Goal: Task Accomplishment & Management: Manage account settings

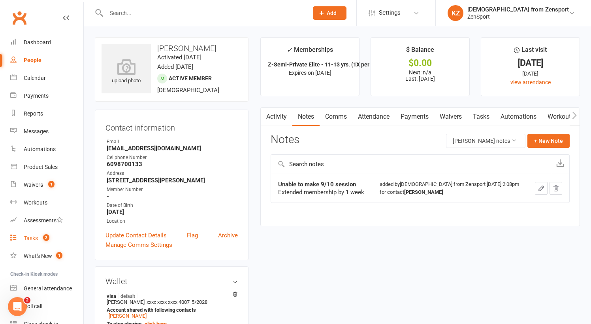
click at [32, 236] on div "Tasks" at bounding box center [31, 238] width 14 height 6
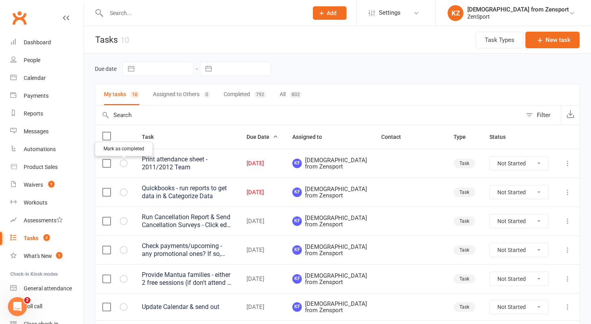
click at [0, 0] on icon "button" at bounding box center [0, 0] width 0 height 0
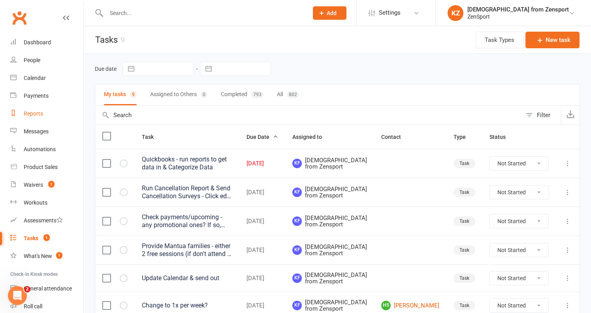
click at [32, 112] on div "Reports" at bounding box center [33, 113] width 19 height 6
select select "100"
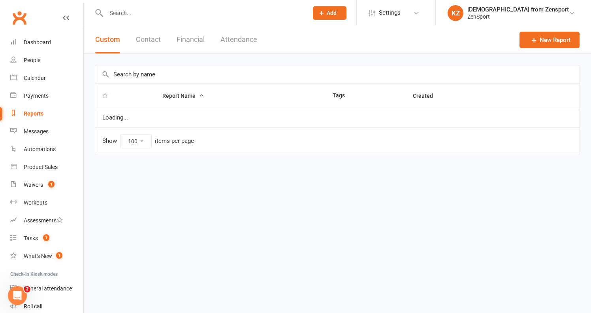
click at [138, 70] on input "text" at bounding box center [337, 74] width 485 height 18
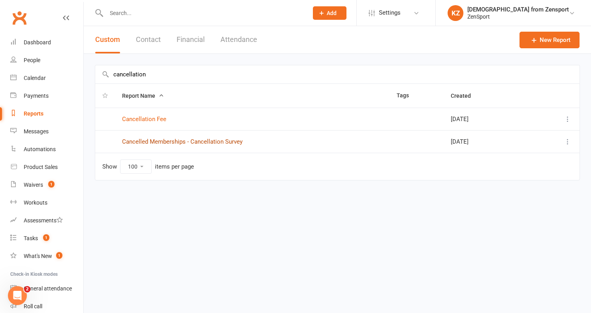
type input "cancellation"
click at [213, 140] on link "Cancelled Memberships - Cancellation Survey" at bounding box center [182, 141] width 121 height 7
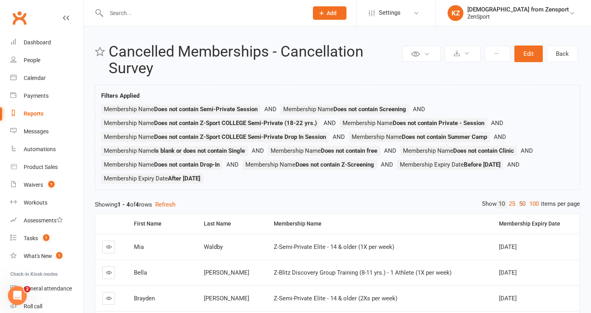
click at [522, 200] on link "50" at bounding box center [522, 204] width 10 height 8
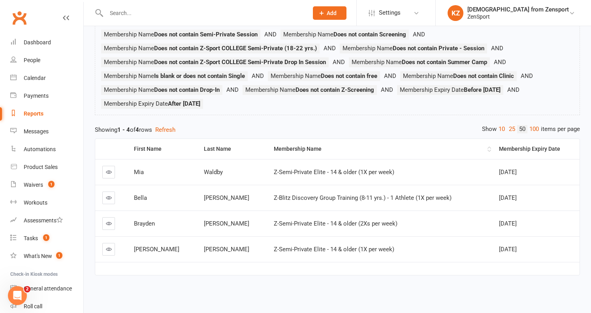
scroll to position [81, 0]
drag, startPoint x: 213, startPoint y: 163, endPoint x: 191, endPoint y: 164, distance: 21.8
click at [204, 169] on div "Waldby" at bounding box center [232, 172] width 56 height 7
copy span "Waldby"
drag, startPoint x: 209, startPoint y: 217, endPoint x: 191, endPoint y: 215, distance: 17.9
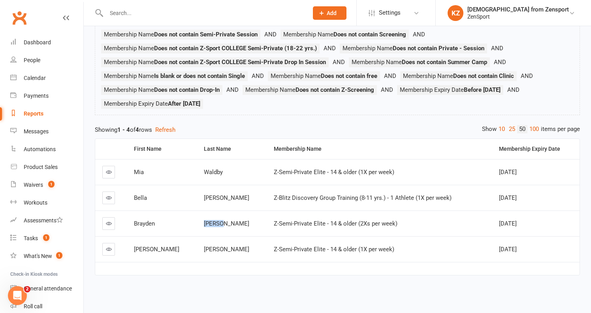
click at [204, 220] on div "[PERSON_NAME]" at bounding box center [232, 223] width 56 height 7
copy span "[PERSON_NAME]"
drag, startPoint x: 210, startPoint y: 243, endPoint x: 190, endPoint y: 243, distance: 19.8
click at [204, 246] on div "[PERSON_NAME]" at bounding box center [232, 249] width 56 height 7
copy span "[PERSON_NAME]"
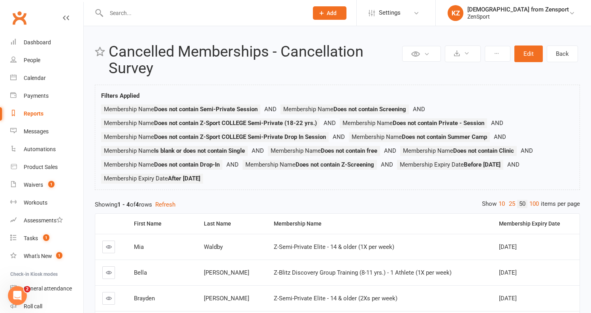
scroll to position [0, 0]
click at [527, 50] on button "Edit" at bounding box center [529, 53] width 28 height 17
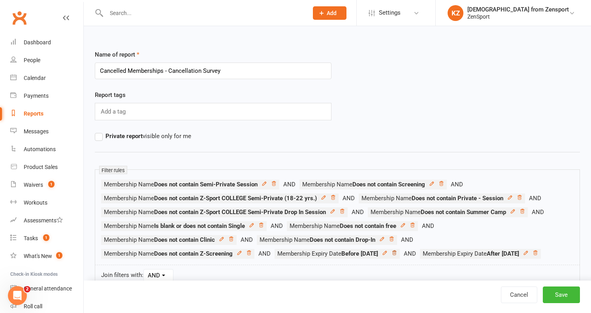
click at [397, 252] on icon at bounding box center [395, 253] width 6 height 6
click at [393, 251] on icon at bounding box center [390, 253] width 6 height 6
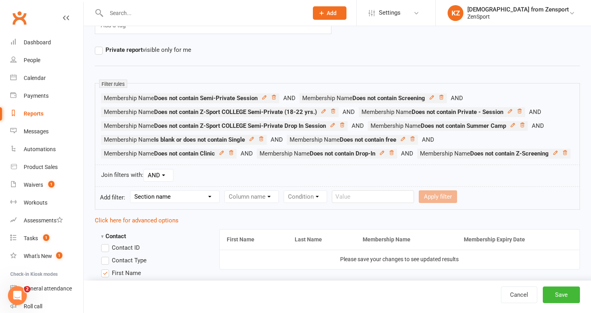
scroll to position [100, 0]
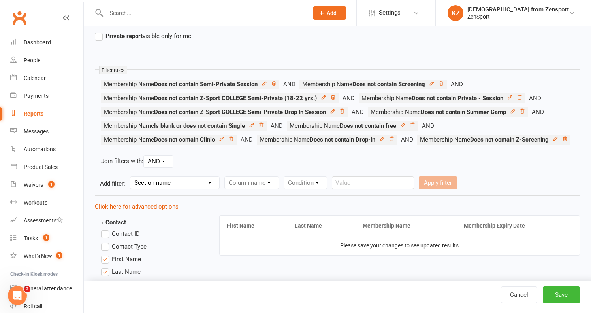
select select "10"
select select "6"
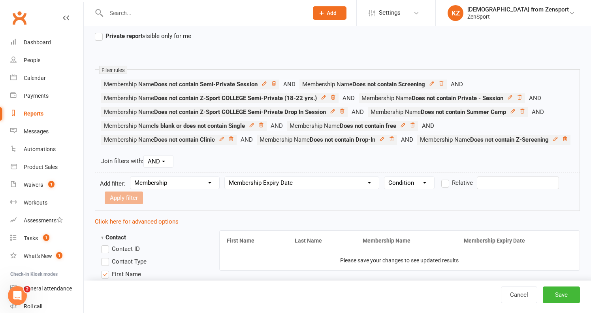
select select "3"
click at [497, 189] on input "text" at bounding box center [518, 182] width 82 height 13
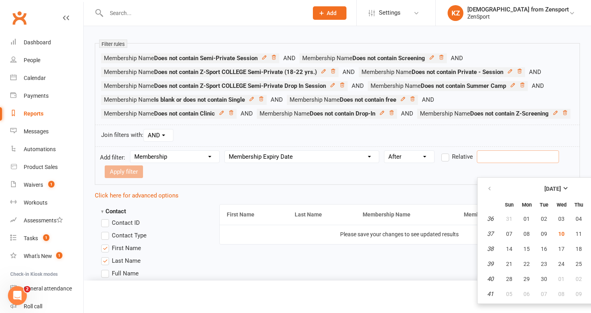
scroll to position [141, 1]
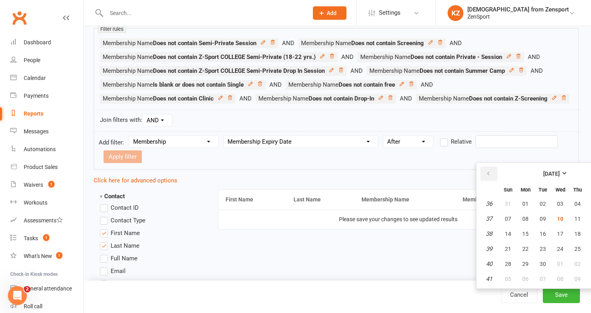
click at [493, 172] on button "button" at bounding box center [489, 173] width 17 height 14
click at [510, 262] on span "24" at bounding box center [508, 264] width 6 height 6
type input "[DATE]"
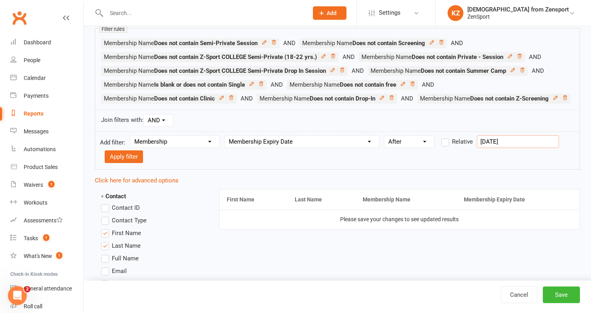
scroll to position [141, 0]
click at [136, 163] on button "Apply filter" at bounding box center [124, 156] width 38 height 13
select select
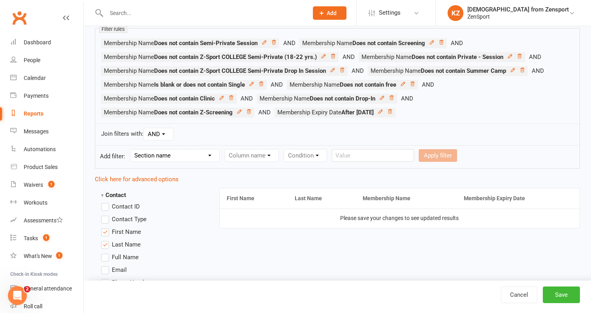
select select "10"
select select "6"
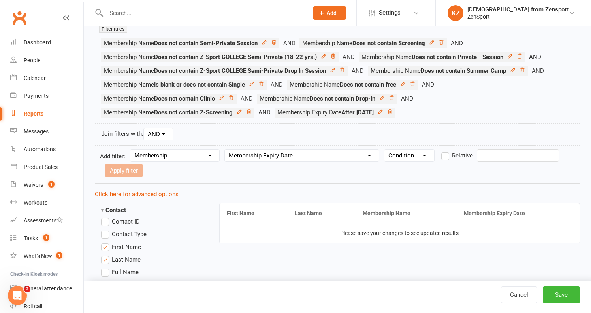
select select "2"
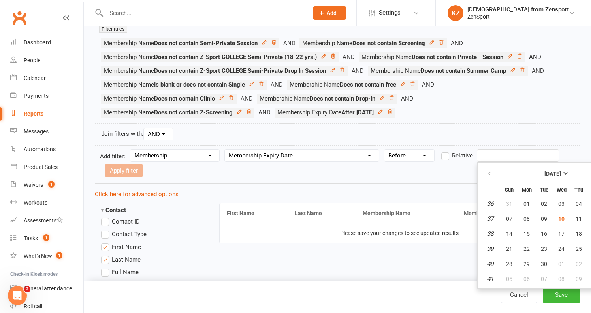
click at [491, 158] on input "text" at bounding box center [518, 155] width 82 height 13
click at [491, 172] on icon "button" at bounding box center [490, 173] width 6 height 6
click at [527, 278] on span "01" at bounding box center [527, 279] width 6 height 6
type input "[DATE]"
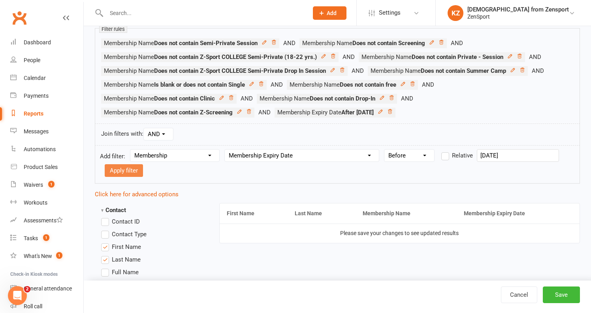
click at [132, 170] on button "Apply filter" at bounding box center [124, 170] width 38 height 13
select select
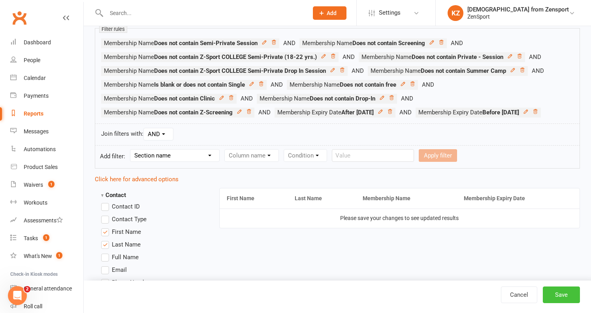
click at [567, 293] on button "Save" at bounding box center [561, 294] width 37 height 17
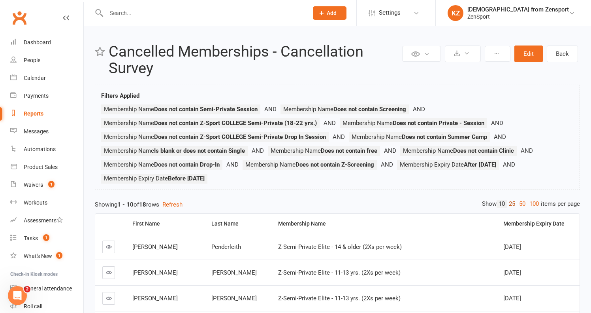
click at [511, 200] on link "25" at bounding box center [512, 204] width 10 height 8
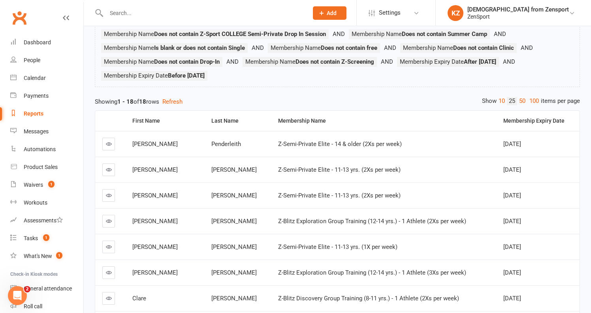
scroll to position [110, 0]
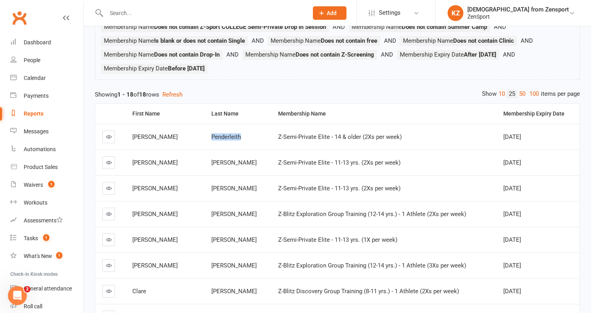
drag, startPoint x: 225, startPoint y: 136, endPoint x: 196, endPoint y: 136, distance: 28.9
click at [211, 136] on span "Penderleith" at bounding box center [226, 136] width 30 height 7
drag, startPoint x: 172, startPoint y: 133, endPoint x: 131, endPoint y: 133, distance: 40.3
click at [131, 133] on td "[PERSON_NAME]" at bounding box center [164, 137] width 79 height 26
copy span "[PERSON_NAME]"
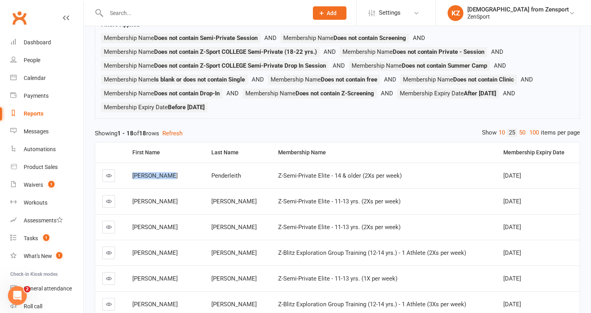
scroll to position [68, 0]
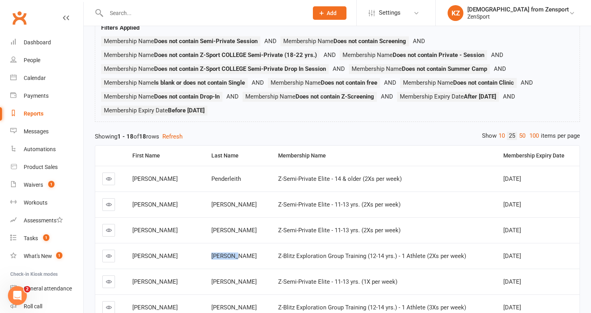
drag, startPoint x: 218, startPoint y: 256, endPoint x: 197, endPoint y: 255, distance: 21.0
click at [211, 255] on div "[PERSON_NAME]" at bounding box center [237, 256] width 52 height 7
copy span "[PERSON_NAME]"
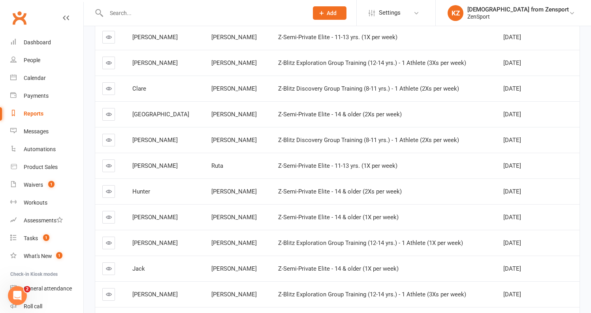
scroll to position [310, 0]
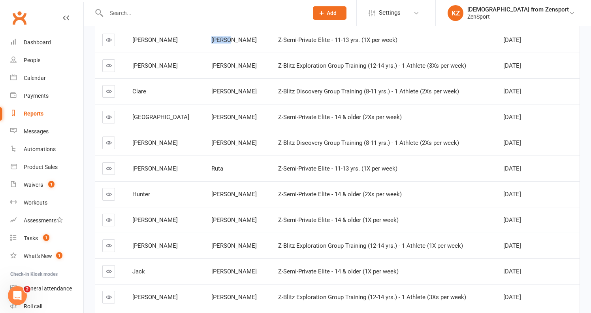
drag, startPoint x: 217, startPoint y: 39, endPoint x: 197, endPoint y: 39, distance: 20.2
click at [211, 39] on div "[PERSON_NAME]" at bounding box center [237, 40] width 52 height 7
drag, startPoint x: 148, startPoint y: 38, endPoint x: 135, endPoint y: 38, distance: 13.0
click at [135, 38] on td "[PERSON_NAME]" at bounding box center [164, 40] width 79 height 26
copy span "[PERSON_NAME]"
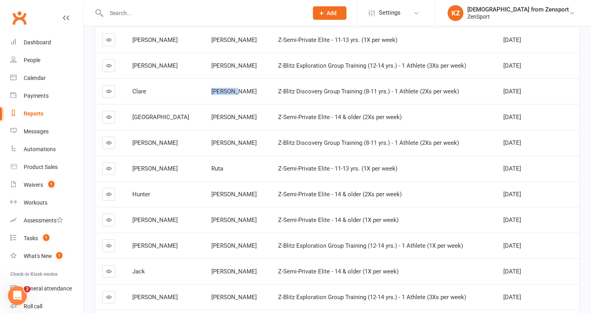
drag, startPoint x: 224, startPoint y: 91, endPoint x: 196, endPoint y: 91, distance: 28.1
click at [211, 91] on div "[PERSON_NAME]" at bounding box center [237, 91] width 52 height 7
copy span "[PERSON_NAME]"
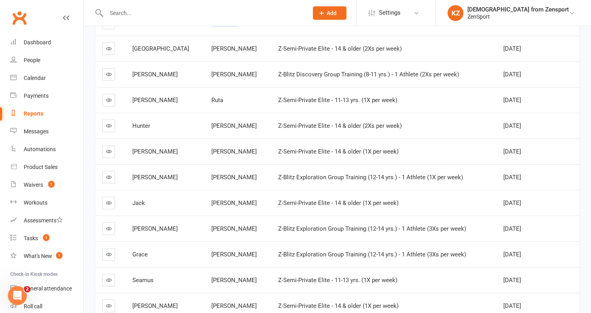
scroll to position [384, 0]
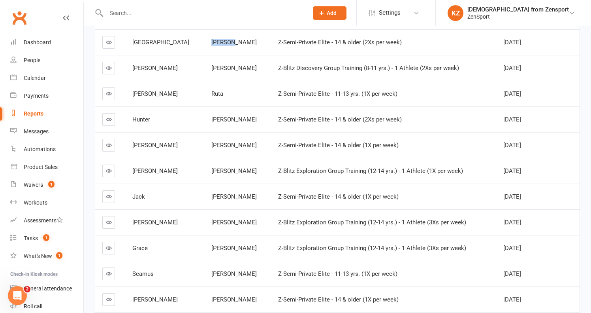
drag, startPoint x: 221, startPoint y: 40, endPoint x: 195, endPoint y: 39, distance: 26.5
click at [204, 39] on td "[PERSON_NAME]" at bounding box center [237, 42] width 66 height 26
copy span "[PERSON_NAME]"
click at [188, 17] on input "text" at bounding box center [203, 13] width 199 height 11
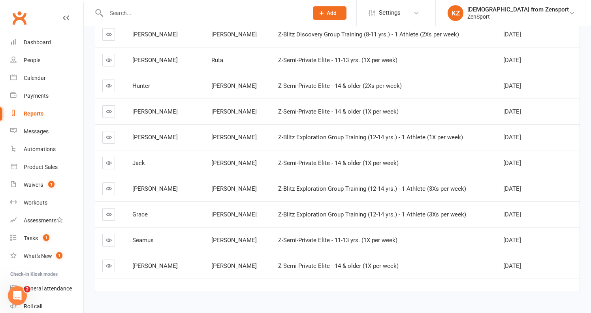
scroll to position [419, 0]
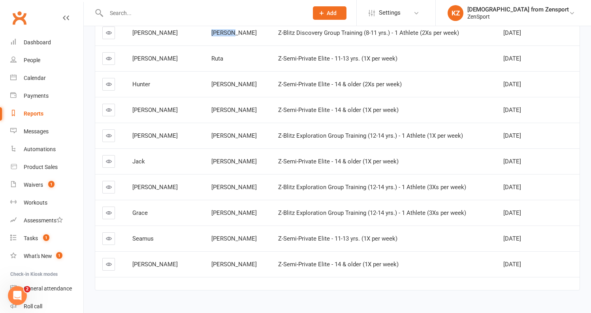
drag, startPoint x: 223, startPoint y: 32, endPoint x: 195, endPoint y: 31, distance: 28.1
click at [204, 31] on td "[PERSON_NAME]" at bounding box center [237, 33] width 66 height 26
copy span "[PERSON_NAME]"
drag, startPoint x: 210, startPoint y: 55, endPoint x: 195, endPoint y: 55, distance: 15.0
click at [204, 55] on td "Ruta" at bounding box center [237, 58] width 66 height 26
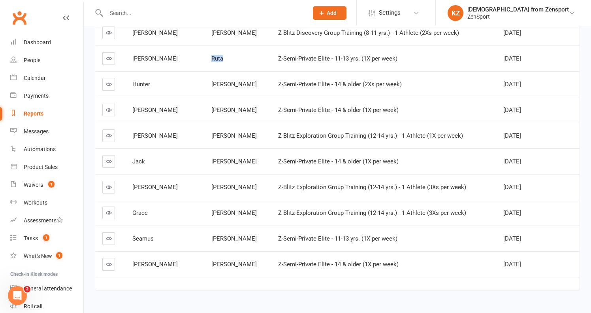
copy span "Ruta"
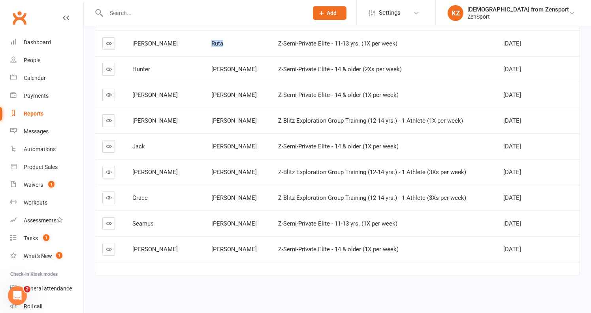
scroll to position [440, 0]
drag, startPoint x: 222, startPoint y: 61, endPoint x: 197, endPoint y: 62, distance: 24.9
click at [211, 66] on div "[PERSON_NAME]" at bounding box center [237, 69] width 52 height 7
drag, startPoint x: 222, startPoint y: 113, endPoint x: 196, endPoint y: 113, distance: 26.1
click at [211, 117] on div "[PERSON_NAME]" at bounding box center [237, 120] width 52 height 7
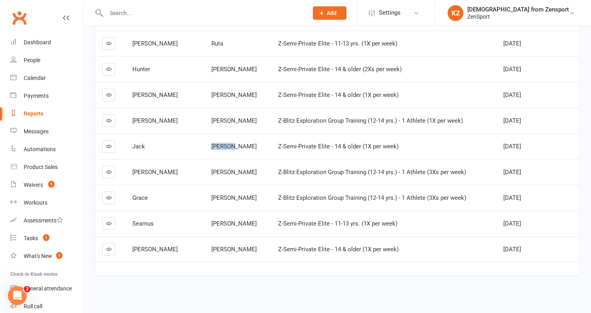
drag, startPoint x: 219, startPoint y: 141, endPoint x: 196, endPoint y: 139, distance: 23.4
click at [211, 143] on div "[PERSON_NAME]" at bounding box center [237, 146] width 52 height 7
drag, startPoint x: 217, startPoint y: 217, endPoint x: 195, endPoint y: 217, distance: 22.5
click at [204, 217] on td "[PERSON_NAME]" at bounding box center [237, 223] width 66 height 26
drag, startPoint x: 217, startPoint y: 242, endPoint x: 196, endPoint y: 242, distance: 21.7
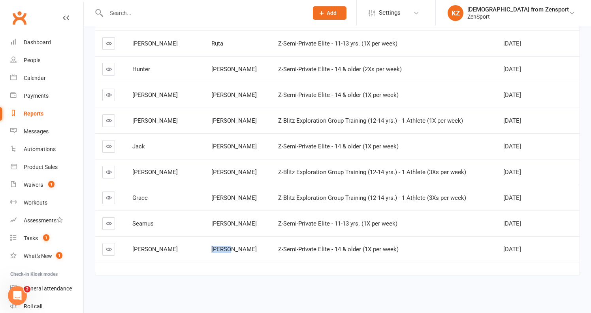
click at [211, 246] on div "[PERSON_NAME]" at bounding box center [237, 249] width 52 height 7
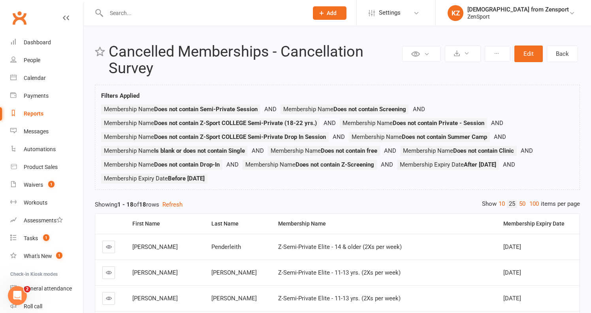
scroll to position [0, 0]
click at [531, 52] on button "Edit" at bounding box center [529, 53] width 28 height 17
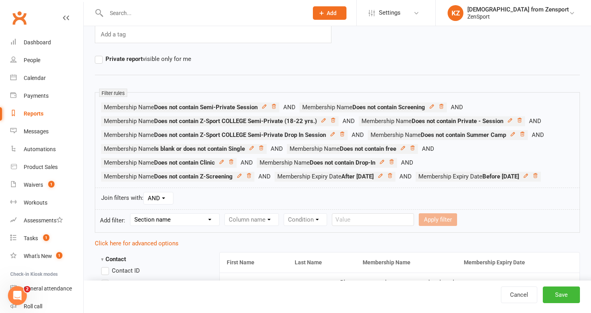
scroll to position [79, 0]
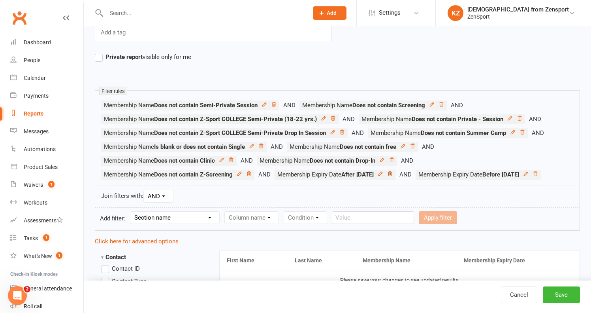
click at [393, 172] on icon at bounding box center [390, 174] width 6 height 6
click at [397, 174] on icon at bounding box center [395, 174] width 6 height 6
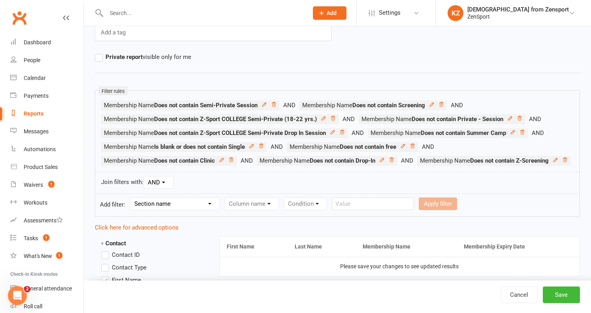
select select "10"
select select "6"
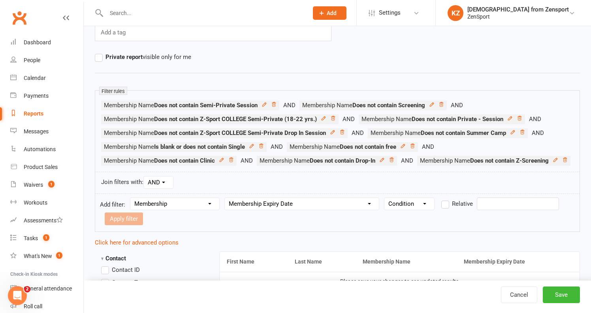
select select "3"
click at [492, 210] on input "text" at bounding box center [518, 203] width 82 height 13
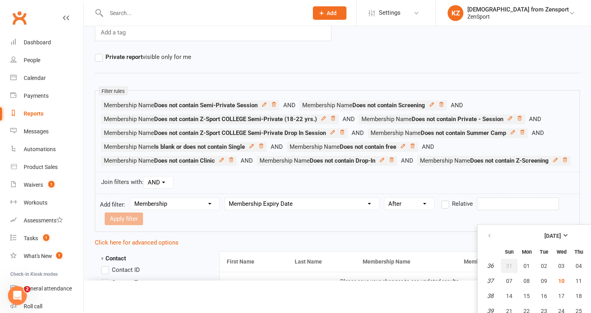
click at [510, 264] on span "31" at bounding box center [509, 265] width 6 height 6
type input "[DATE]"
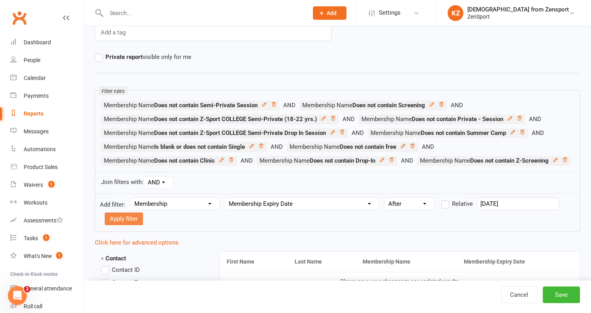
click at [130, 225] on button "Apply filter" at bounding box center [124, 218] width 38 height 13
select select
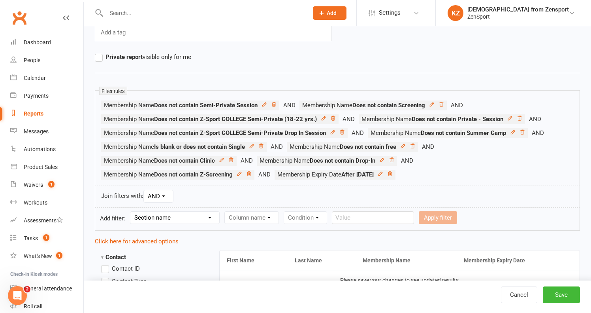
select select "10"
select select "6"
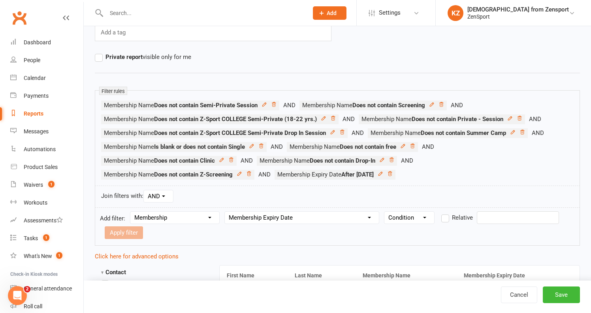
select select "2"
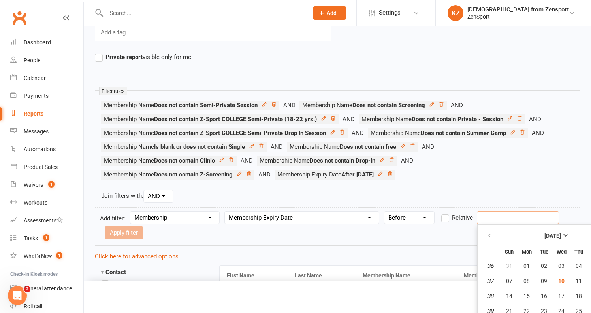
click at [496, 213] on input "text" at bounding box center [518, 217] width 82 height 13
click at [528, 278] on span "08" at bounding box center [527, 281] width 6 height 6
type input "[DATE]"
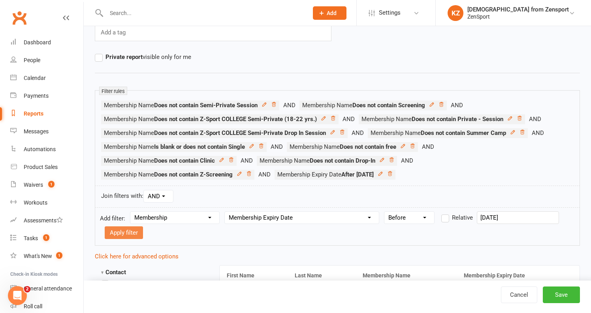
click at [134, 230] on button "Apply filter" at bounding box center [124, 232] width 38 height 13
select select
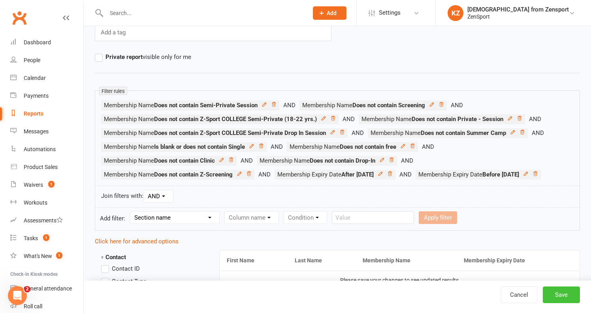
click at [555, 296] on button "Save" at bounding box center [561, 294] width 37 height 17
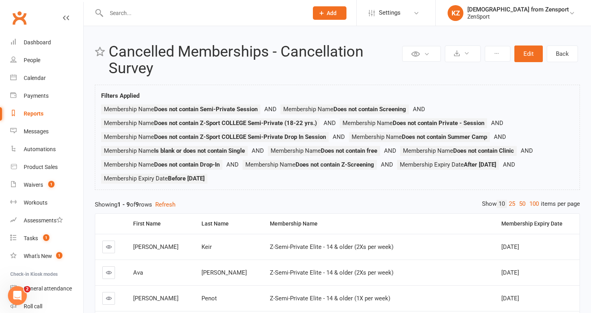
click at [563, 289] on td "[DATE]" at bounding box center [537, 298] width 85 height 26
click at [510, 202] on link "25" at bounding box center [512, 204] width 10 height 8
click at [0, 0] on div "Loading" at bounding box center [0, 0] width 0 height 0
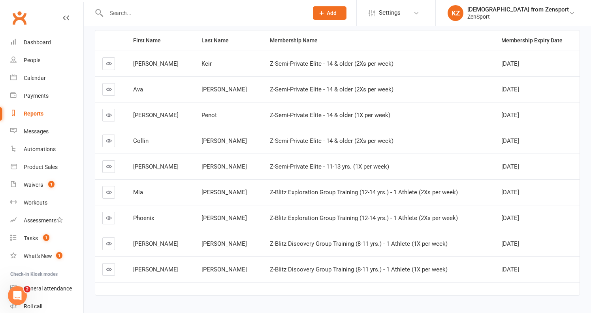
scroll to position [191, 0]
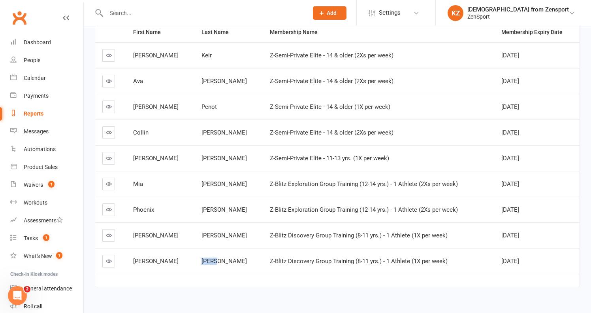
drag, startPoint x: 204, startPoint y: 261, endPoint x: 185, endPoint y: 261, distance: 18.2
click at [195, 261] on td "[PERSON_NAME]" at bounding box center [229, 261] width 68 height 26
drag, startPoint x: 207, startPoint y: 208, endPoint x: 185, endPoint y: 208, distance: 21.3
click at [195, 208] on td "[PERSON_NAME]" at bounding box center [229, 209] width 68 height 26
drag, startPoint x: 206, startPoint y: 183, endPoint x: 187, endPoint y: 183, distance: 18.6
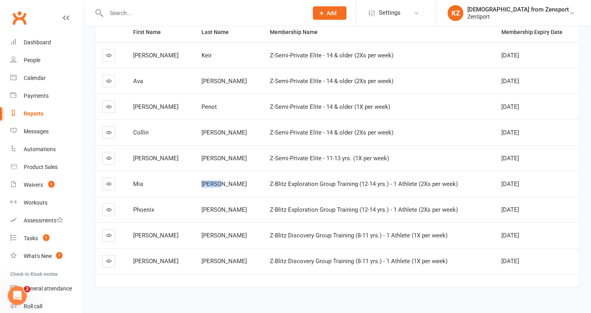
click at [202, 183] on div "[PERSON_NAME]" at bounding box center [229, 184] width 54 height 7
drag, startPoint x: 206, startPoint y: 158, endPoint x: 187, endPoint y: 158, distance: 18.6
click at [202, 158] on div "[PERSON_NAME]" at bounding box center [229, 158] width 54 height 7
drag, startPoint x: 208, startPoint y: 134, endPoint x: 186, endPoint y: 132, distance: 21.4
click at [202, 132] on div "[PERSON_NAME]" at bounding box center [229, 132] width 54 height 7
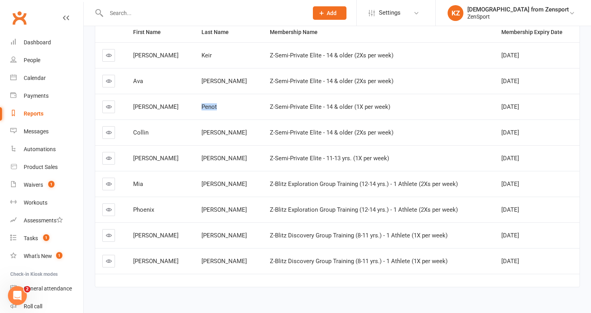
drag, startPoint x: 206, startPoint y: 106, endPoint x: 186, endPoint y: 105, distance: 20.2
click at [202, 105] on div "Penot" at bounding box center [229, 107] width 54 height 7
drag, startPoint x: 221, startPoint y: 80, endPoint x: 186, endPoint y: 79, distance: 35.2
click at [202, 79] on div "[PERSON_NAME]" at bounding box center [229, 81] width 54 height 7
drag, startPoint x: 198, startPoint y: 54, endPoint x: 185, endPoint y: 54, distance: 13.0
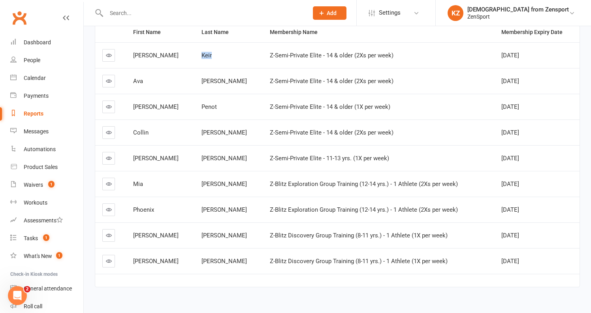
click at [195, 54] on td "Keir" at bounding box center [229, 55] width 68 height 26
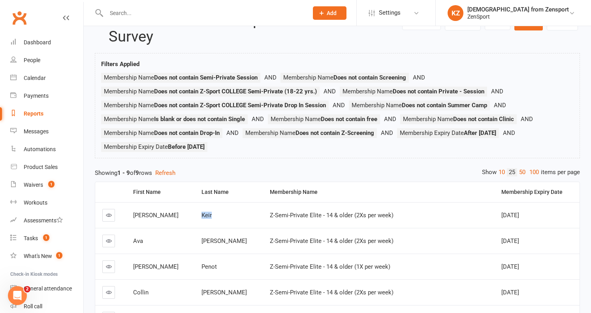
scroll to position [26, 0]
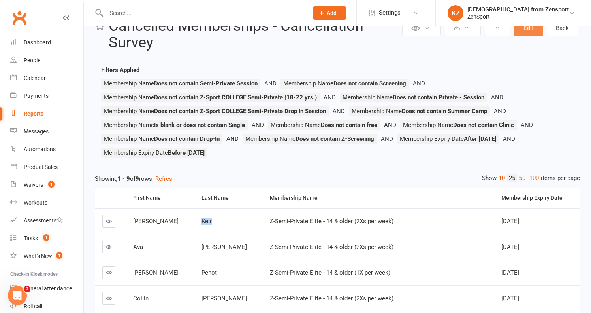
click at [530, 30] on button "Edit" at bounding box center [529, 28] width 28 height 17
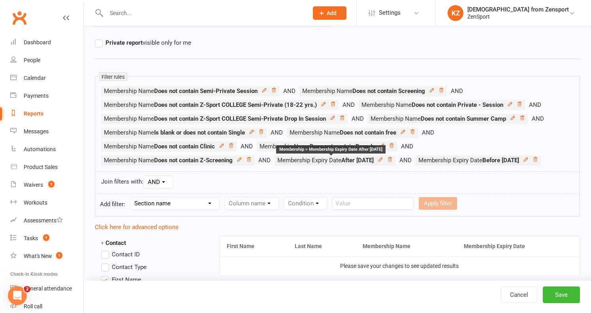
scroll to position [100, 0]
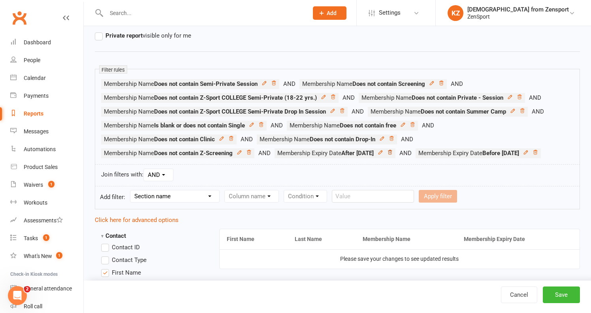
click at [393, 151] on icon at bounding box center [390, 152] width 6 height 6
click at [397, 151] on icon at bounding box center [395, 152] width 6 height 6
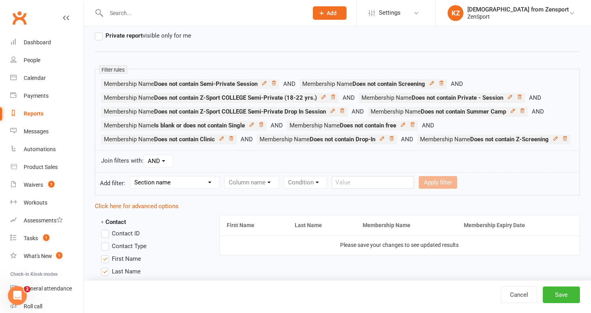
select select "10"
select select "6"
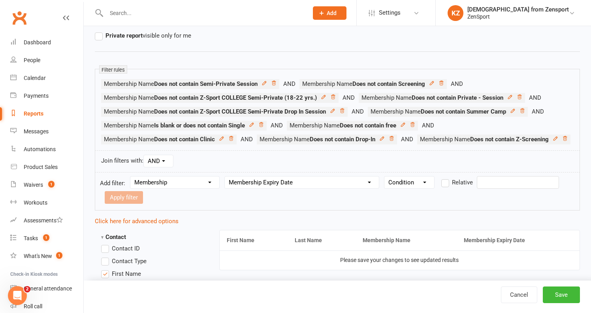
select select "3"
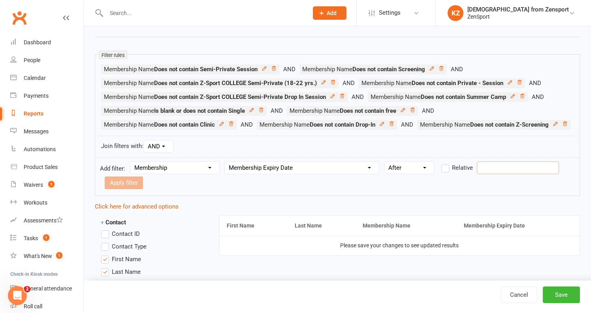
click at [492, 174] on input "text" at bounding box center [518, 167] width 82 height 13
click at [493, 174] on input "text" at bounding box center [518, 167] width 82 height 13
click at [488, 174] on input "text" at bounding box center [518, 167] width 82 height 13
click at [482, 174] on input "text" at bounding box center [518, 167] width 82 height 13
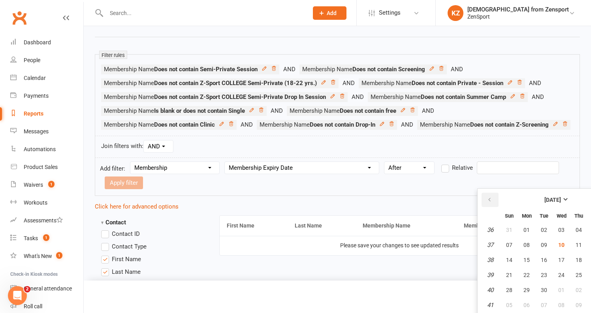
click at [493, 197] on icon "button" at bounding box center [490, 199] width 6 height 6
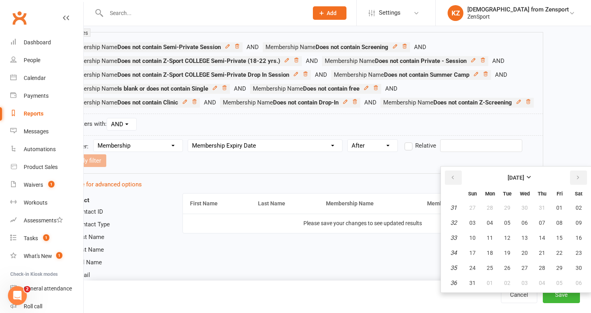
scroll to position [143, 37]
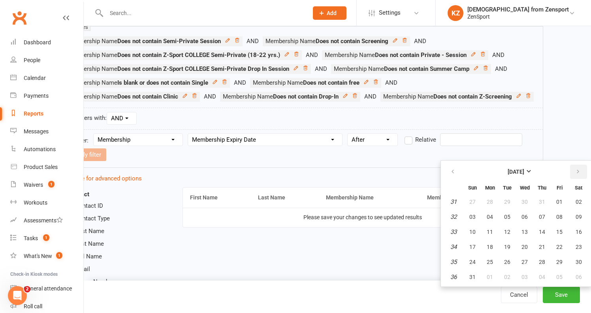
click at [578, 170] on icon "button" at bounding box center [579, 171] width 6 height 6
click at [475, 213] on button "07" at bounding box center [473, 217] width 17 height 14
type input "[DATE]"
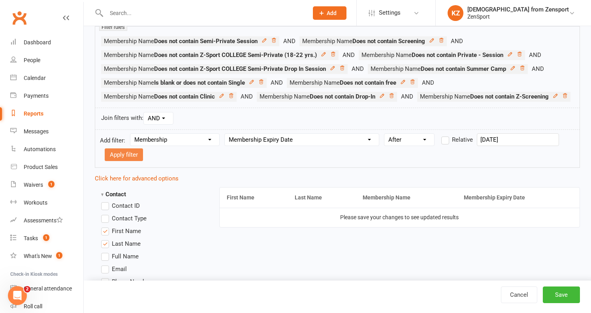
click at [136, 161] on button "Apply filter" at bounding box center [124, 154] width 38 height 13
select select
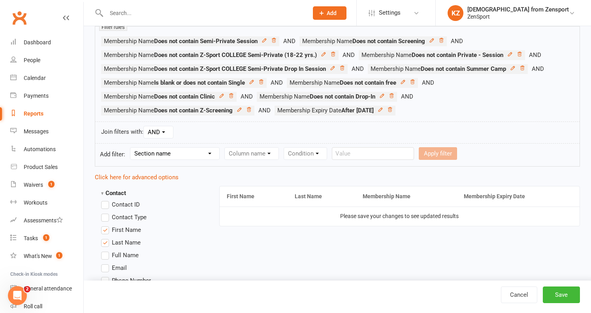
select select "10"
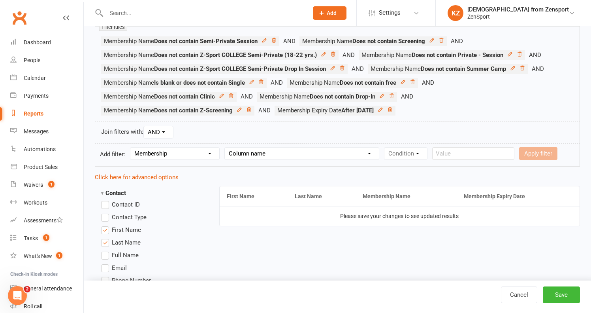
select select "6"
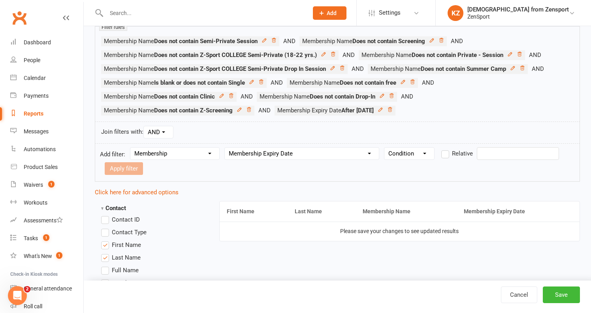
select select "2"
click at [493, 150] on input "text" at bounding box center [518, 153] width 82 height 13
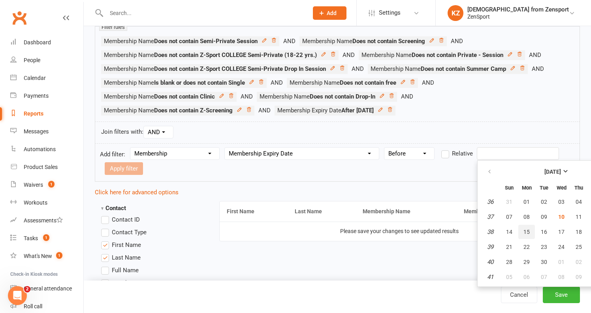
click at [529, 232] on span "15" at bounding box center [527, 231] width 6 height 6
type input "[DATE]"
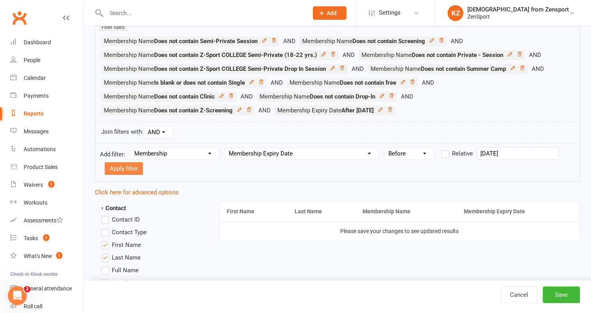
click at [127, 172] on button "Apply filter" at bounding box center [124, 168] width 38 height 13
select select
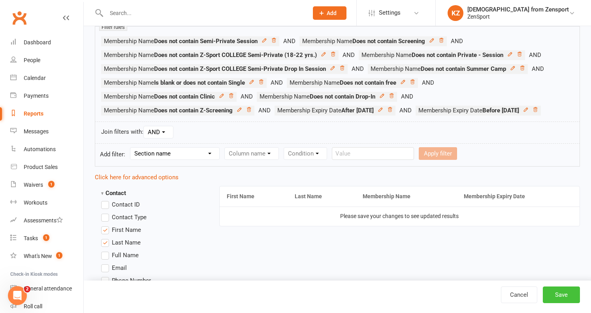
click at [566, 290] on button "Save" at bounding box center [561, 294] width 37 height 17
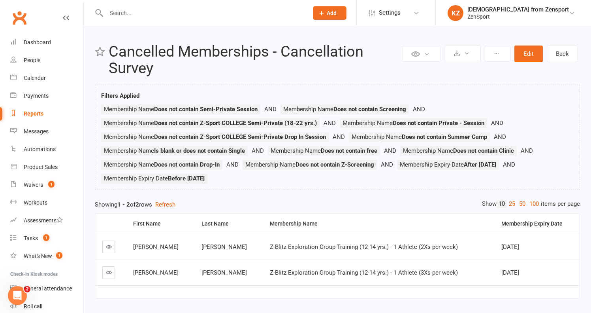
click at [109, 244] on icon at bounding box center [109, 247] width 6 height 6
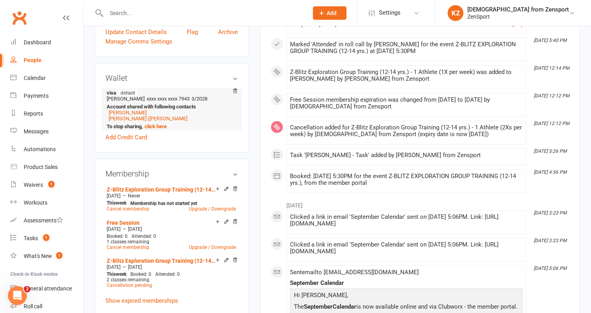
scroll to position [245, 0]
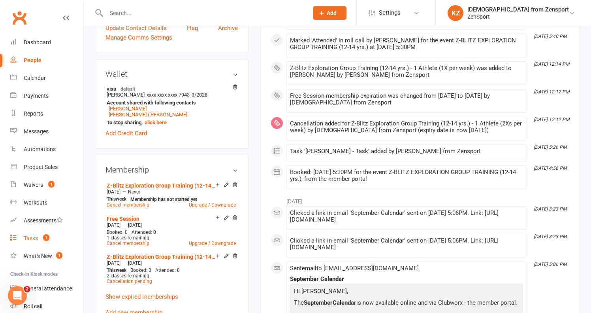
click at [34, 238] on div "Tasks" at bounding box center [31, 238] width 14 height 6
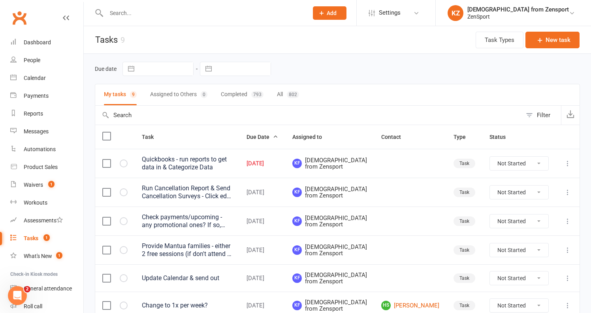
click at [210, 197] on div "Run Cancellation Report & Send Cancellation Surveys - Click edit in the report …" at bounding box center [187, 192] width 91 height 16
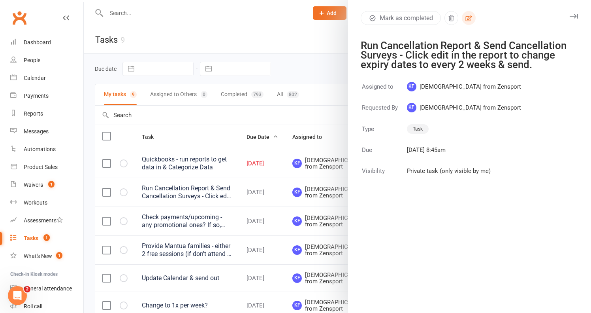
click at [468, 16] on icon "button" at bounding box center [468, 18] width 7 height 7
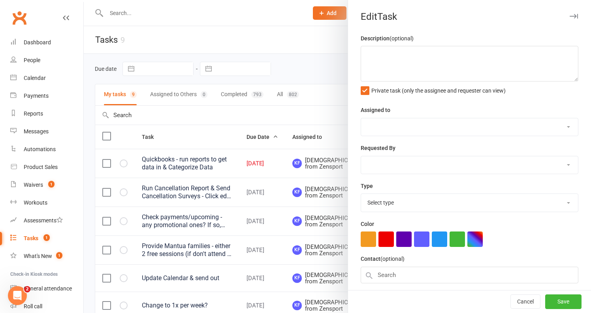
type textarea "Run Cancellation Report & Send Cancellation Surveys - Click edit in the report …"
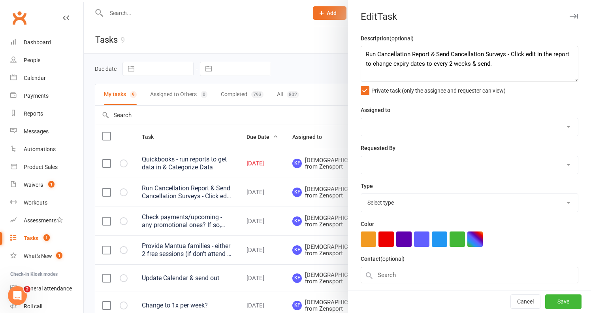
select select "43198"
type input "[DATE]"
type input "8:45am"
select select "9788"
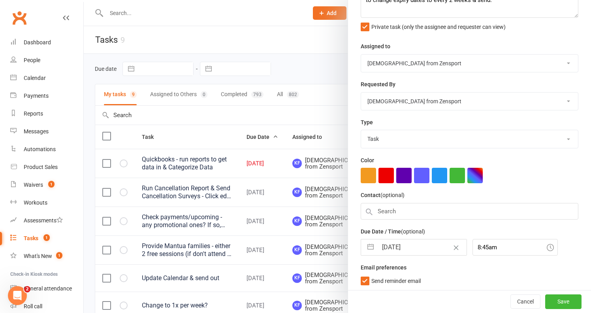
click at [406, 244] on input "[DATE]" at bounding box center [422, 247] width 89 height 16
select select "7"
select select "2025"
select select "8"
select select "2025"
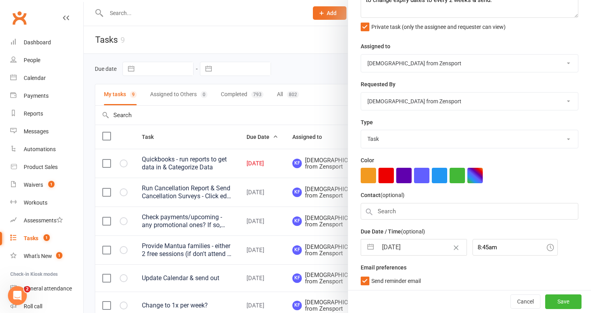
select select "9"
select select "2025"
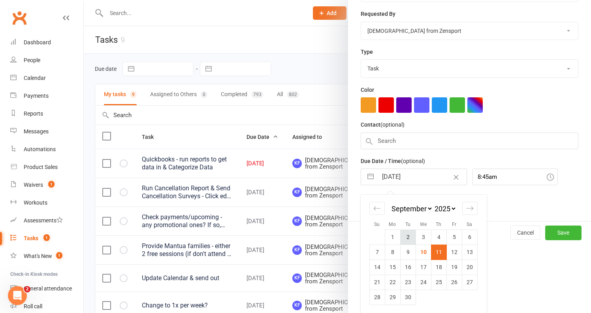
scroll to position [134, 0]
click at [439, 264] on td "18" at bounding box center [438, 267] width 15 height 15
type input "[DATE]"
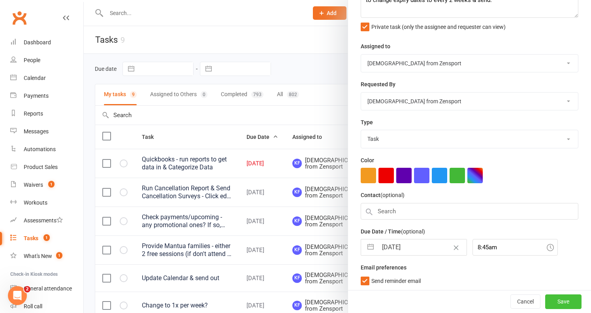
click at [563, 304] on button "Save" at bounding box center [564, 302] width 36 height 14
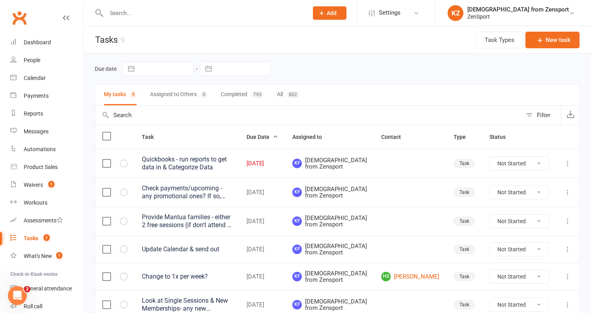
click at [232, 227] on div "Provide Mantua families - either 2 free sessions (if don't attend in the fall) …" at bounding box center [187, 221] width 91 height 16
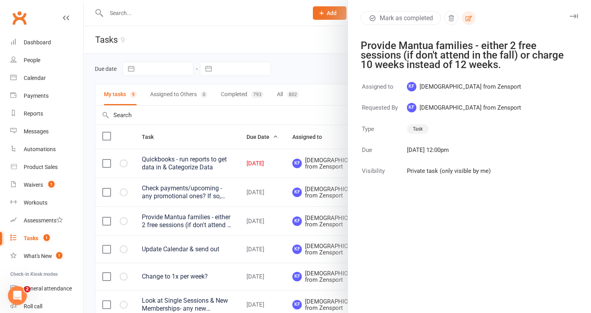
click at [472, 16] on icon "button" at bounding box center [469, 18] width 6 height 6
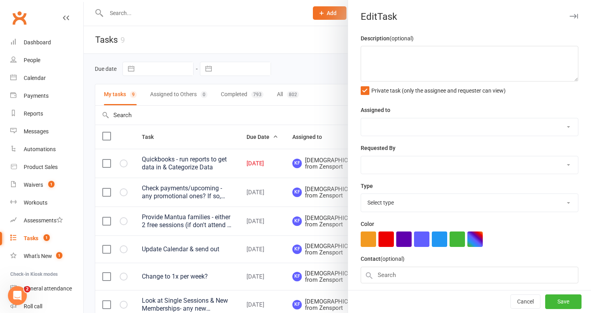
type textarea "Provide Mantua families - either 2 free sessions (if don't attend in the fall) …"
select select "43198"
type input "[DATE]"
type input "12:00pm"
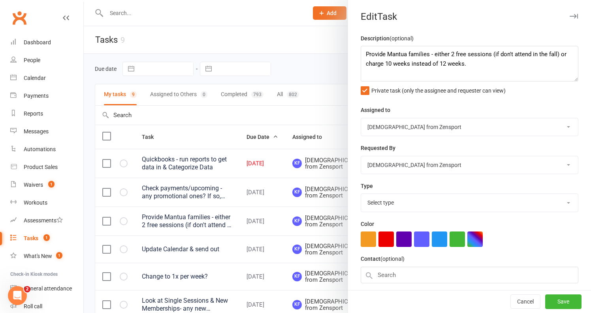
select select "9788"
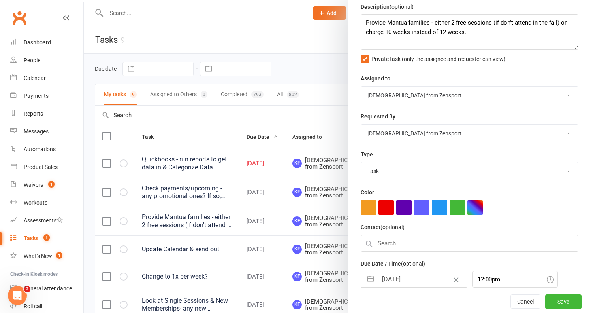
select select "7"
select select "2025"
select select "8"
select select "2025"
select select "9"
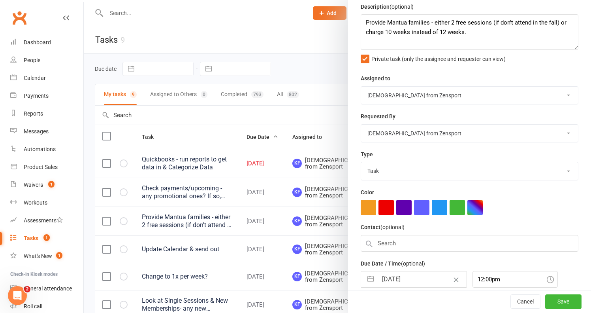
select select "2025"
click at [401, 274] on input "[DATE]" at bounding box center [422, 279] width 89 height 16
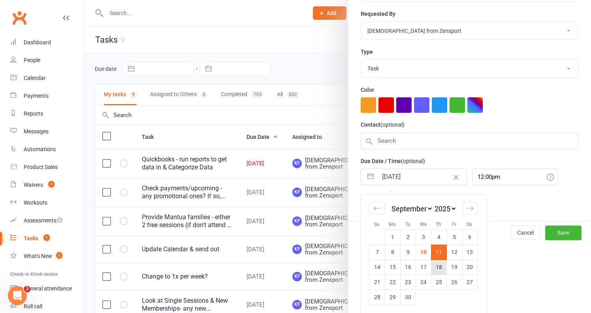
scroll to position [134, 0]
click at [472, 206] on icon "Move forward to switch to the next month." at bounding box center [470, 209] width 8 height 8
select select "10"
select select "2025"
click at [440, 293] on td "30" at bounding box center [438, 297] width 15 height 15
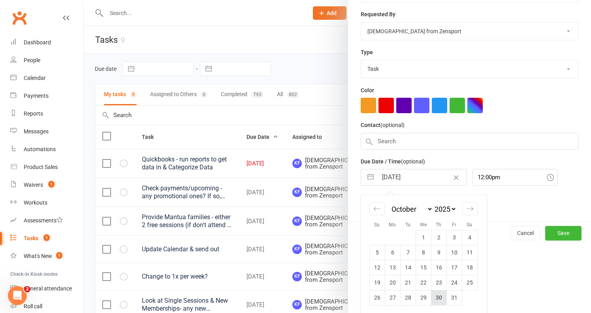
type input "[DATE]"
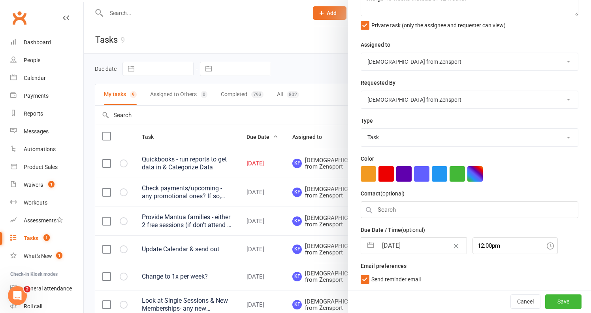
scroll to position [64, 0]
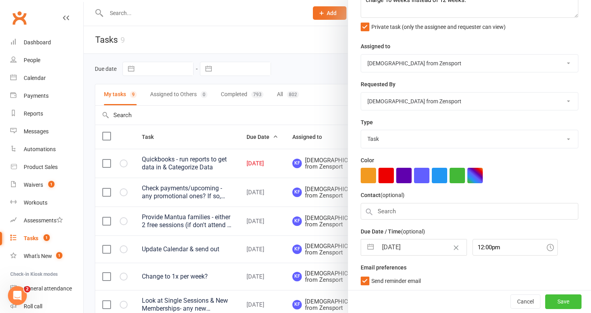
click at [559, 300] on button "Save" at bounding box center [564, 302] width 36 height 14
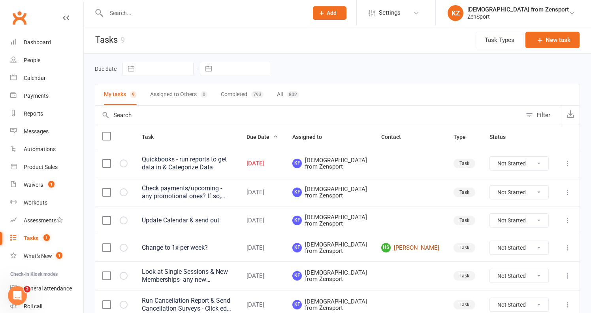
click at [430, 252] on link "HS [PERSON_NAME]" at bounding box center [410, 247] width 58 height 9
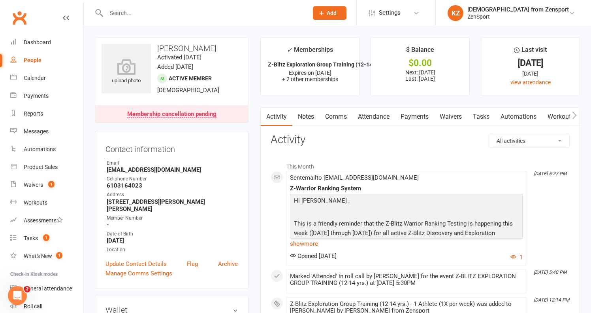
click at [412, 117] on link "Payments" at bounding box center [414, 117] width 39 height 18
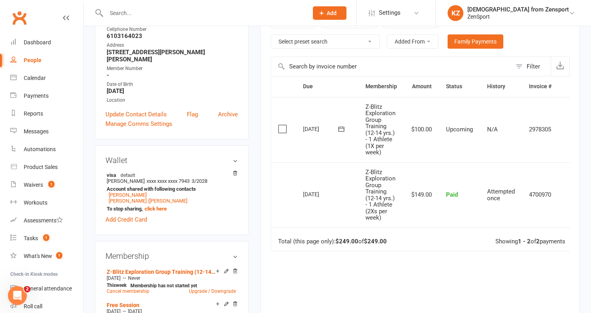
scroll to position [144, 0]
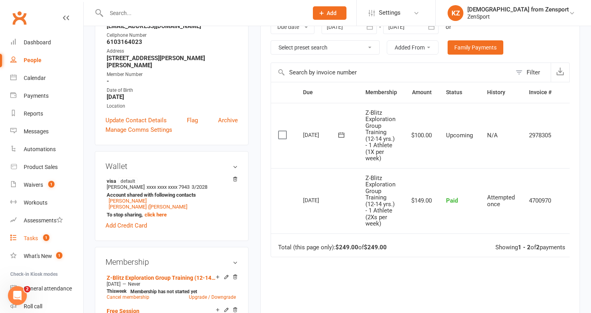
click at [33, 236] on div "Tasks" at bounding box center [31, 238] width 14 height 6
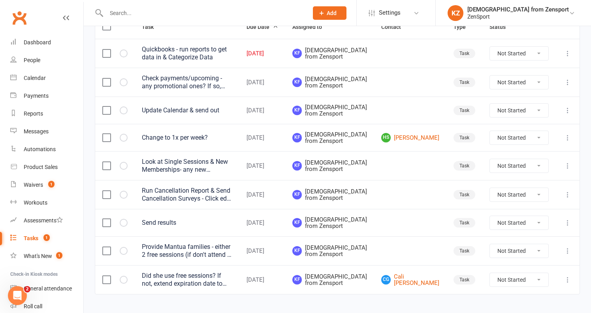
scroll to position [115, 0]
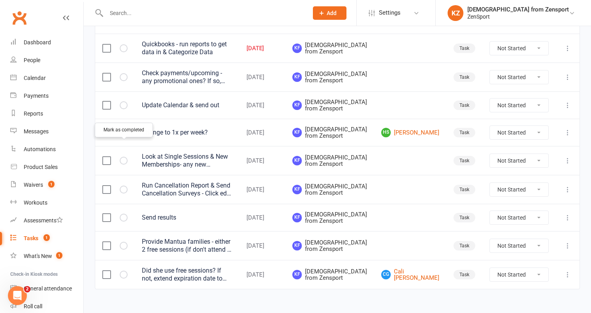
click at [0, 0] on icon "button" at bounding box center [0, 0] width 0 height 0
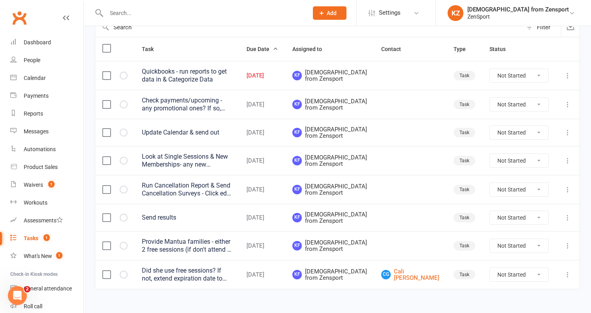
scroll to position [87, 0]
click at [38, 92] on link "Payments" at bounding box center [46, 96] width 73 height 18
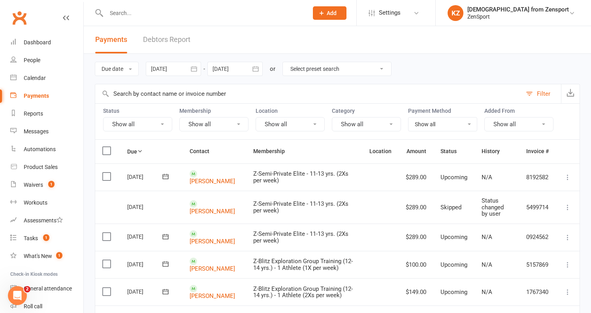
click at [200, 66] on button "button" at bounding box center [194, 69] width 14 height 14
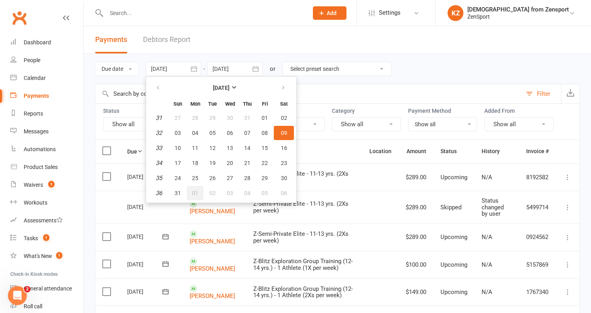
click at [195, 190] on span "01" at bounding box center [195, 193] width 6 height 6
type input "[DATE]"
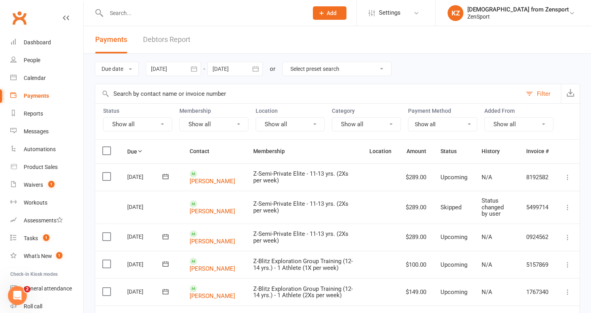
click at [258, 67] on icon "button" at bounding box center [256, 69] width 8 height 8
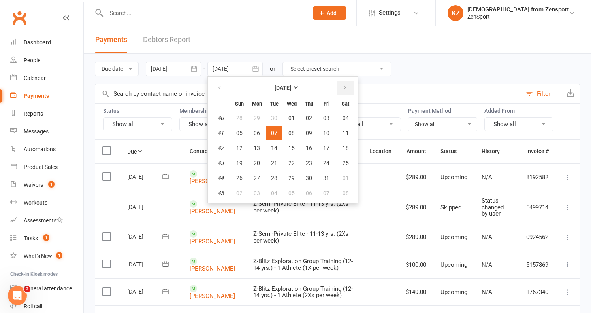
click at [346, 89] on icon "button" at bounding box center [345, 88] width 6 height 6
click at [349, 192] on span "10" at bounding box center [346, 193] width 6 height 6
type input "[DATE]"
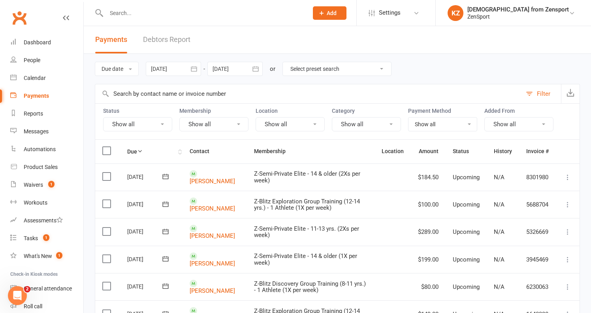
click at [130, 150] on th "Due" at bounding box center [151, 151] width 62 height 23
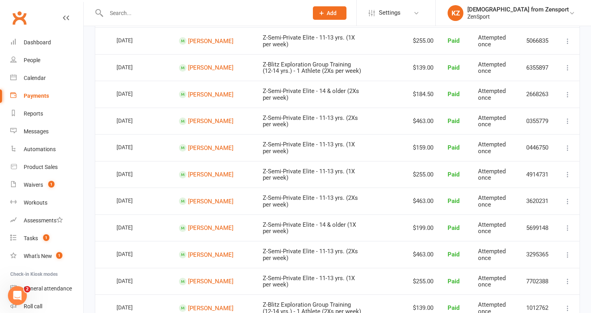
scroll to position [242, 0]
drag, startPoint x: 197, startPoint y: 46, endPoint x: 189, endPoint y: 40, distance: 10.2
click at [189, 40] on td "[PERSON_NAME]" at bounding box center [214, 39] width 84 height 27
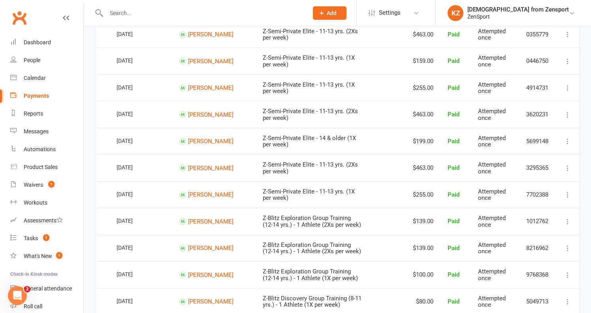
scroll to position [329, 0]
drag, startPoint x: 204, startPoint y: 41, endPoint x: 189, endPoint y: 34, distance: 16.5
click at [189, 34] on td "[PERSON_NAME]" at bounding box center [214, 33] width 84 height 27
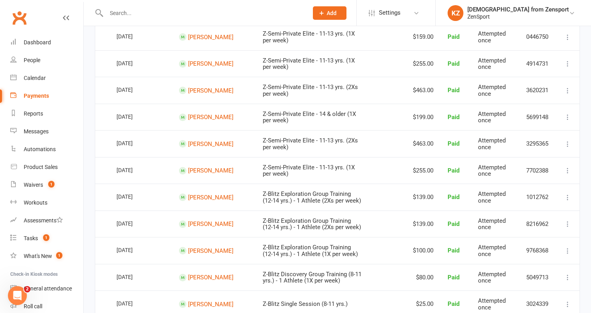
scroll to position [355, 0]
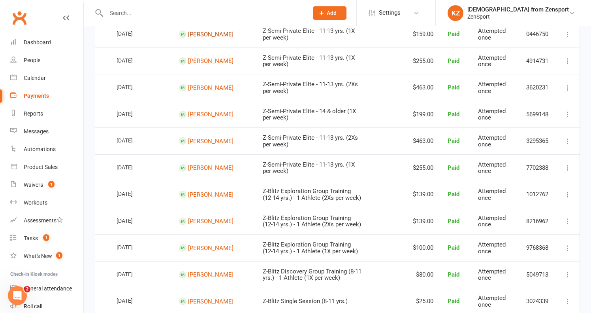
drag, startPoint x: 203, startPoint y: 42, endPoint x: 188, endPoint y: 35, distance: 16.6
click at [188, 35] on td "[PERSON_NAME]" at bounding box center [214, 34] width 84 height 27
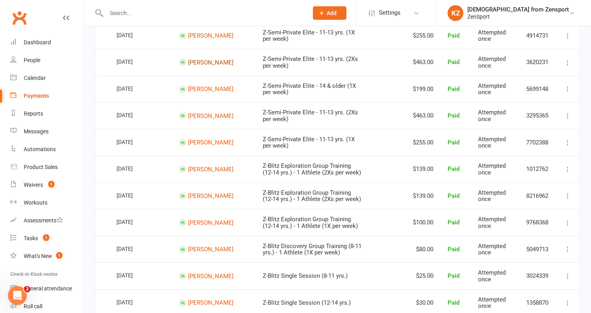
scroll to position [383, 0]
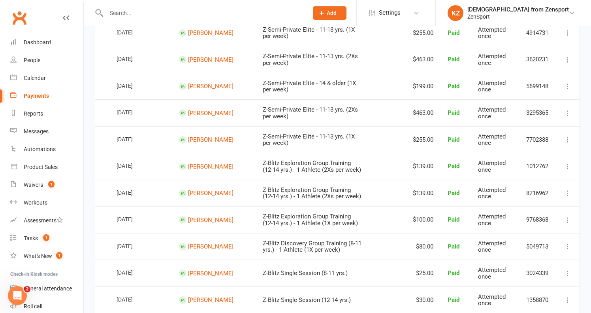
drag, startPoint x: 192, startPoint y: 42, endPoint x: 187, endPoint y: 36, distance: 8.7
click at [187, 36] on td "[PERSON_NAME]" at bounding box center [214, 32] width 84 height 27
drag, startPoint x: 212, startPoint y: 69, endPoint x: 189, endPoint y: 60, distance: 24.2
click at [189, 60] on td "[PERSON_NAME]" at bounding box center [214, 59] width 84 height 27
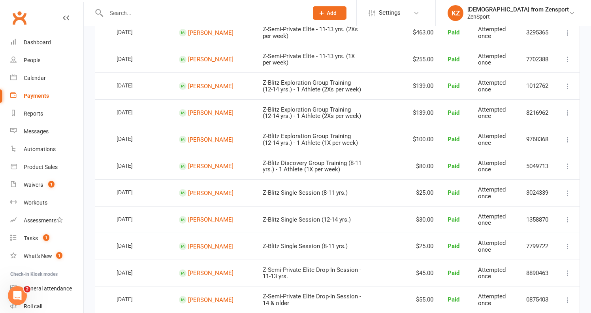
scroll to position [465, 0]
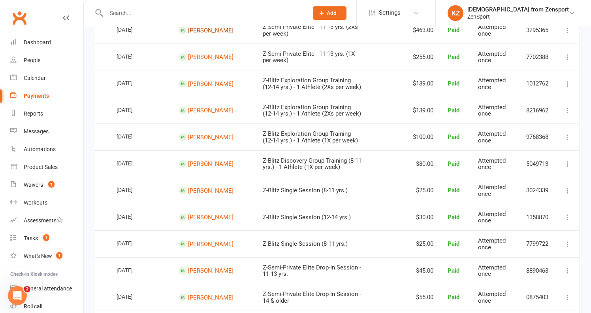
drag, startPoint x: 200, startPoint y: 39, endPoint x: 189, endPoint y: 34, distance: 12.0
click at [189, 34] on td "[PERSON_NAME]" at bounding box center [214, 30] width 84 height 27
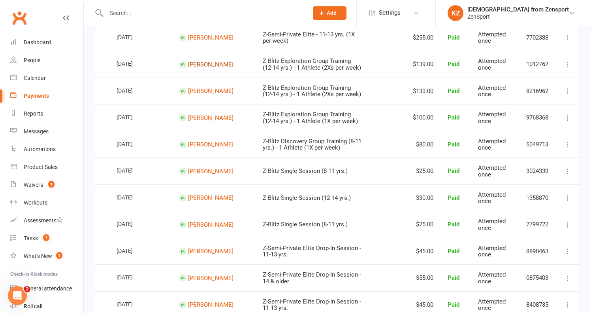
scroll to position [489, 0]
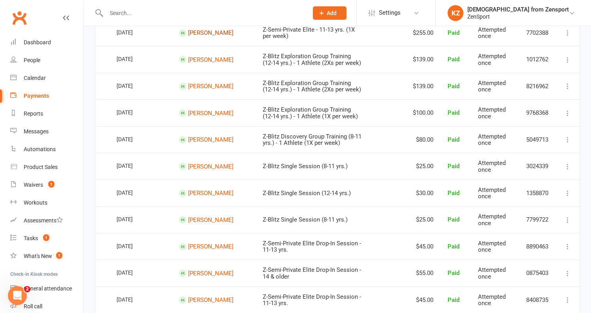
drag, startPoint x: 200, startPoint y: 43, endPoint x: 189, endPoint y: 36, distance: 13.4
click at [189, 36] on td "[PERSON_NAME]" at bounding box center [214, 32] width 84 height 27
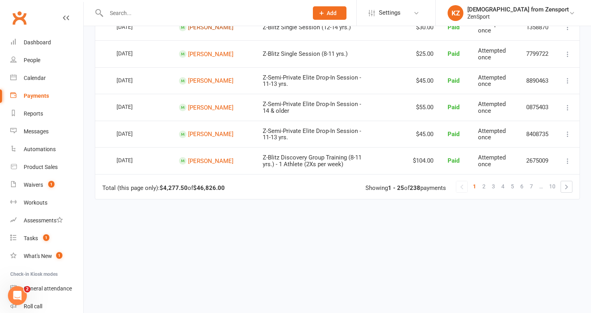
scroll to position [674, 0]
click at [568, 181] on link at bounding box center [566, 186] width 11 height 11
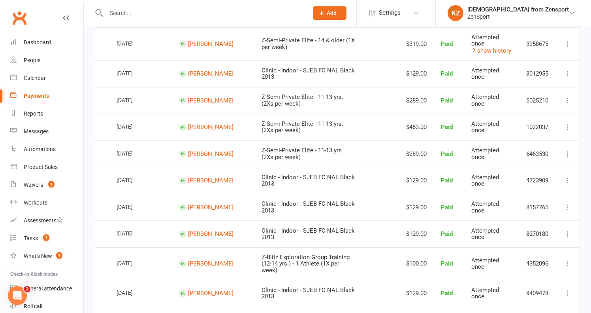
scroll to position [376, 0]
drag, startPoint x: 198, startPoint y: 49, endPoint x: 190, endPoint y: 43, distance: 10.1
click at [190, 43] on td "[PERSON_NAME]" at bounding box center [213, 43] width 83 height 33
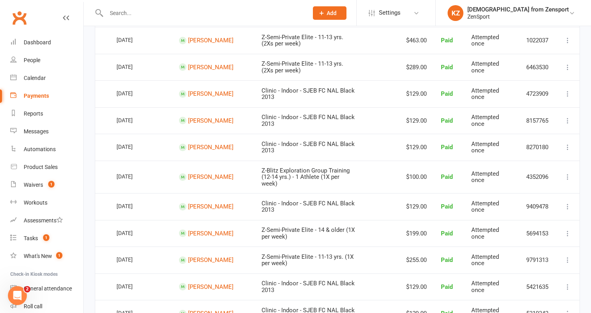
scroll to position [464, 0]
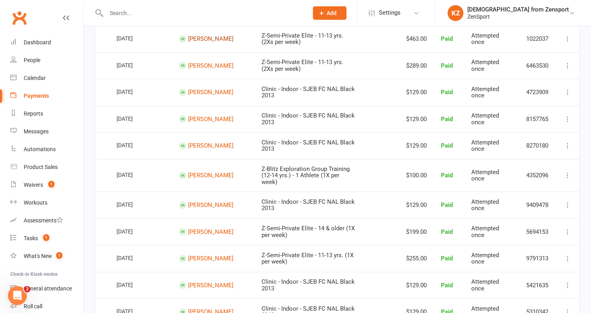
drag, startPoint x: 196, startPoint y: 46, endPoint x: 190, endPoint y: 38, distance: 10.1
click at [190, 38] on td "[PERSON_NAME]" at bounding box center [213, 38] width 83 height 27
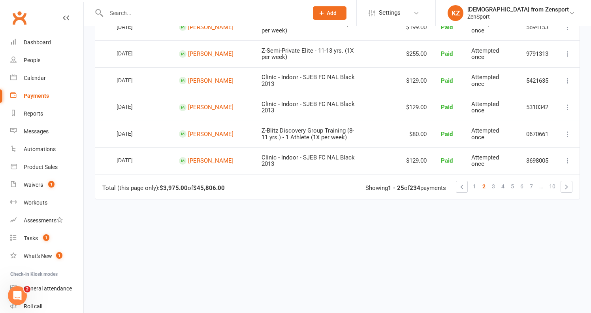
scroll to position [677, 0]
drag, startPoint x: 191, startPoint y: 49, endPoint x: 188, endPoint y: 43, distance: 7.3
click at [188, 43] on td "[PERSON_NAME]" at bounding box center [213, 53] width 83 height 27
click at [568, 181] on link at bounding box center [566, 186] width 11 height 11
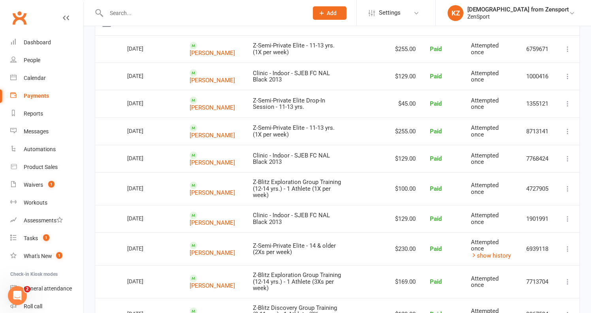
scroll to position [130, 0]
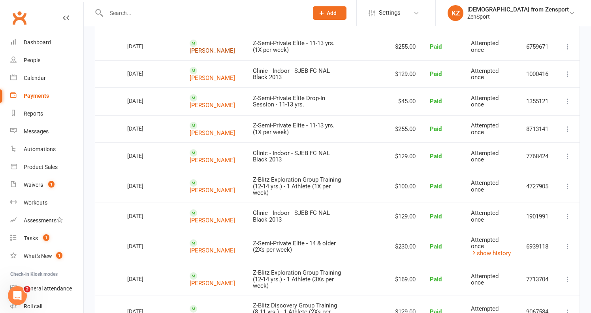
drag, startPoint x: 207, startPoint y: 51, endPoint x: 200, endPoint y: 42, distance: 11.0
click at [200, 42] on td "[PERSON_NAME]" at bounding box center [214, 46] width 63 height 27
drag, startPoint x: 216, startPoint y: 132, endPoint x: 200, endPoint y: 125, distance: 17.9
click at [200, 125] on td "[PERSON_NAME]" at bounding box center [214, 128] width 63 height 27
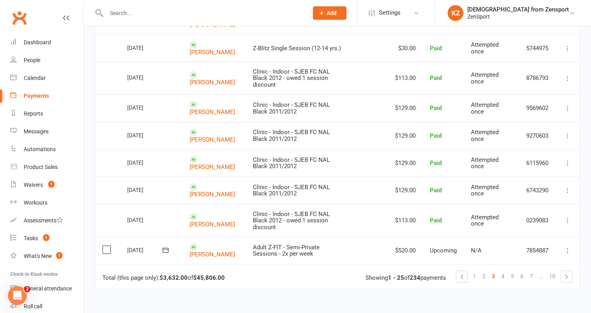
scroll to position [631, 0]
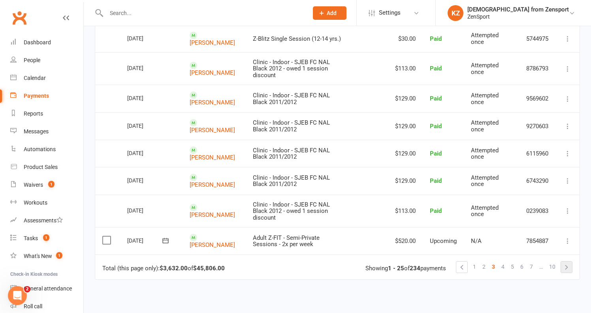
click at [568, 261] on link at bounding box center [566, 266] width 11 height 11
click at [0, 0] on div "Loading" at bounding box center [0, 0] width 0 height 0
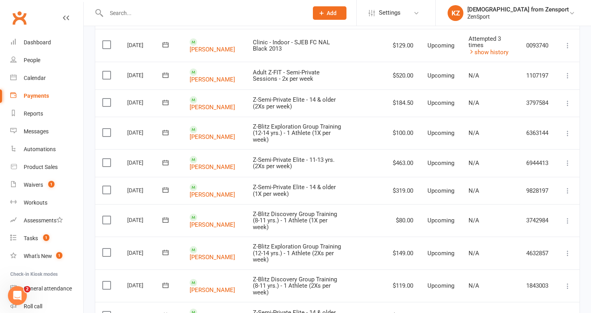
scroll to position [138, 0]
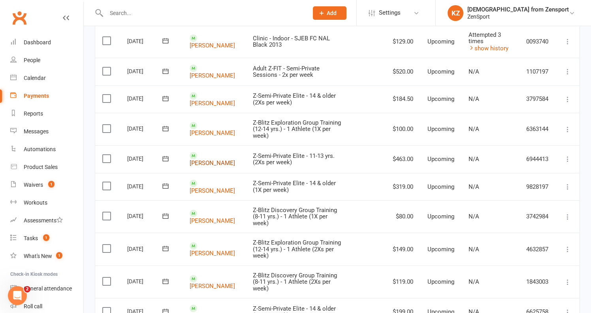
drag, startPoint x: 211, startPoint y: 158, endPoint x: 198, endPoint y: 149, distance: 15.9
click at [198, 149] on td "[PERSON_NAME]" at bounding box center [214, 158] width 63 height 27
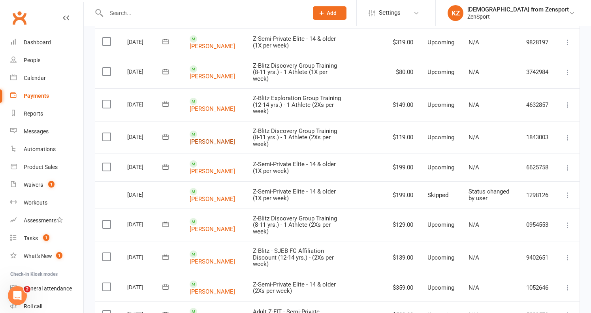
scroll to position [284, 0]
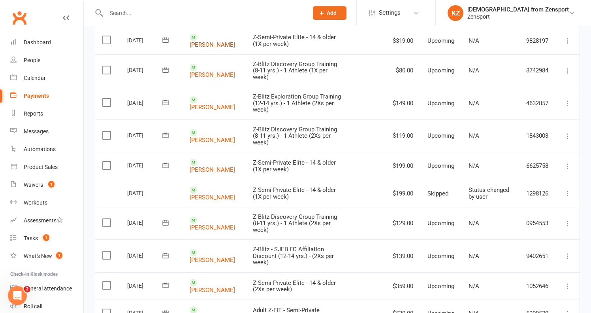
drag, startPoint x: 221, startPoint y: 38, endPoint x: 199, endPoint y: 32, distance: 23.0
click at [199, 32] on td "[PERSON_NAME]" at bounding box center [214, 40] width 63 height 27
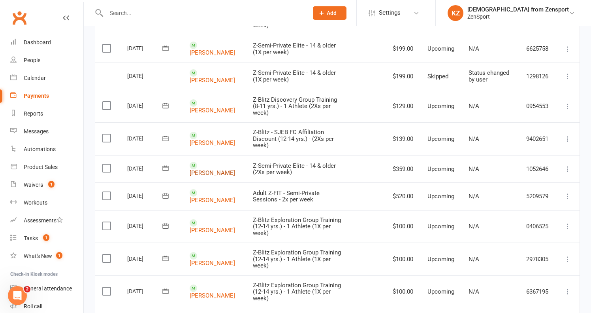
scroll to position [402, 0]
click at [203, 169] on link "[PERSON_NAME]" at bounding box center [212, 172] width 45 height 7
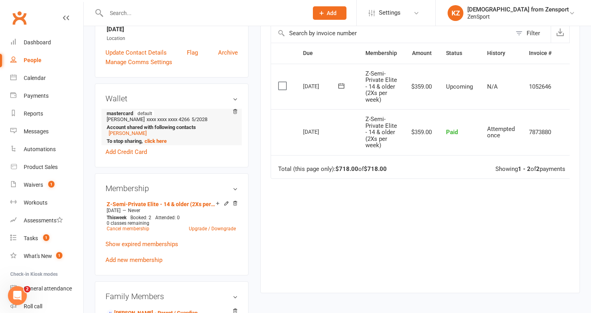
scroll to position [199, 0]
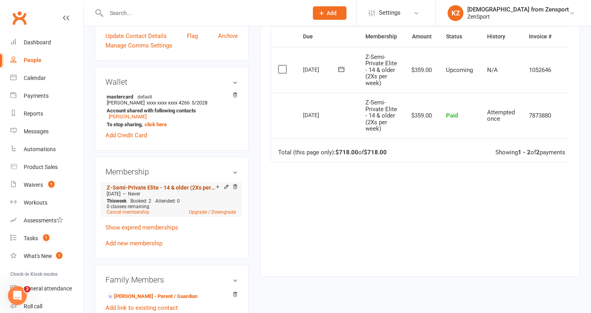
click at [154, 185] on link "Z-Semi-Private Elite - 14 & older (2Xs per week)" at bounding box center [161, 187] width 109 height 6
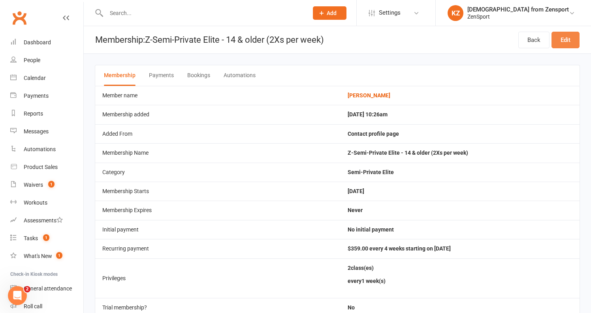
click at [569, 37] on link "Edit" at bounding box center [566, 40] width 28 height 17
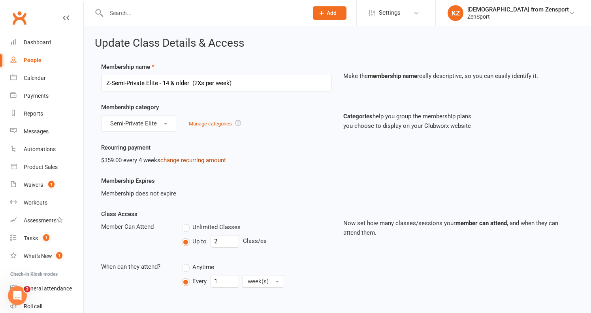
click at [172, 159] on link "change recurring amount" at bounding box center [194, 160] width 66 height 7
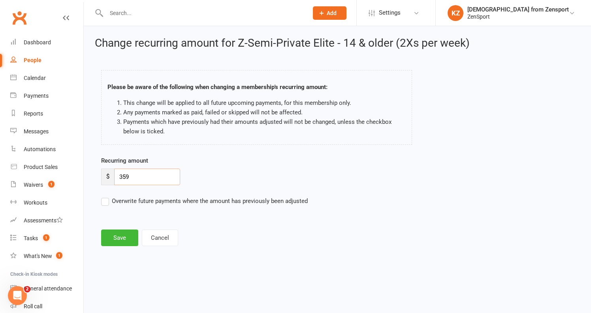
click at [126, 174] on input "359" at bounding box center [147, 176] width 66 height 17
type input "369"
click at [125, 239] on button "Save" at bounding box center [119, 237] width 37 height 17
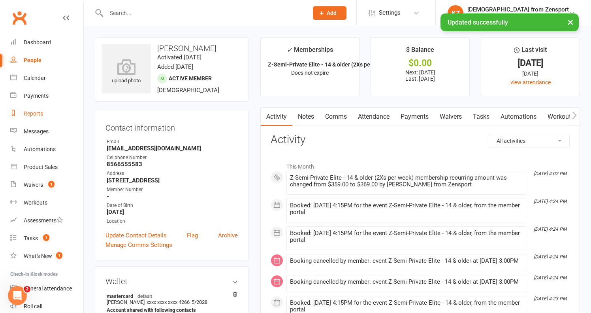
click at [39, 112] on div "Reports" at bounding box center [33, 113] width 19 height 6
select select "100"
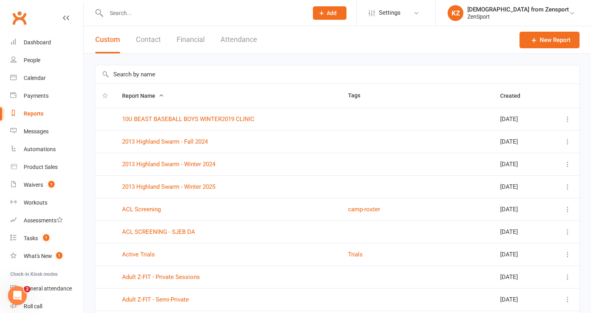
click at [151, 73] on input "text" at bounding box center [337, 74] width 485 height 18
click at [37, 93] on div "Payments" at bounding box center [36, 96] width 25 height 6
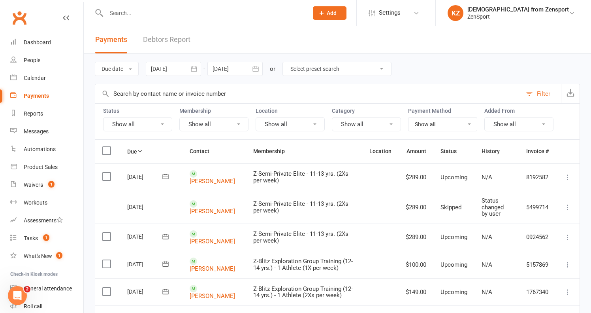
click at [194, 67] on icon "button" at bounding box center [194, 69] width 8 height 8
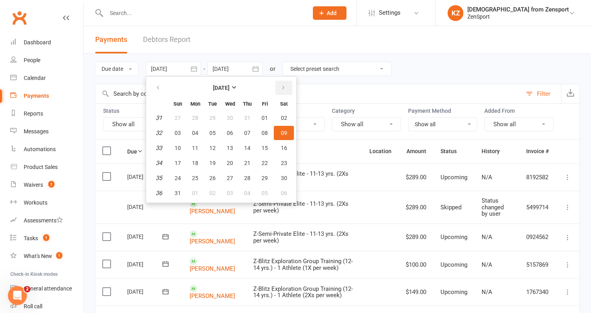
click at [283, 86] on icon "button" at bounding box center [284, 88] width 6 height 6
click at [181, 146] on span "14" at bounding box center [178, 148] width 6 height 6
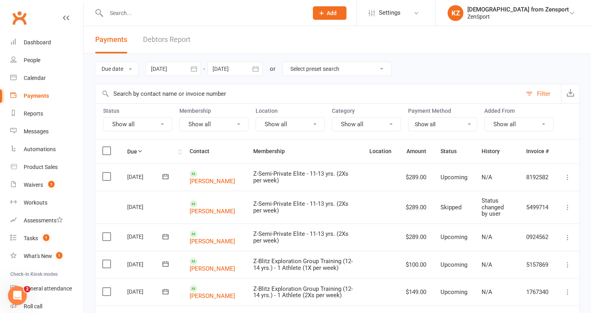
click at [135, 150] on th "Due" at bounding box center [151, 151] width 62 height 23
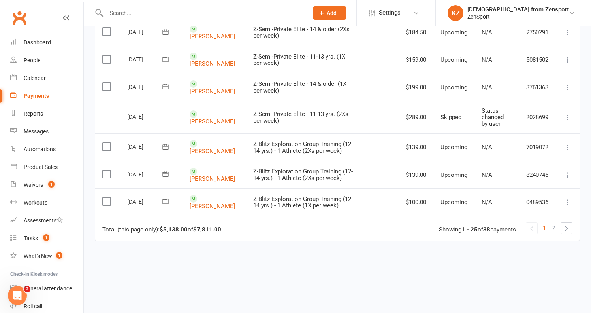
scroll to position [647, 0]
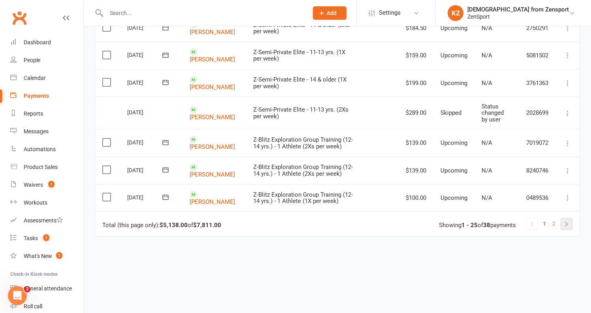
click at [566, 218] on link at bounding box center [566, 223] width 11 height 11
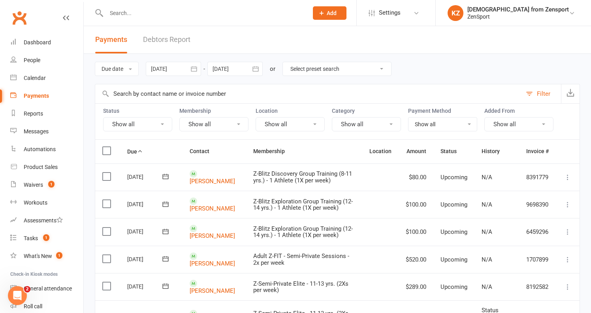
scroll to position [0, 0]
click at [260, 66] on icon "button" at bounding box center [256, 69] width 8 height 8
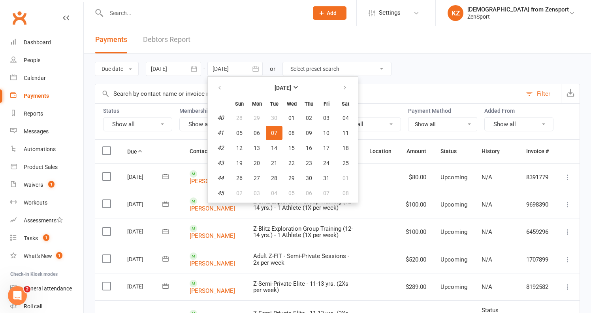
click at [197, 50] on div "Payments Debtors Report" at bounding box center [143, 39] width 118 height 27
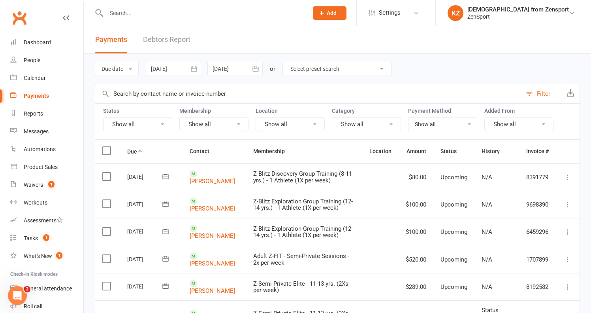
click at [196, 66] on icon "button" at bounding box center [194, 69] width 8 height 8
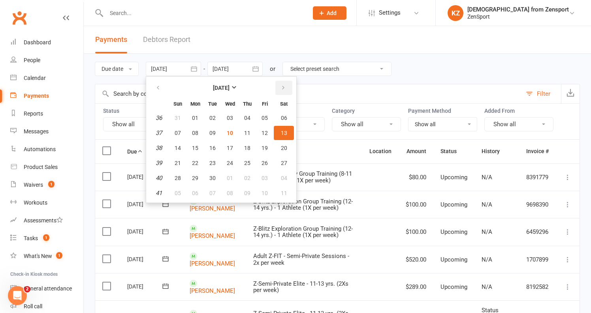
click at [284, 89] on icon "button" at bounding box center [284, 88] width 6 height 6
click at [181, 131] on span "05" at bounding box center [178, 133] width 6 height 6
type input "[DATE]"
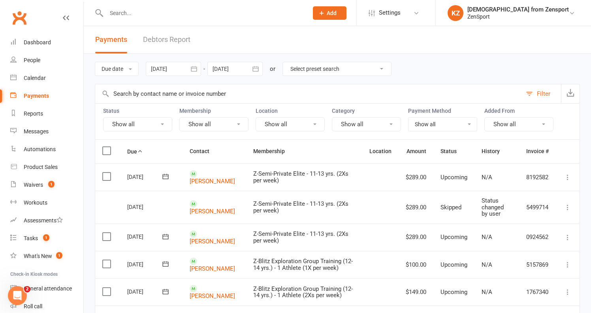
click at [259, 67] on icon "button" at bounding box center [256, 68] width 6 height 5
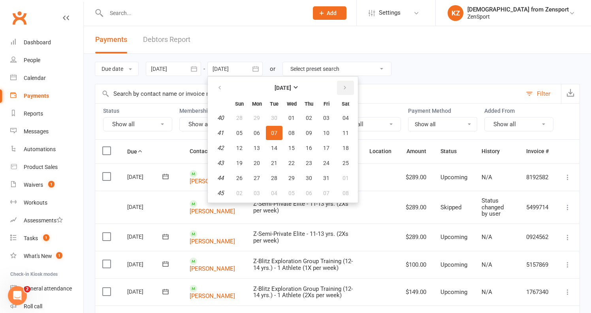
click at [350, 86] on button "button" at bounding box center [345, 88] width 17 height 14
click at [349, 195] on span "10" at bounding box center [346, 193] width 6 height 6
type input "[DATE]"
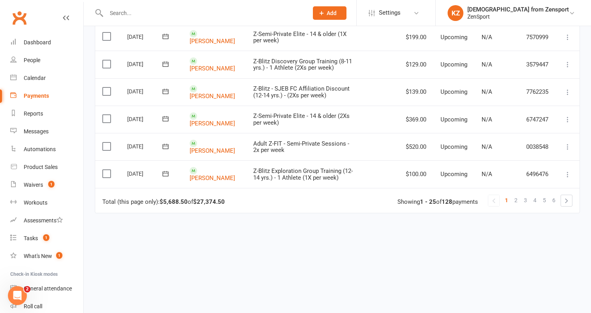
scroll to position [682, 0]
click at [567, 194] on link at bounding box center [566, 199] width 11 height 11
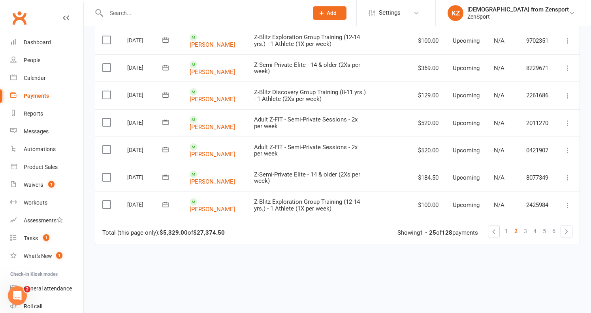
scroll to position [633, 0]
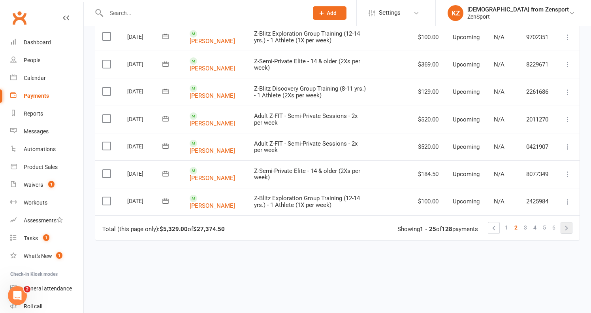
click at [567, 222] on link at bounding box center [566, 227] width 11 height 11
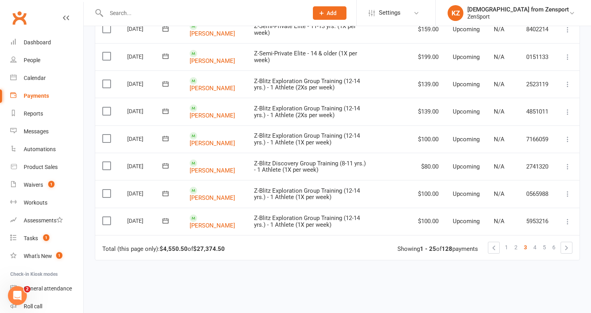
scroll to position [615, 0]
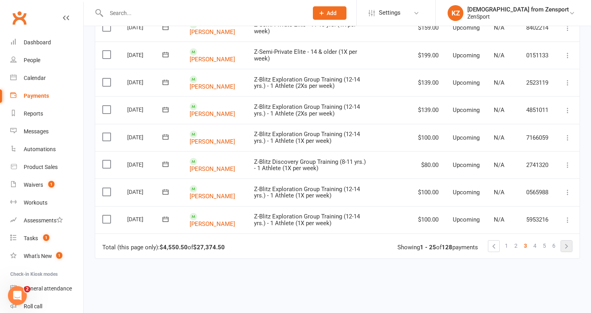
click at [569, 240] on link at bounding box center [566, 245] width 11 height 11
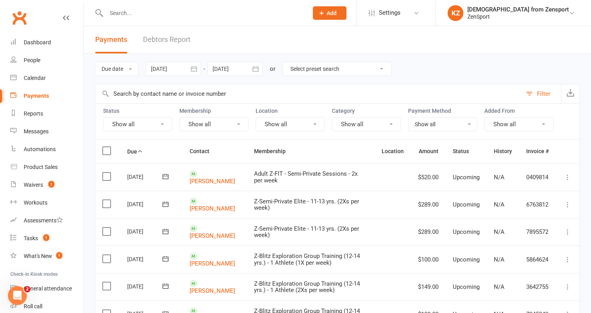
scroll to position [0, 0]
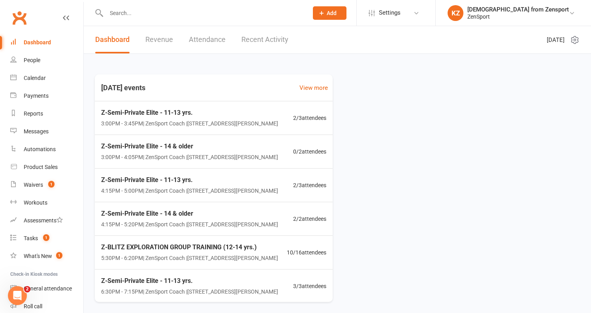
click at [192, 12] on input "text" at bounding box center [203, 13] width 199 height 11
paste input "Waldby"
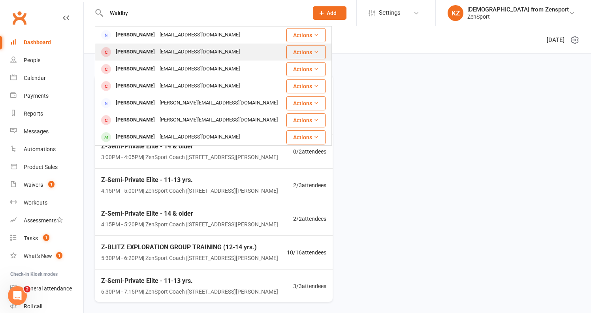
type input "Waldby"
click at [157, 51] on div "[EMAIL_ADDRESS][DOMAIN_NAME]" at bounding box center [199, 51] width 85 height 11
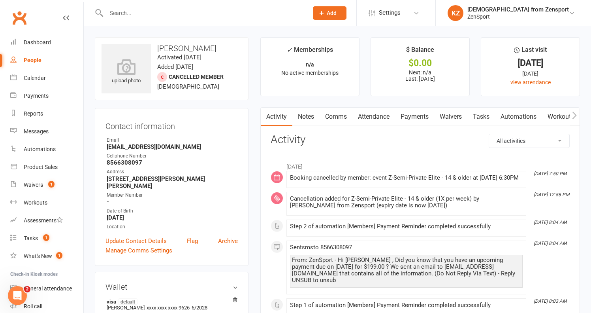
click at [457, 117] on link "Waivers" at bounding box center [450, 117] width 33 height 18
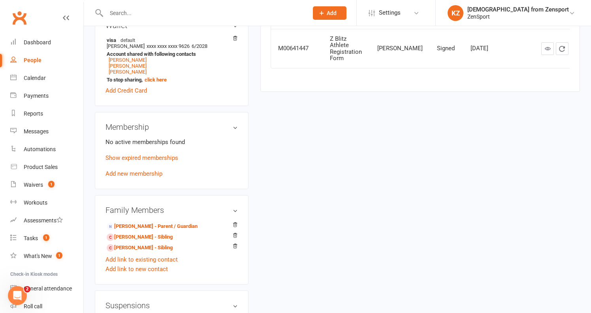
scroll to position [272, 0]
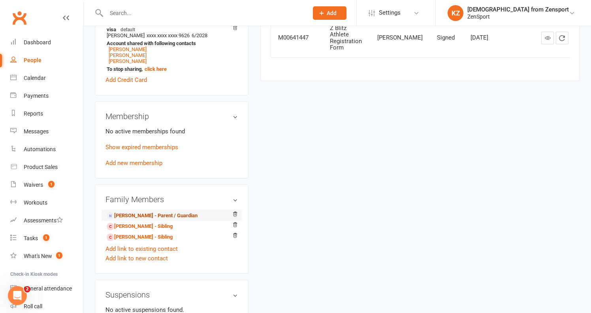
click at [163, 211] on link "Christine Waldby - Parent / Guardian" at bounding box center [152, 215] width 91 height 8
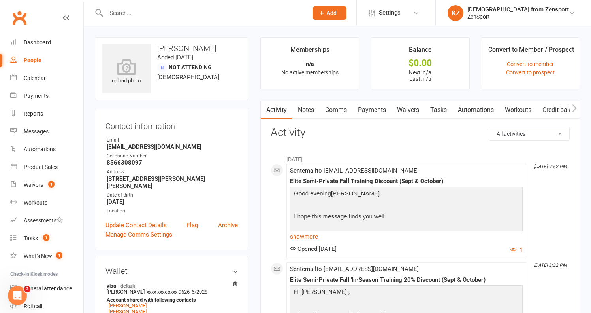
click at [415, 108] on link "Waivers" at bounding box center [408, 110] width 33 height 18
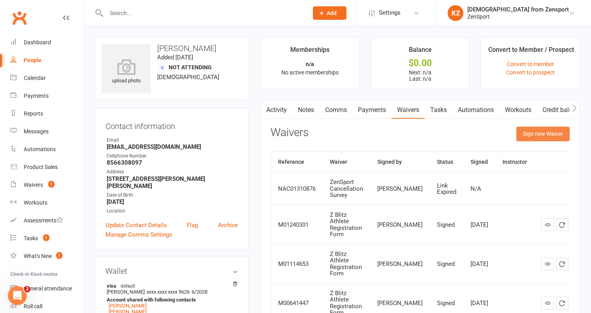
click at [542, 133] on button "Sign new Waiver" at bounding box center [543, 134] width 53 height 14
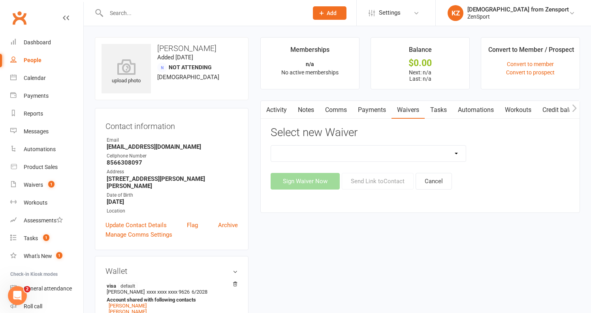
select select "13248"
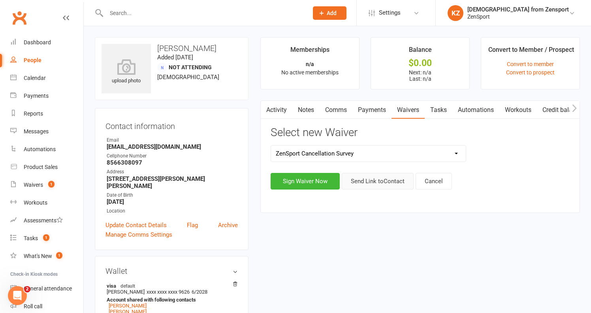
click at [397, 177] on button "Send Link to Contact" at bounding box center [378, 181] width 72 height 17
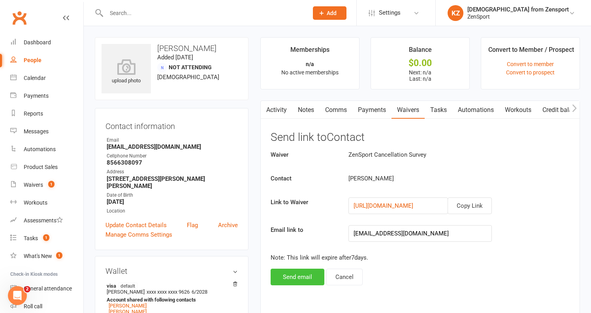
click at [309, 274] on button "Send email" at bounding box center [298, 276] width 54 height 17
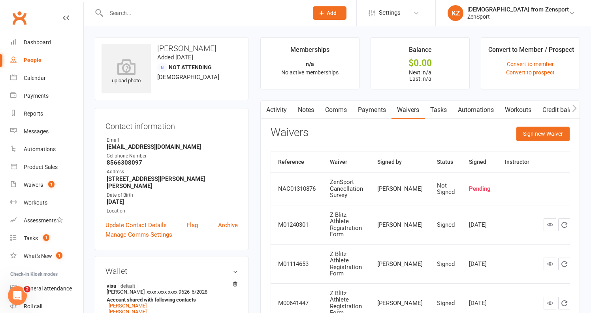
click at [195, 18] on input "text" at bounding box center [203, 13] width 199 height 11
paste input "[PERSON_NAME]"
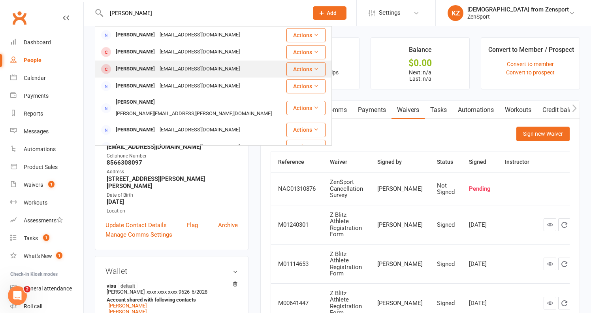
type input "[PERSON_NAME]"
click at [180, 64] on div "nerneybrian@yahoo.com" at bounding box center [199, 68] width 85 height 11
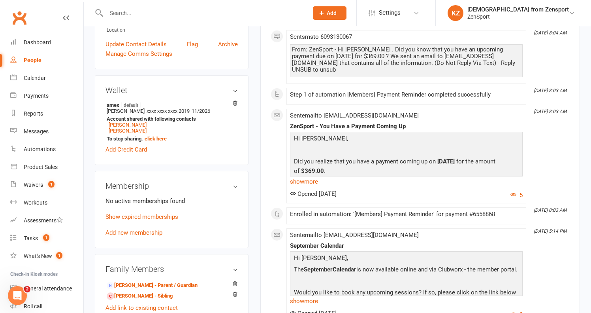
scroll to position [192, 0]
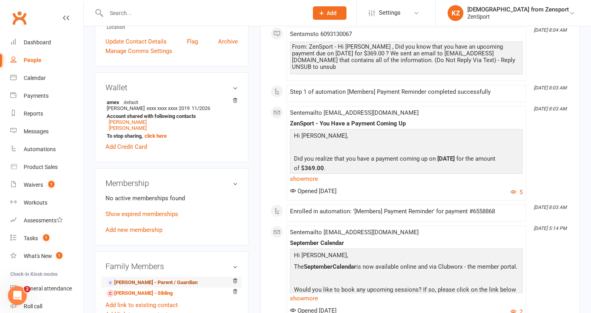
click at [150, 279] on link "Brian Nerney - Parent / Guardian" at bounding box center [152, 282] width 91 height 8
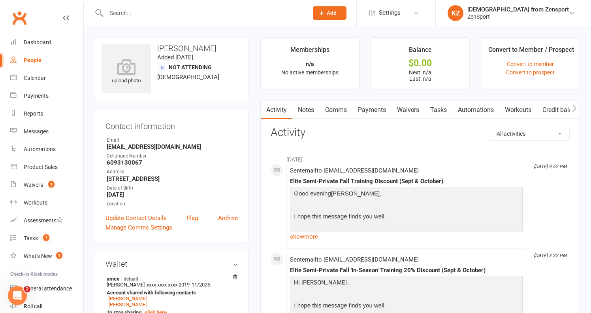
click at [412, 107] on link "Waivers" at bounding box center [408, 110] width 33 height 18
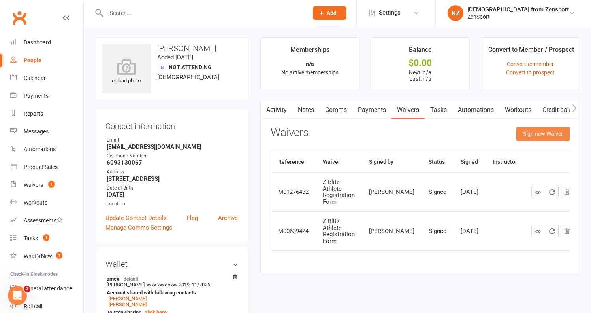
click at [538, 132] on button "Sign new Waiver" at bounding box center [543, 134] width 53 height 14
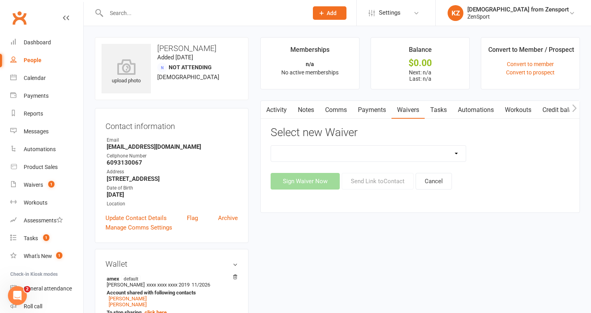
select select "13248"
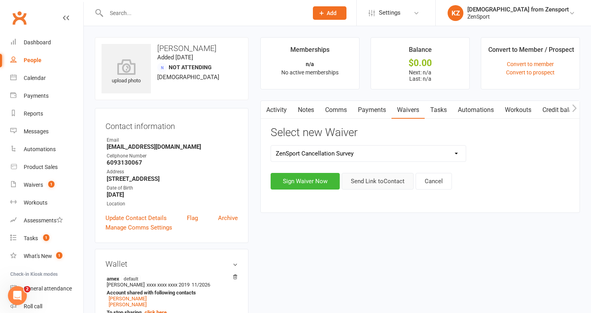
click at [386, 181] on button "Send Link to Contact" at bounding box center [378, 181] width 72 height 17
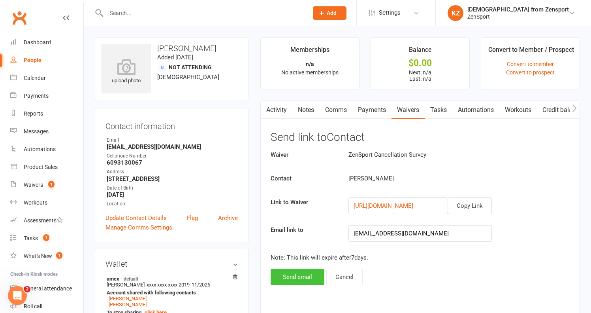
click at [302, 273] on button "Send email" at bounding box center [298, 276] width 54 height 17
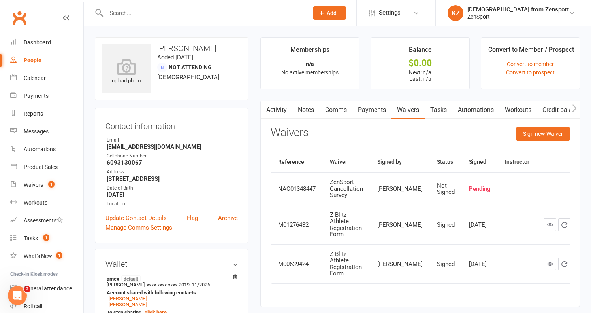
click at [149, 13] on input "text" at bounding box center [203, 13] width 199 height 11
paste input "[PERSON_NAME]"
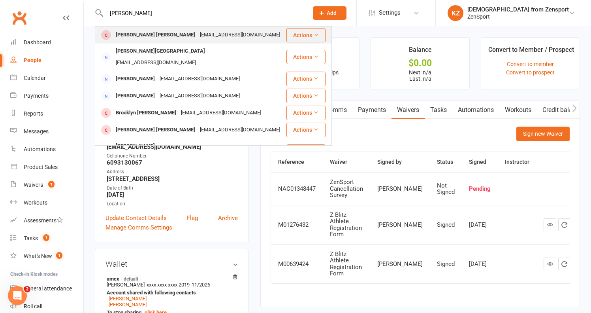
type input "[PERSON_NAME]"
click at [149, 30] on div "Connor Cogan" at bounding box center [155, 34] width 84 height 11
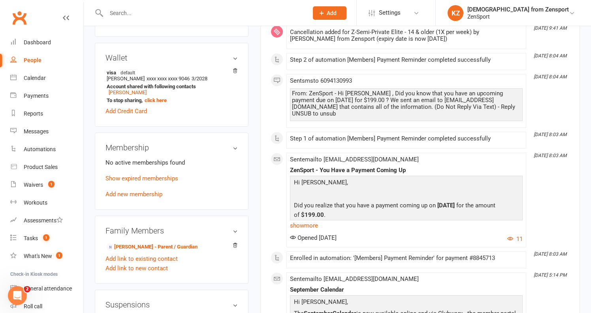
scroll to position [230, 0]
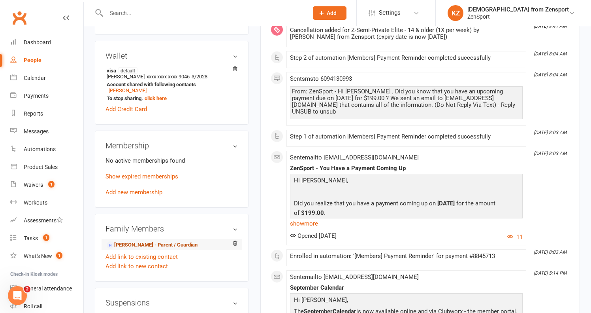
click at [161, 241] on link "Courtney Cogan - Parent / Guardian" at bounding box center [152, 245] width 91 height 8
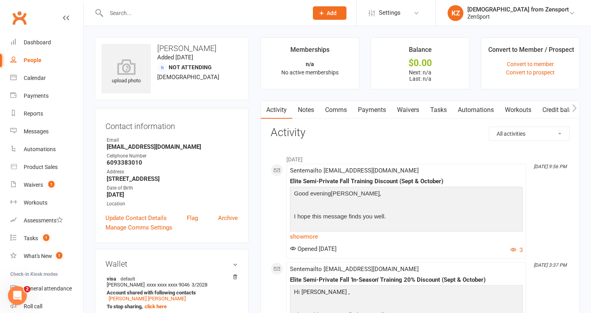
click at [415, 106] on link "Waivers" at bounding box center [408, 110] width 33 height 18
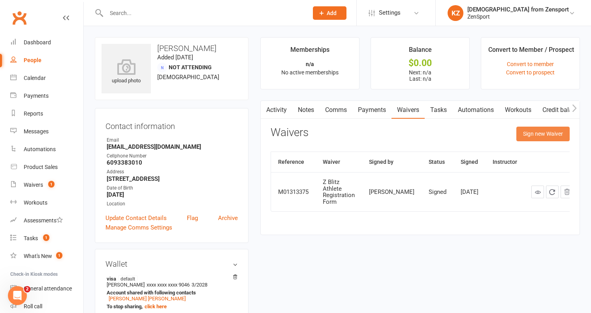
click at [529, 131] on button "Sign new Waiver" at bounding box center [543, 134] width 53 height 14
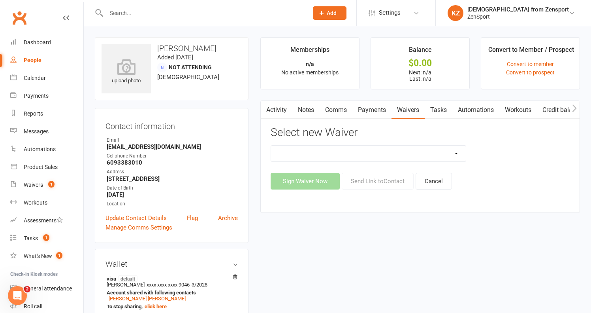
select select "13248"
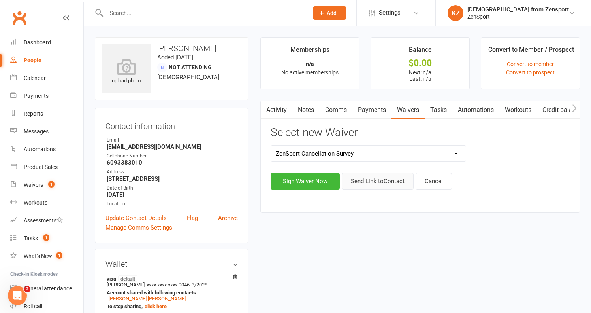
click at [384, 179] on button "Send Link to Contact" at bounding box center [378, 181] width 72 height 17
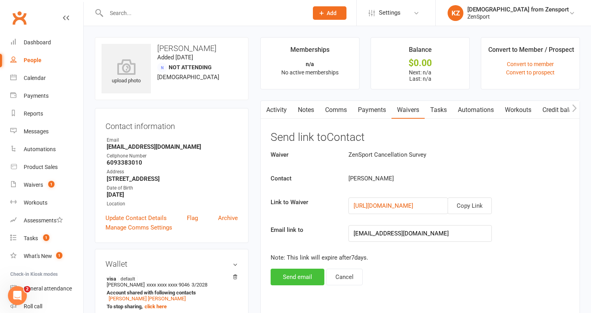
click at [307, 274] on button "Send email" at bounding box center [298, 276] width 54 height 17
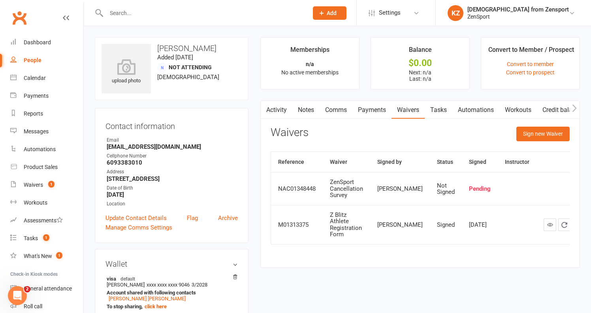
click at [150, 15] on input "text" at bounding box center [203, 13] width 199 height 11
paste input "[PERSON_NAME]"
click at [131, 14] on input "[PERSON_NAME]" at bounding box center [203, 13] width 199 height 11
click at [125, 15] on input "[PERSON_NAME]" at bounding box center [203, 13] width 199 height 11
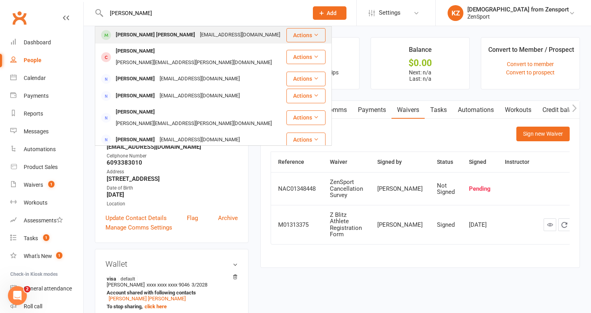
type input "[PERSON_NAME]"
click at [198, 31] on div "penderleith@gmail.com" at bounding box center [240, 34] width 85 height 11
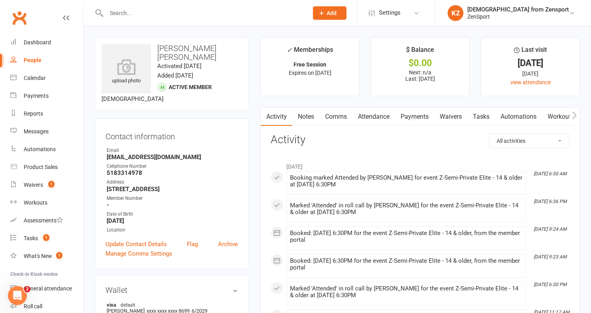
click at [526, 116] on link "Automations" at bounding box center [518, 117] width 47 height 18
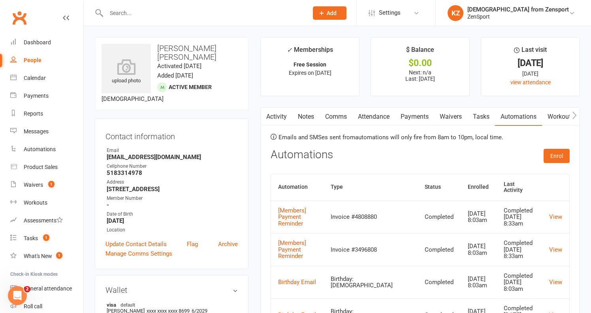
click at [455, 115] on link "Waivers" at bounding box center [450, 117] width 33 height 18
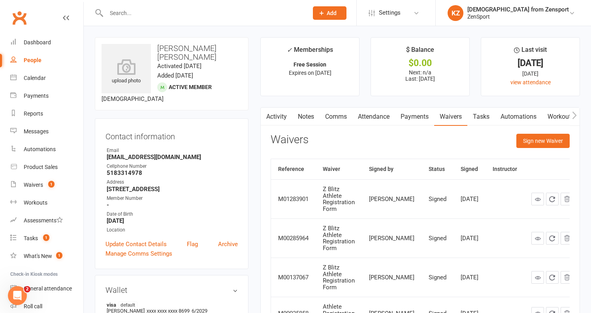
click at [205, 225] on ul "Owner Email penderleith@gmail.com Cellphone Number 5183314978 Address 304 Colum…" at bounding box center [172, 190] width 132 height 87
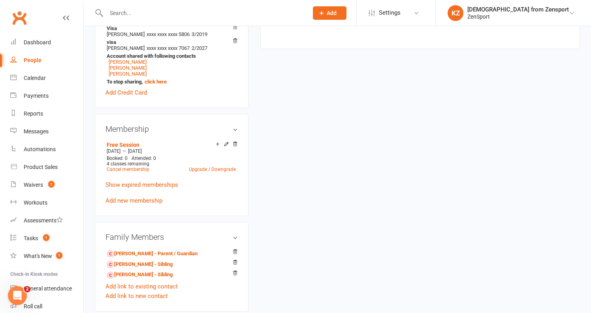
scroll to position [306, 0]
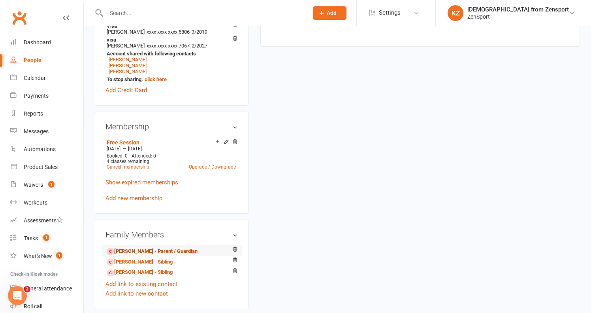
click at [147, 249] on link "Ryan Penderleith - Parent / Guardian" at bounding box center [152, 251] width 91 height 8
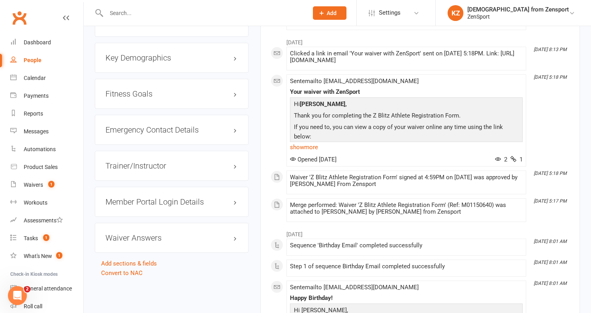
scroll to position [717, 0]
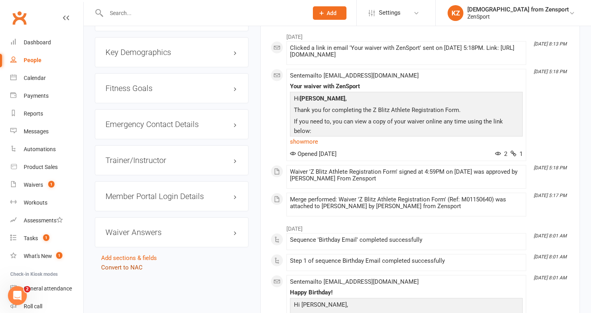
click at [137, 264] on link "Convert to NAC" at bounding box center [122, 267] width 42 height 7
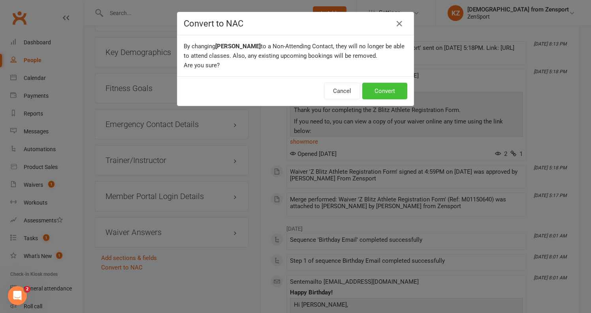
click at [404, 94] on button "Convert" at bounding box center [385, 91] width 45 height 17
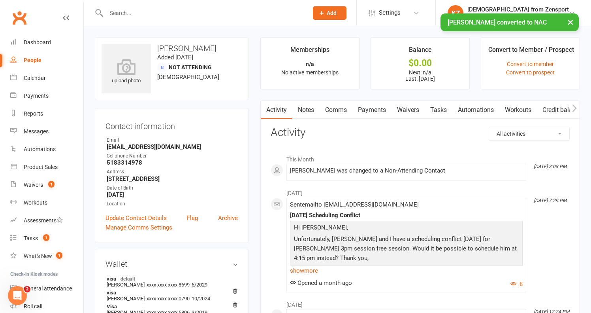
click at [413, 106] on link "Waivers" at bounding box center [408, 110] width 33 height 18
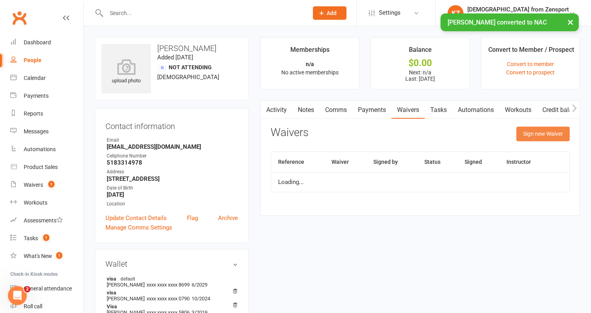
click at [534, 129] on button "Sign new Waiver" at bounding box center [543, 134] width 53 height 14
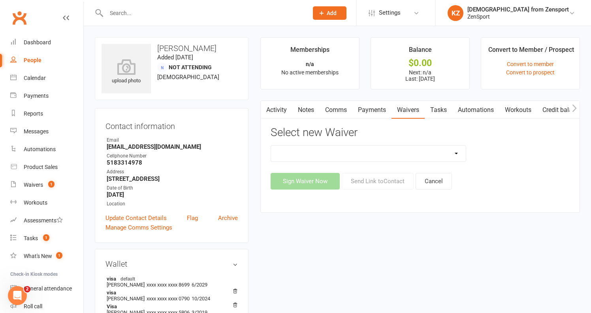
select select "13248"
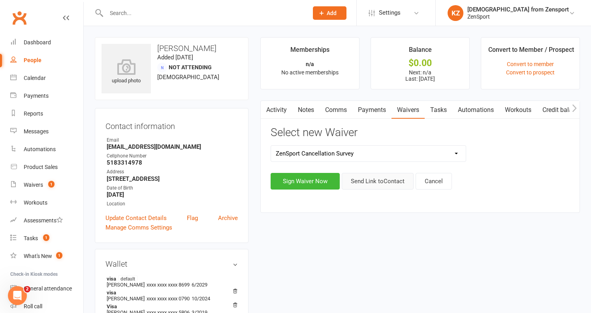
click at [383, 178] on button "Send Link to Contact" at bounding box center [378, 181] width 72 height 17
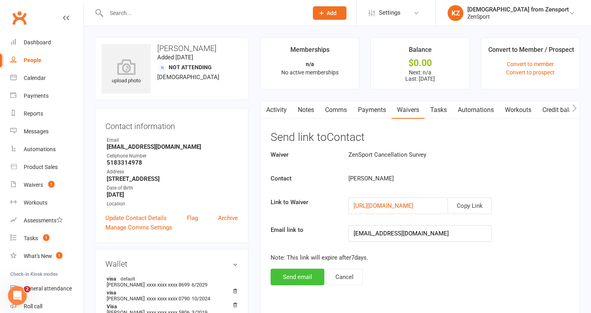
click at [298, 272] on button "Send email" at bounding box center [298, 276] width 54 height 17
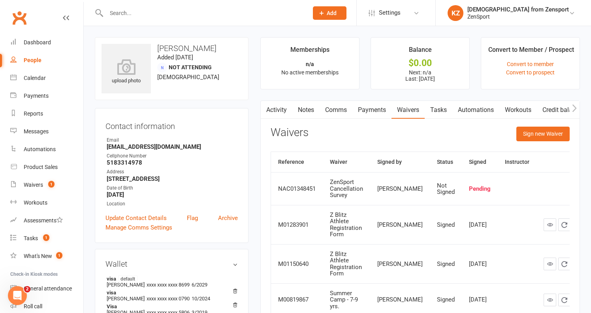
click at [110, 9] on input "text" at bounding box center [203, 13] width 199 height 11
paste input "[PERSON_NAME]"
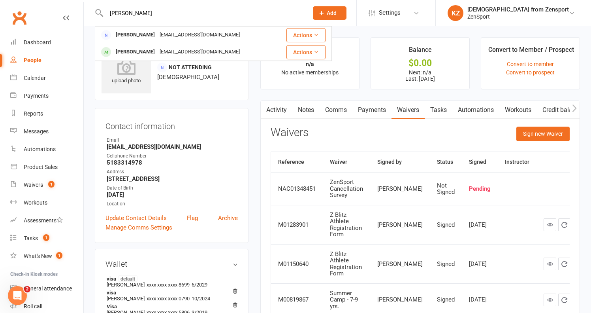
click at [181, 16] on input "[PERSON_NAME]" at bounding box center [203, 13] width 199 height 11
type input "E"
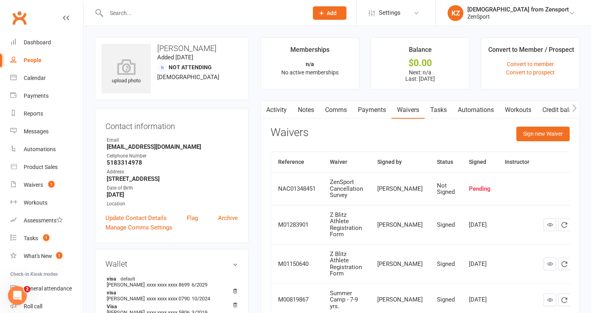
paste input "[PERSON_NAME]"
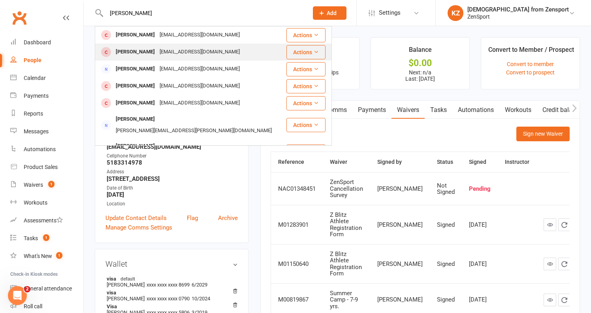
type input "[PERSON_NAME]"
click at [175, 49] on div "Dfitzpatrick4@gmail.com" at bounding box center [199, 51] width 85 height 11
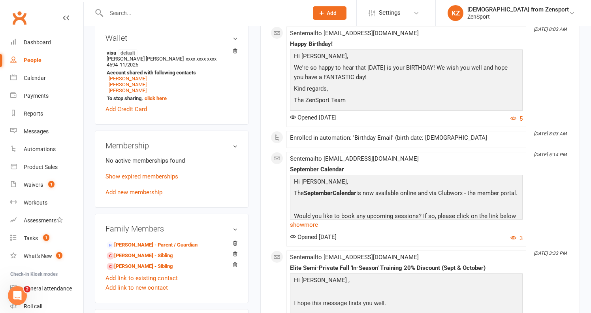
scroll to position [282, 0]
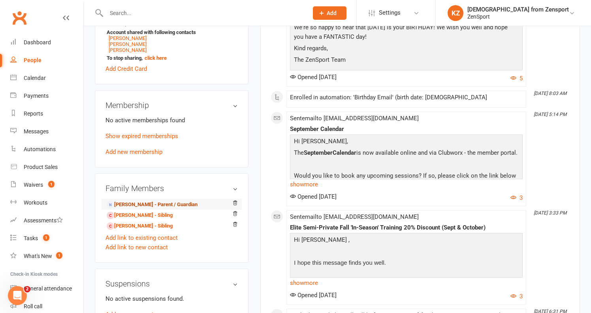
click at [189, 200] on link "Denise Fitzpatrick - Parent / Guardian" at bounding box center [152, 204] width 91 height 8
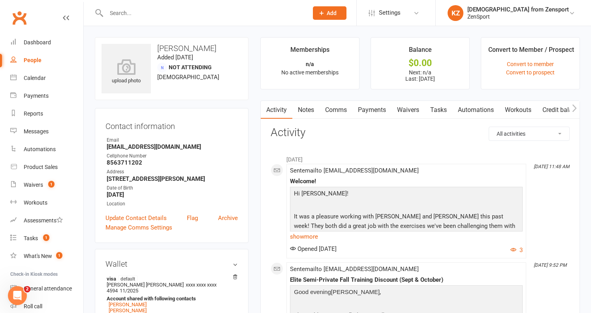
click at [406, 106] on link "Waivers" at bounding box center [408, 110] width 33 height 18
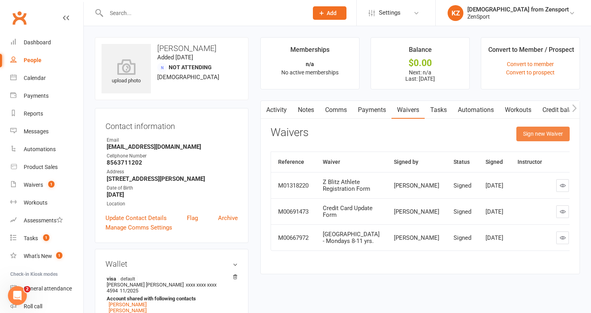
click at [537, 134] on button "Sign new Waiver" at bounding box center [543, 134] width 53 height 14
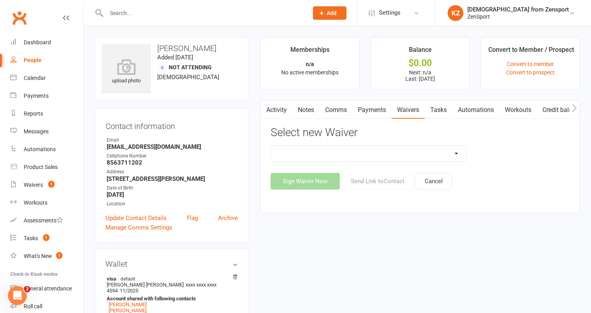
select select "13248"
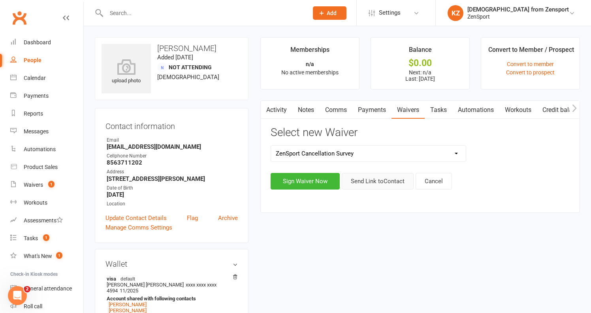
click at [372, 181] on button "Send Link to Contact" at bounding box center [378, 181] width 72 height 17
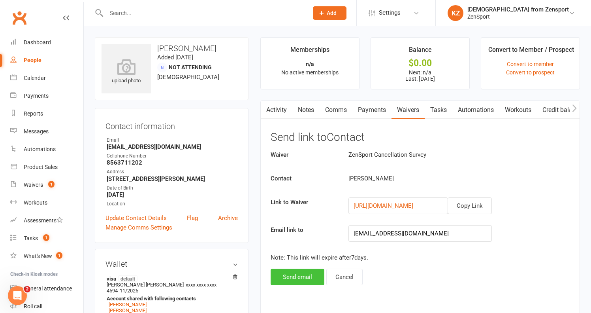
click at [306, 278] on button "Send email" at bounding box center [298, 276] width 54 height 17
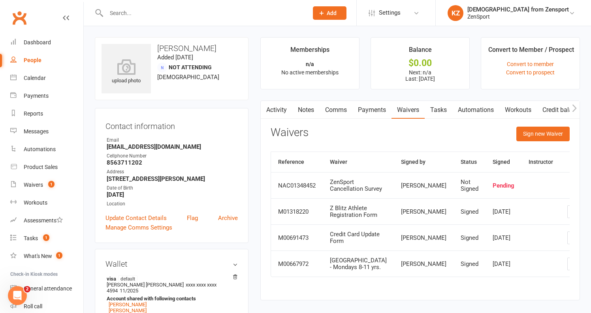
click at [180, 17] on input "text" at bounding box center [203, 13] width 199 height 11
paste input "[PERSON_NAME]"
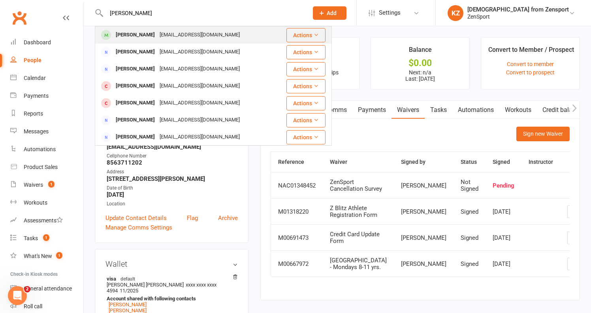
type input "[PERSON_NAME]"
click at [180, 31] on div "kelmc316@gmail.com" at bounding box center [199, 34] width 85 height 11
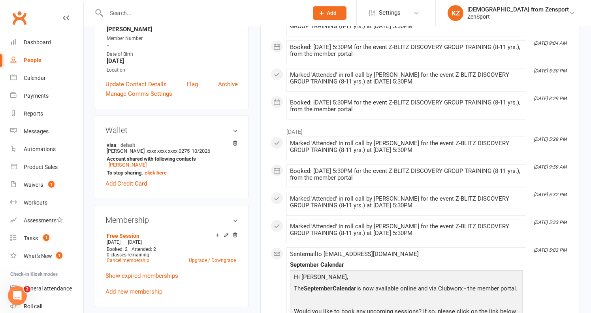
scroll to position [159, 0]
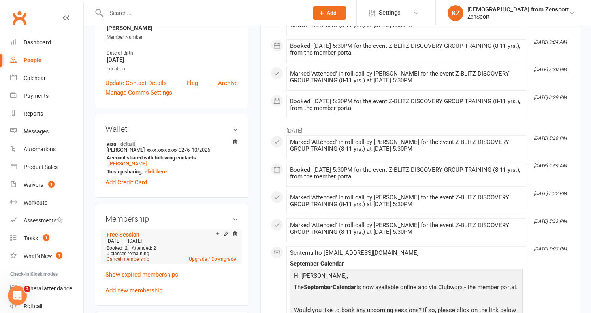
click at [139, 256] on link "Cancel membership" at bounding box center [128, 259] width 43 height 6
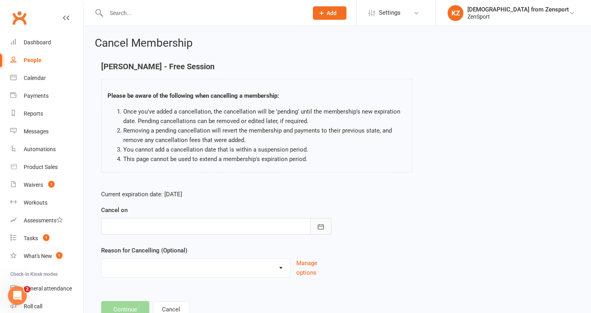
click at [325, 223] on button "button" at bounding box center [320, 226] width 21 height 17
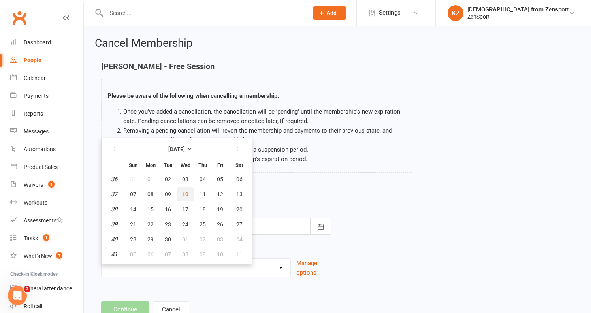
click at [188, 190] on button "10" at bounding box center [185, 194] width 17 height 14
type input "[DATE]"
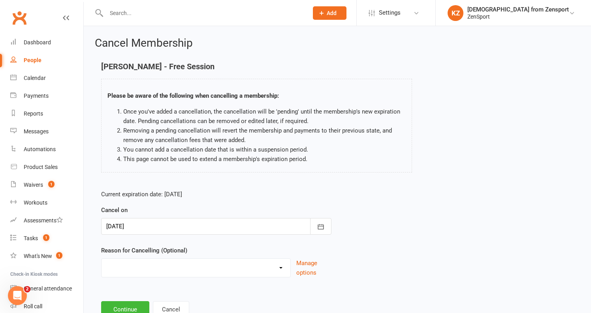
select select "2"
click at [138, 303] on button "Continue" at bounding box center [125, 309] width 48 height 17
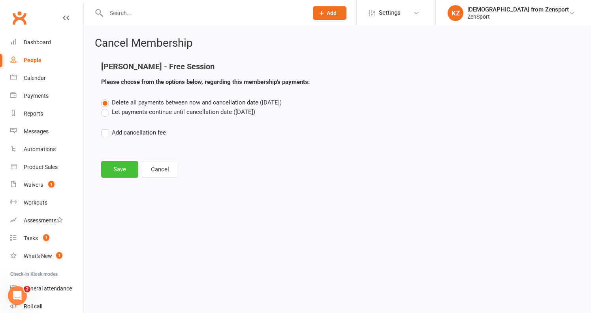
click at [121, 165] on button "Save" at bounding box center [119, 169] width 37 height 17
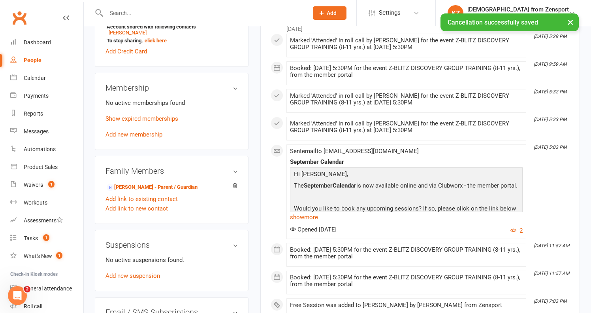
scroll to position [289, 0]
click at [168, 182] on link "Kellene Coulombe - Parent / Guardian" at bounding box center [152, 186] width 91 height 8
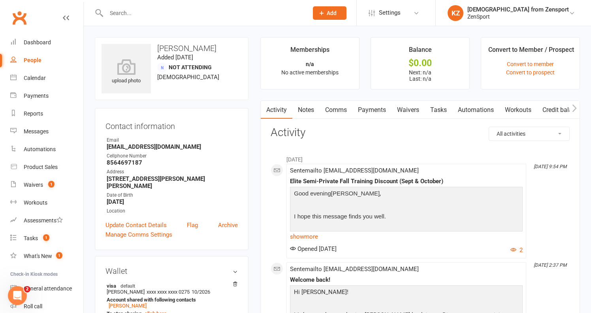
click at [415, 106] on link "Waivers" at bounding box center [408, 110] width 33 height 18
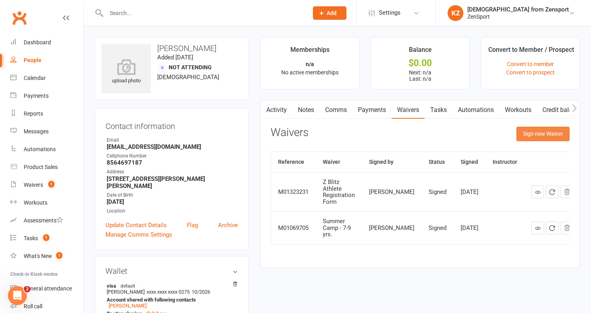
click at [533, 132] on button "Sign new Waiver" at bounding box center [543, 134] width 53 height 14
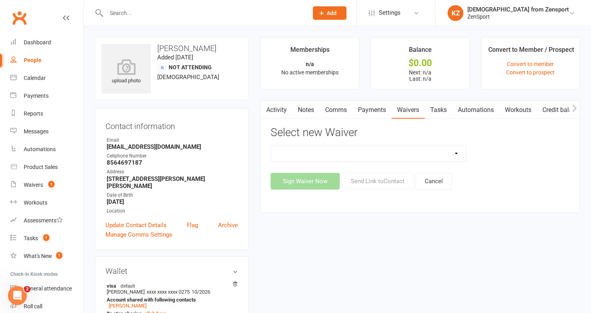
select select "13248"
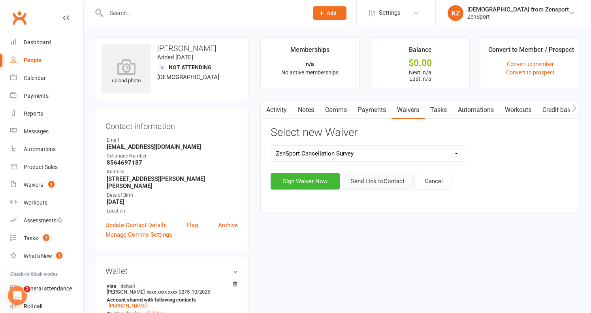
click at [372, 181] on button "Send Link to Contact" at bounding box center [378, 181] width 72 height 17
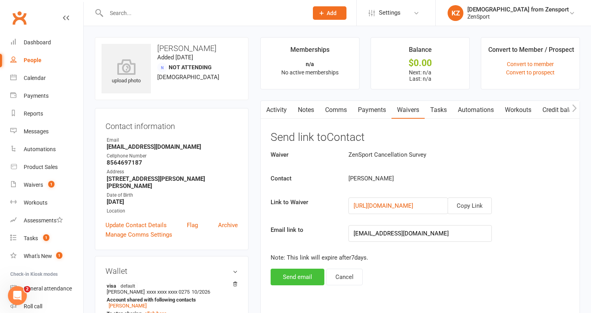
click at [302, 274] on button "Send email" at bounding box center [298, 276] width 54 height 17
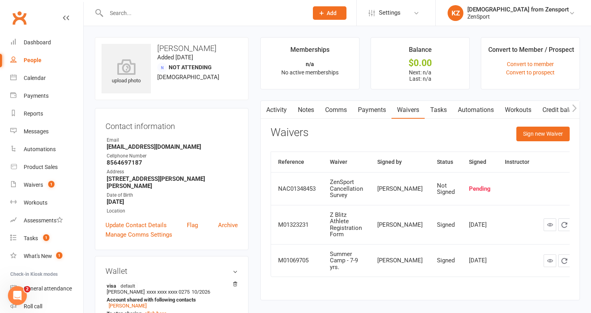
click at [159, 14] on input "text" at bounding box center [203, 13] width 199 height 11
paste input "[PERSON_NAME]"
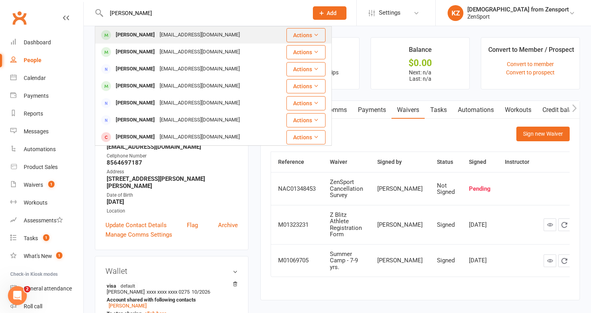
type input "[PERSON_NAME]"
click at [158, 30] on div "mlasecki12@gmail.com" at bounding box center [199, 34] width 85 height 11
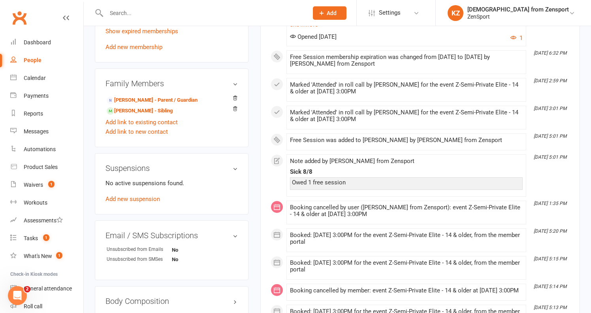
scroll to position [407, 0]
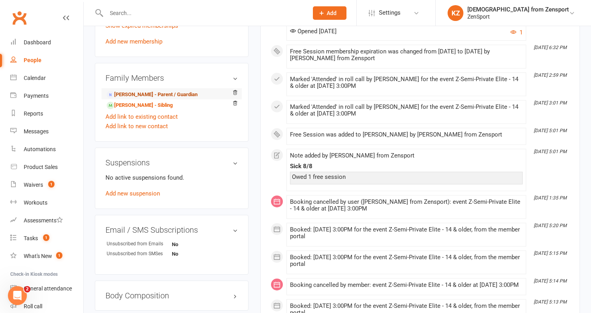
click at [171, 92] on link "Michelle Lasecki - Parent / Guardian" at bounding box center [152, 95] width 91 height 8
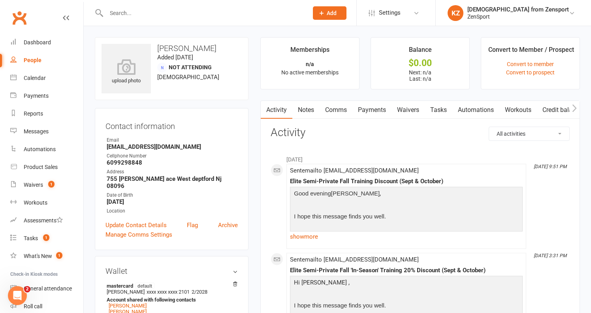
click at [418, 106] on link "Waivers" at bounding box center [408, 110] width 33 height 18
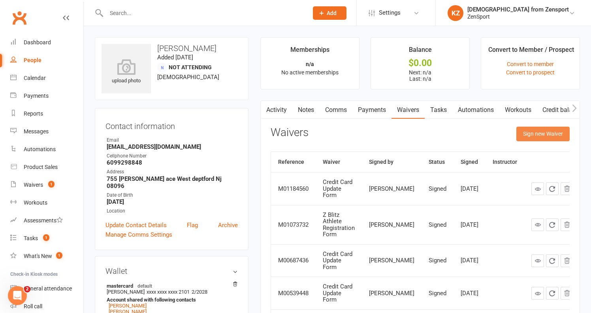
click at [528, 133] on button "Sign new Waiver" at bounding box center [543, 134] width 53 height 14
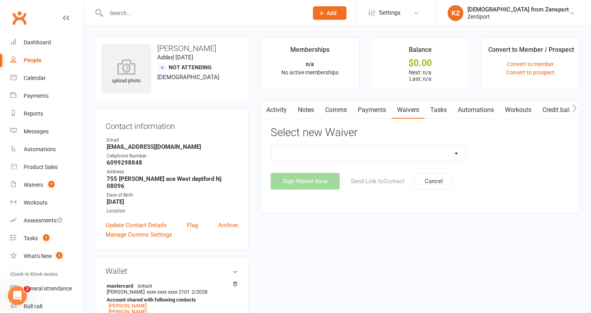
select select "13248"
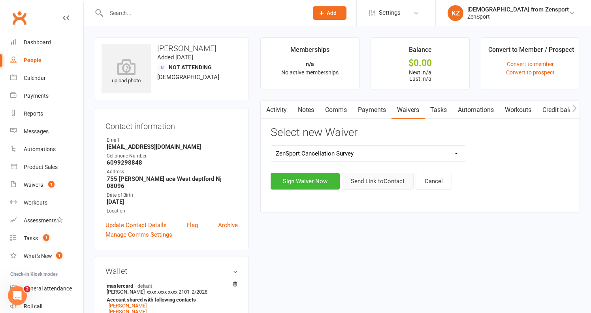
click at [398, 176] on button "Send Link to Contact" at bounding box center [378, 181] width 72 height 17
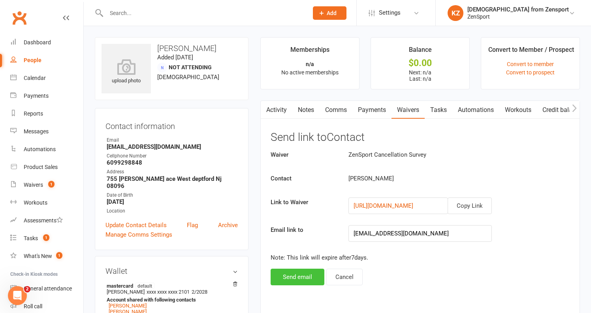
click at [304, 281] on button "Send email" at bounding box center [298, 276] width 54 height 17
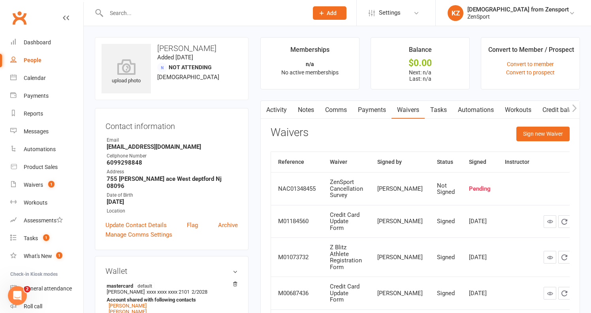
click at [162, 13] on input "text" at bounding box center [203, 13] width 199 height 11
paste input "[PERSON_NAME]"
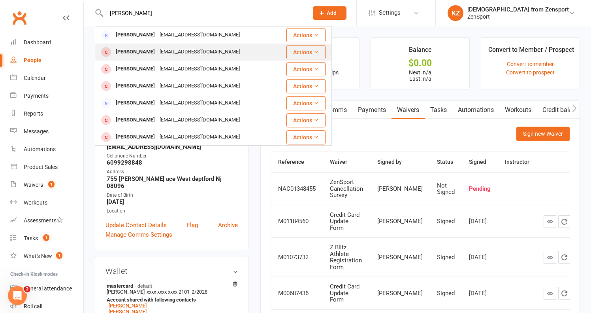
type input "[PERSON_NAME]"
click at [159, 51] on div "Amybrunner1980@gmail.com" at bounding box center [199, 51] width 85 height 11
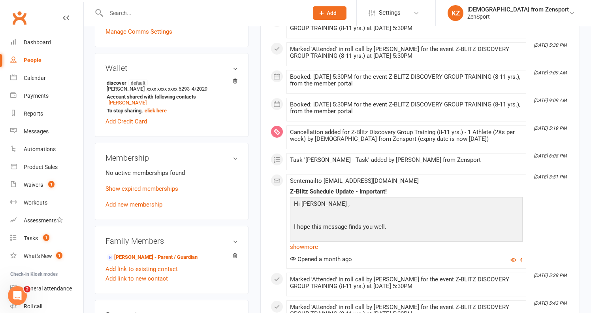
scroll to position [219, 0]
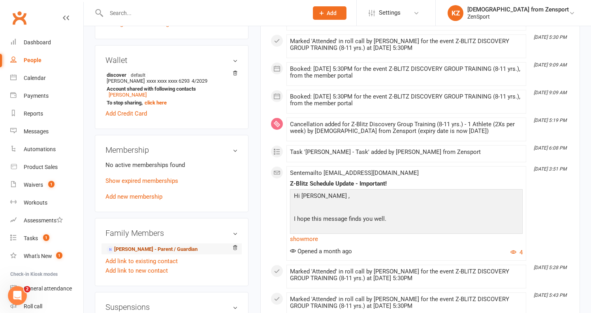
click at [176, 246] on link "Amy Brunner - Parent / Guardian" at bounding box center [152, 249] width 91 height 8
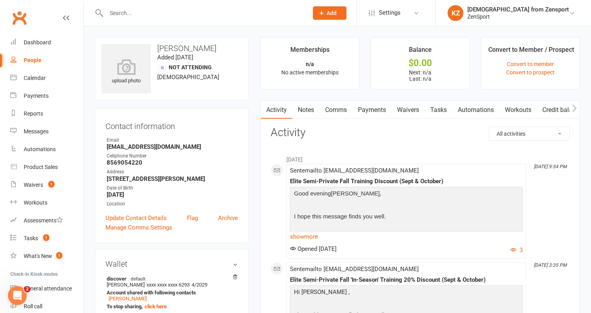
click at [417, 108] on link "Waivers" at bounding box center [408, 110] width 33 height 18
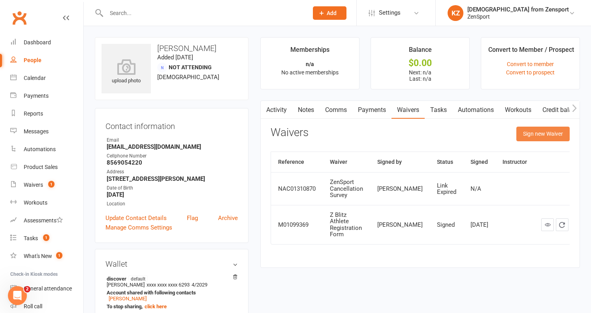
click at [533, 132] on button "Sign new Waiver" at bounding box center [543, 134] width 53 height 14
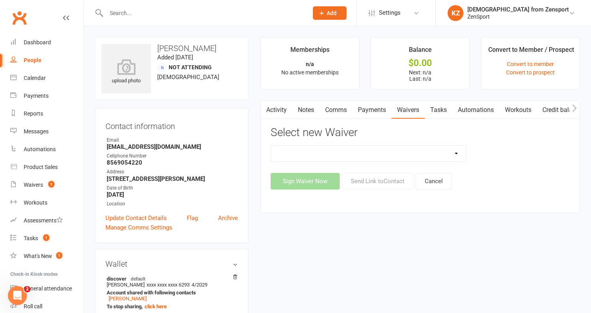
select select "13248"
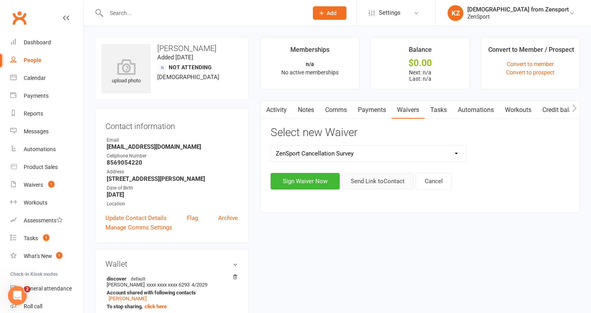
click at [385, 176] on button "Send Link to Contact" at bounding box center [378, 181] width 72 height 17
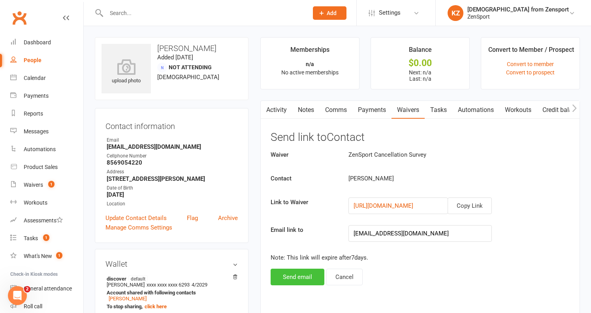
click at [306, 280] on button "Send email" at bounding box center [298, 276] width 54 height 17
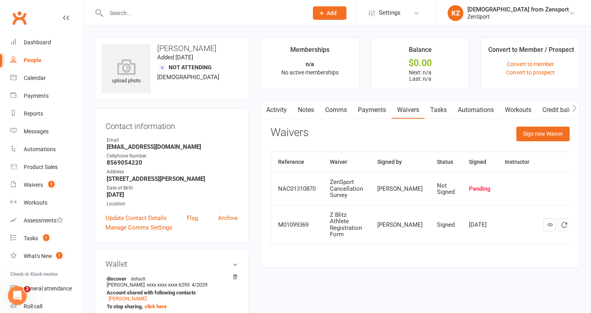
click at [194, 20] on div at bounding box center [199, 13] width 208 height 26
click at [187, 15] on input "text" at bounding box center [203, 13] width 199 height 11
paste input "Ruta"
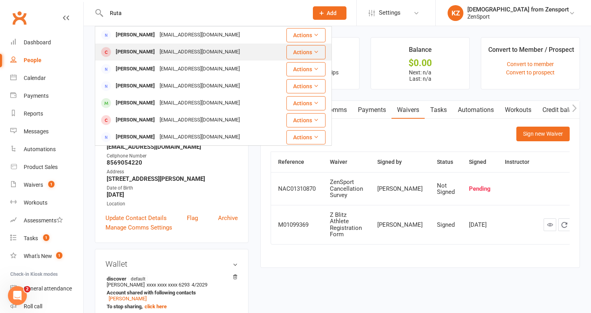
type input "Ruta"
click at [189, 46] on div "Leonardo Ruta psoto216@gmail.com" at bounding box center [186, 52] width 181 height 16
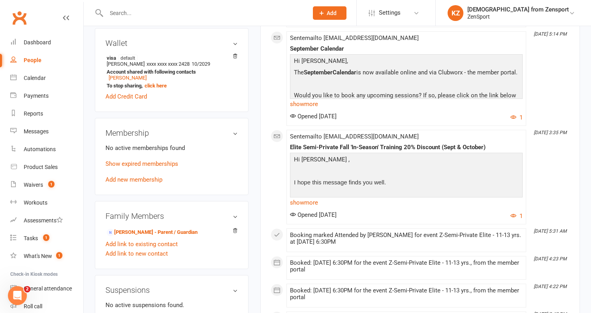
scroll to position [249, 0]
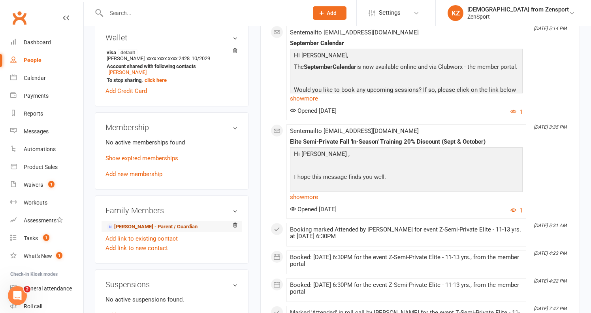
click at [178, 223] on link "Patricia Ruta - Parent / Guardian" at bounding box center [152, 227] width 91 height 8
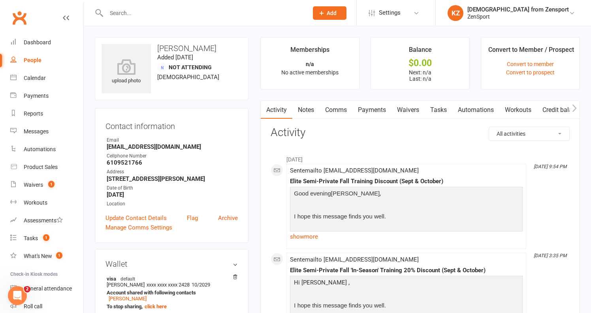
click at [413, 106] on link "Waivers" at bounding box center [408, 110] width 33 height 18
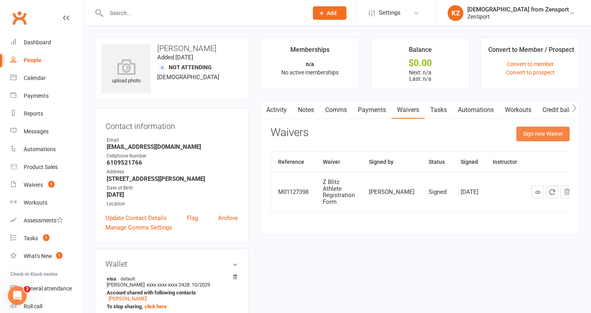
click at [534, 130] on button "Sign new Waiver" at bounding box center [543, 134] width 53 height 14
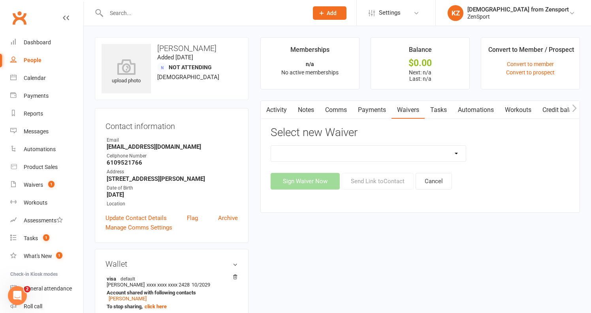
select select "13248"
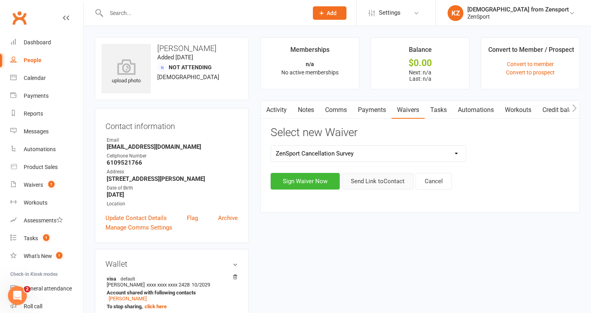
click at [381, 176] on button "Send Link to Contact" at bounding box center [378, 181] width 72 height 17
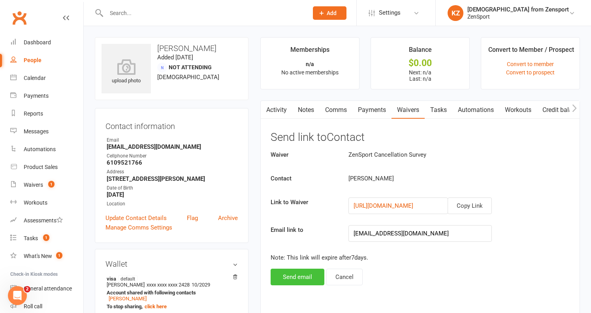
click at [304, 273] on button "Send email" at bounding box center [298, 276] width 54 height 17
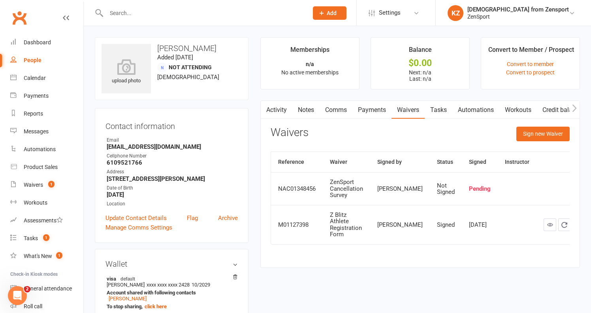
click at [149, 9] on input "text" at bounding box center [203, 13] width 199 height 11
paste input "[PERSON_NAME]"
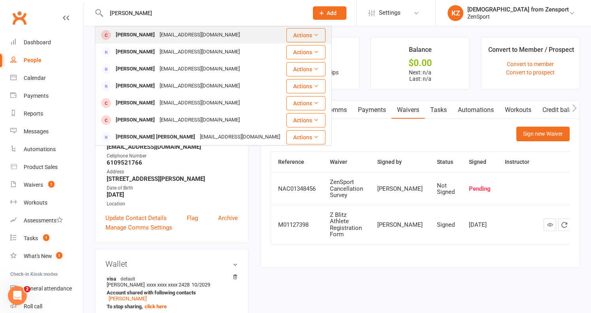
type input "[PERSON_NAME]"
click at [151, 32] on div "Hunter Kintzing" at bounding box center [135, 34] width 44 height 11
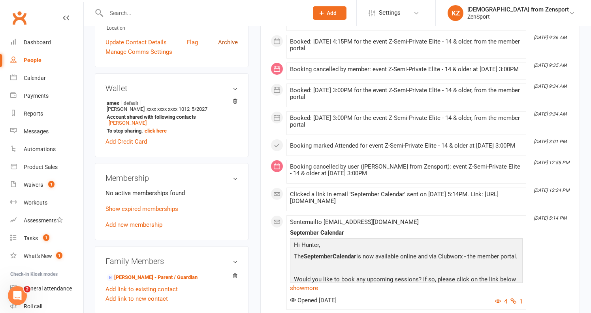
scroll to position [196, 0]
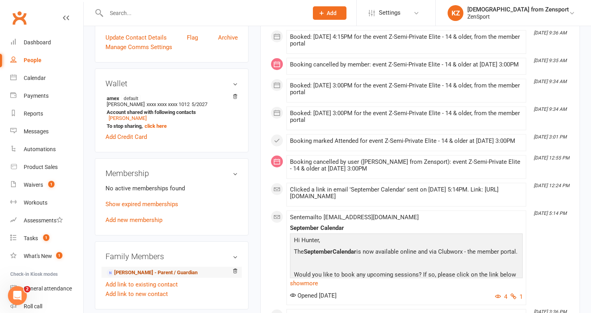
click at [184, 270] on link "Hunter Kintzing - Parent / Guardian" at bounding box center [152, 272] width 91 height 8
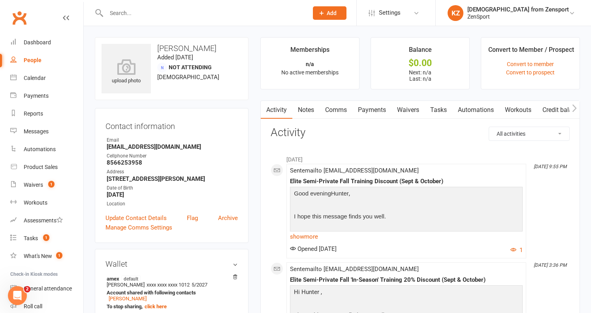
click at [415, 109] on link "Waivers" at bounding box center [408, 110] width 33 height 18
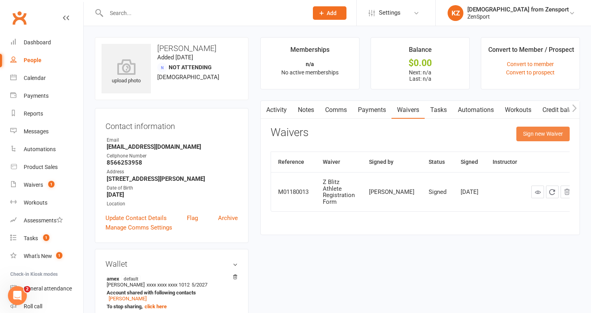
click at [526, 135] on button "Sign new Waiver" at bounding box center [543, 134] width 53 height 14
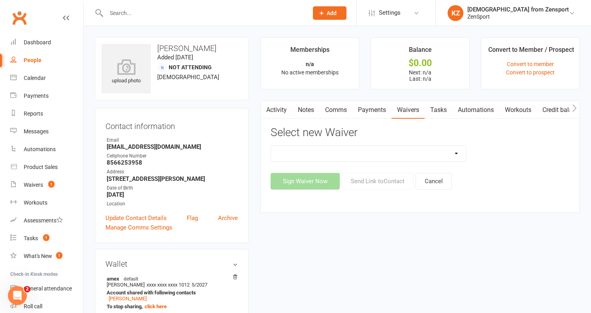
select select "13248"
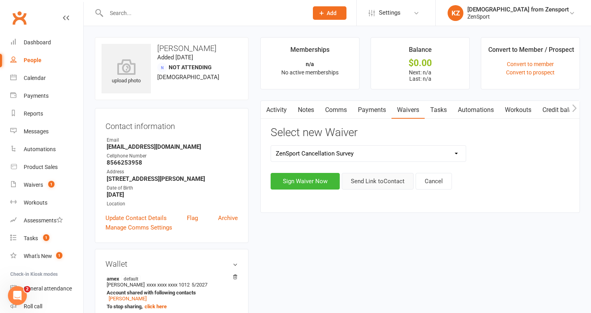
click at [356, 179] on button "Send Link to Contact" at bounding box center [378, 181] width 72 height 17
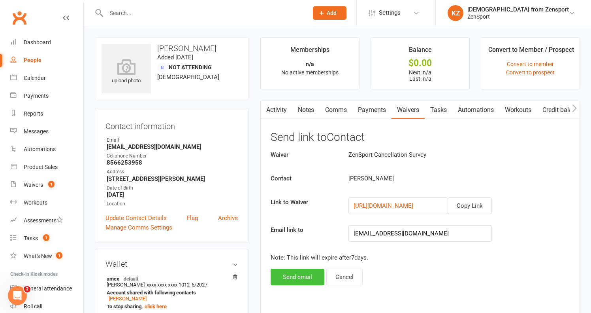
click at [308, 273] on button "Send email" at bounding box center [298, 276] width 54 height 17
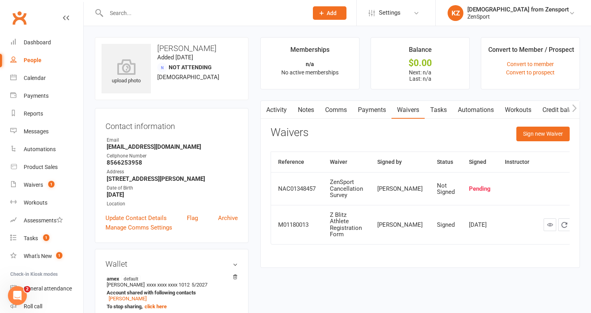
click at [239, 15] on input "text" at bounding box center [203, 13] width 199 height 11
paste input "[PERSON_NAME]"
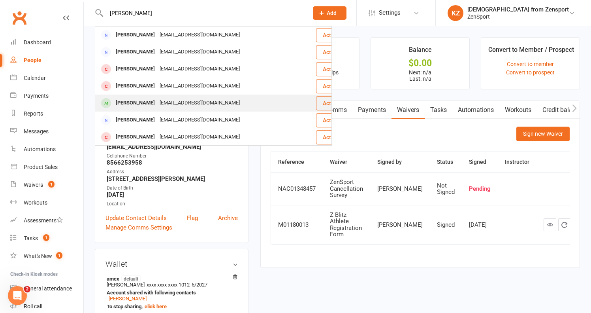
type input "[PERSON_NAME]"
click at [228, 102] on div "Logan Ferguson Jessicaleigh_82@yahoo.com" at bounding box center [206, 103] width 220 height 16
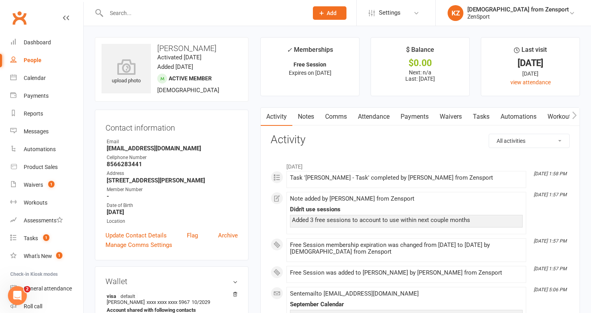
click at [201, 17] on input "text" at bounding box center [203, 13] width 199 height 11
paste input "[PERSON_NAME]"
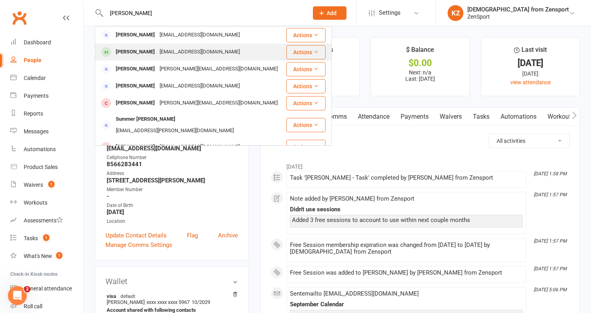
type input "[PERSON_NAME]"
click at [187, 49] on div "tonikessler@gmail.com" at bounding box center [199, 51] width 85 height 11
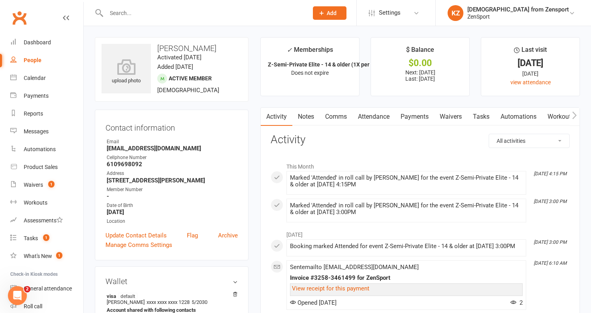
click at [192, 12] on input "text" at bounding box center [203, 13] width 199 height 11
paste input "[PERSON_NAME]"
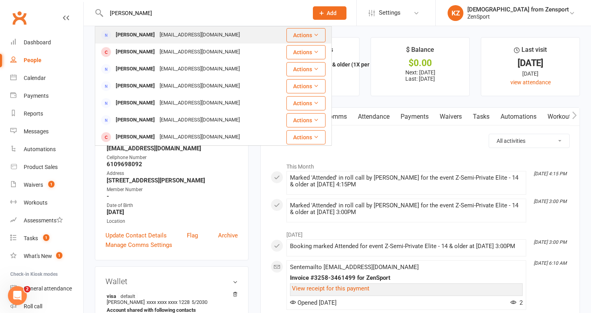
type input "[PERSON_NAME]"
click at [183, 34] on div "richardmanuel26@yahoo.com" at bounding box center [199, 34] width 85 height 11
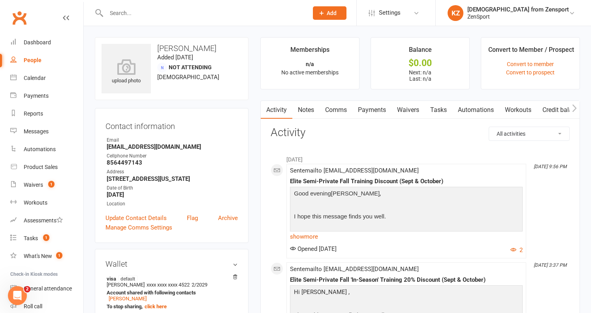
click at [414, 107] on link "Waivers" at bounding box center [408, 110] width 33 height 18
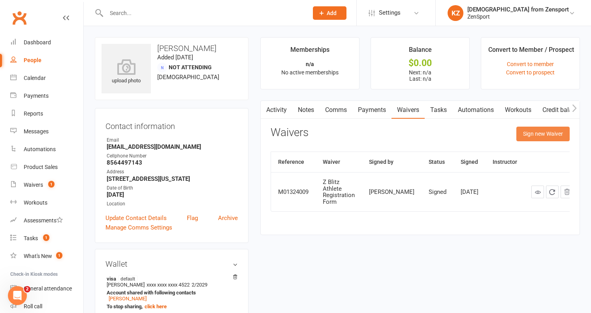
click at [529, 133] on button "Sign new Waiver" at bounding box center [543, 134] width 53 height 14
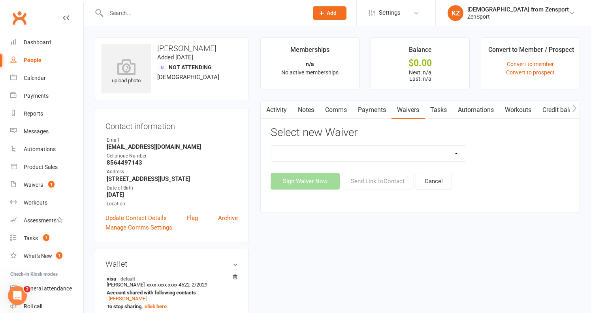
select select "13248"
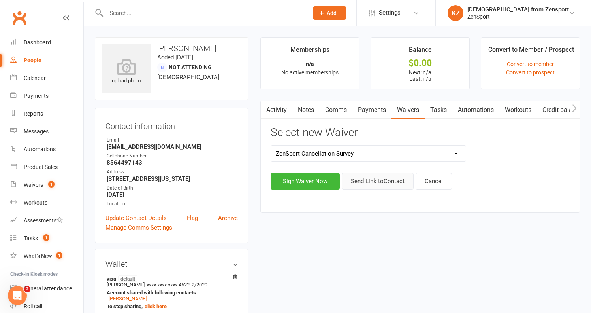
click at [370, 179] on button "Send Link to Contact" at bounding box center [378, 181] width 72 height 17
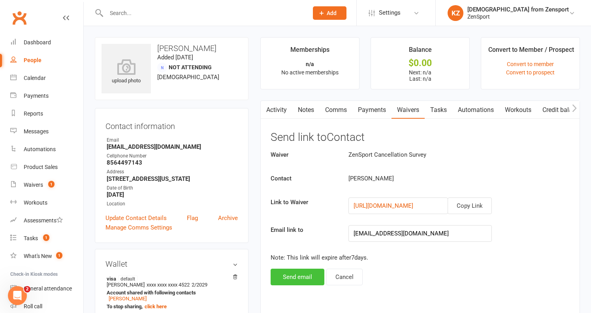
click at [308, 273] on button "Send email" at bounding box center [298, 276] width 54 height 17
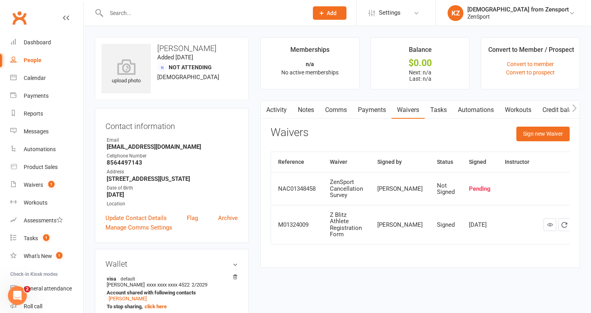
click at [139, 13] on input "text" at bounding box center [203, 13] width 199 height 11
paste input "[PERSON_NAME]"
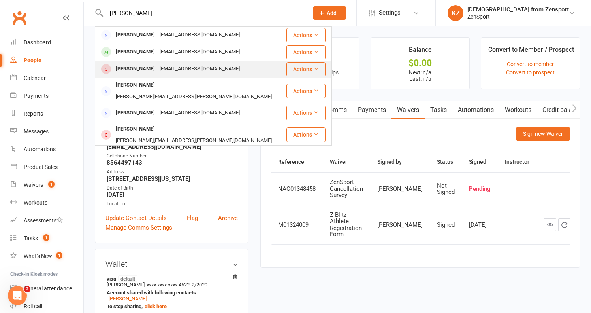
type input "[PERSON_NAME]"
click at [145, 69] on div "[PERSON_NAME]" at bounding box center [135, 68] width 44 height 11
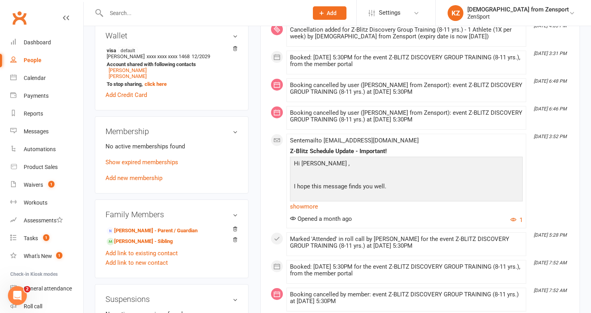
scroll to position [249, 0]
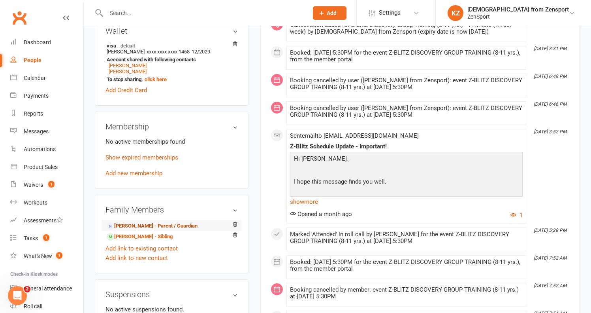
click at [170, 223] on link "Tabitha Rivas - Parent / Guardian" at bounding box center [152, 226] width 91 height 8
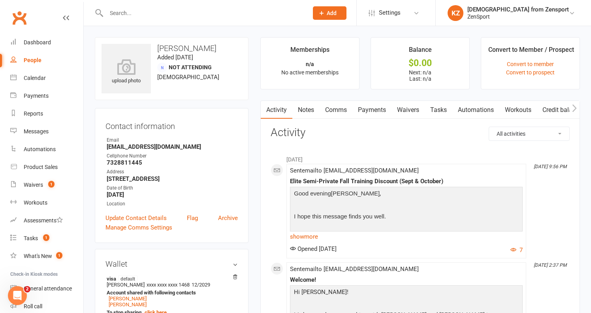
click at [410, 106] on link "Waivers" at bounding box center [408, 110] width 33 height 18
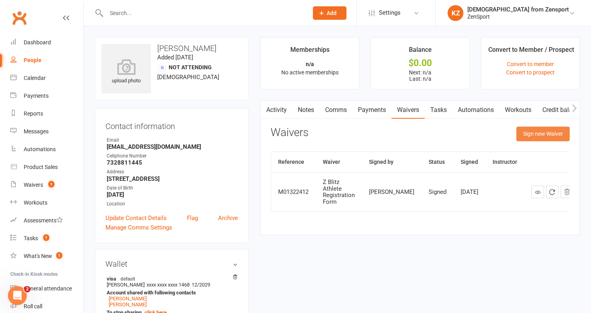
click at [546, 133] on button "Sign new Waiver" at bounding box center [543, 134] width 53 height 14
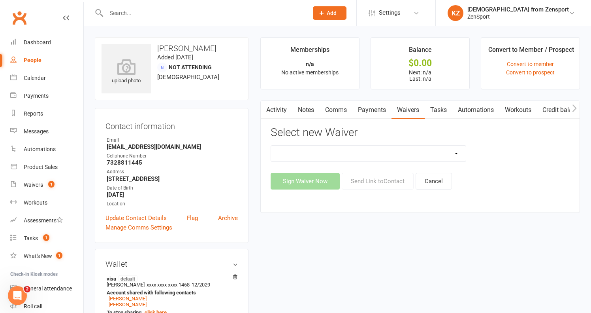
select select "13248"
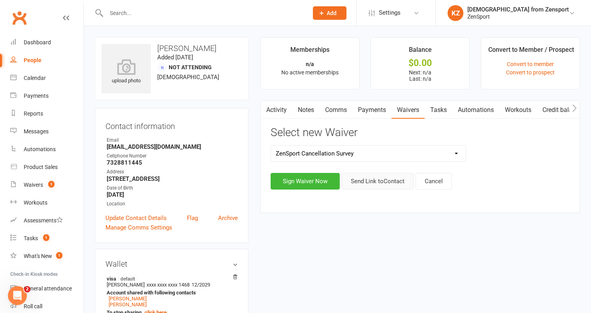
click at [370, 178] on button "Send Link to Contact" at bounding box center [378, 181] width 72 height 17
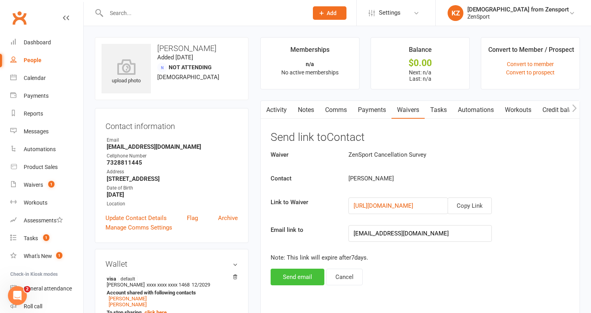
click at [310, 274] on button "Send email" at bounding box center [298, 276] width 54 height 17
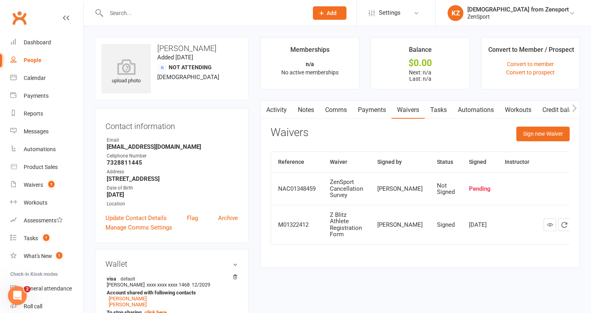
click at [172, 17] on input "text" at bounding box center [203, 13] width 199 height 11
paste input "[PERSON_NAME]"
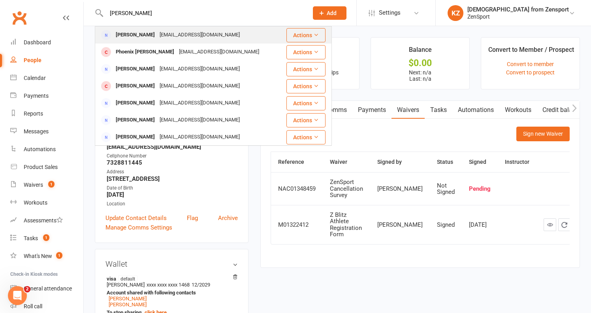
type input "[PERSON_NAME]"
click at [175, 35] on div "4windz33@gmail.com" at bounding box center [199, 34] width 85 height 11
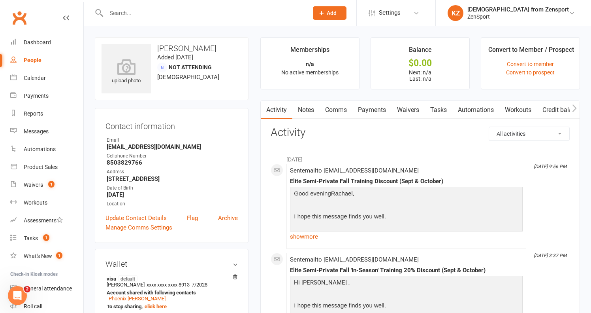
click at [413, 108] on link "Waivers" at bounding box center [408, 110] width 33 height 18
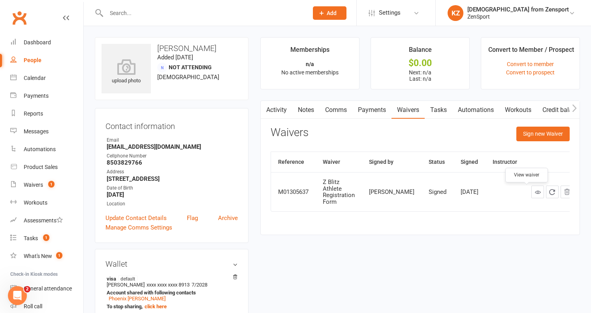
click at [535, 192] on icon at bounding box center [538, 192] width 6 height 6
click at [529, 131] on button "Sign new Waiver" at bounding box center [543, 134] width 53 height 14
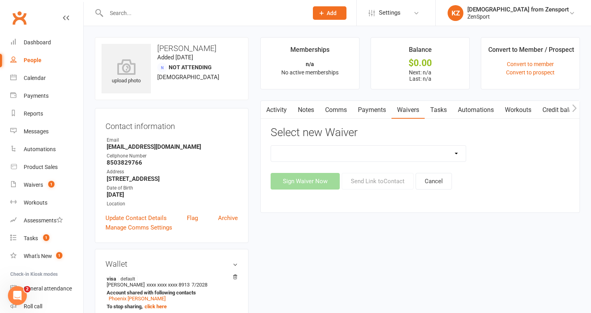
select select "13248"
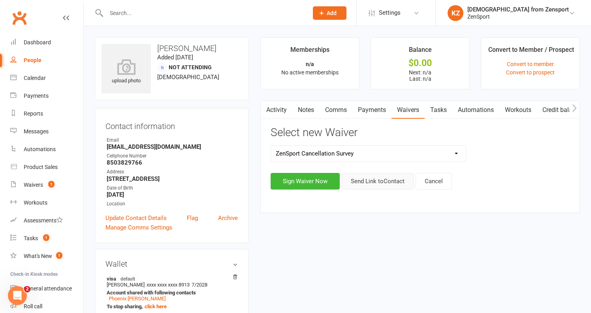
click at [364, 179] on button "Send Link to Contact" at bounding box center [378, 181] width 72 height 17
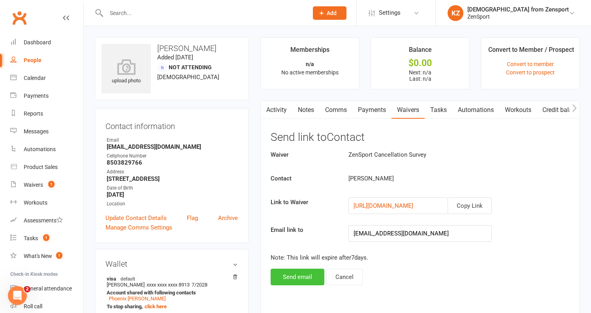
click at [312, 275] on button "Send email" at bounding box center [298, 276] width 54 height 17
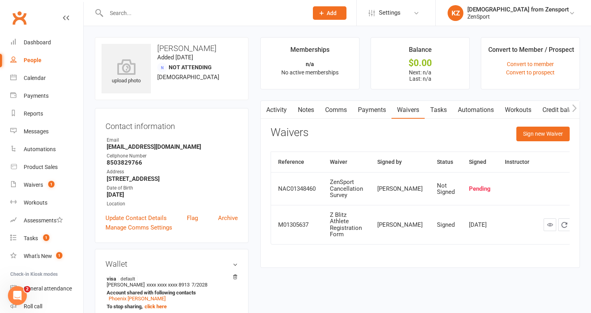
click at [183, 16] on input "text" at bounding box center [203, 13] width 199 height 11
paste input "[PERSON_NAME]"
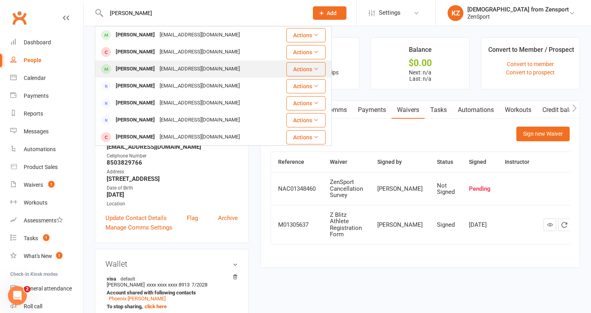
type input "[PERSON_NAME]"
click at [181, 66] on div "jmwalker1043@gmail.com" at bounding box center [199, 68] width 85 height 11
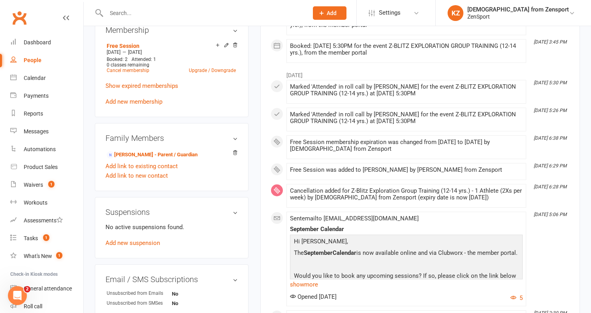
scroll to position [341, 0]
click at [170, 151] on link "Melissa Walker - Parent / Guardian" at bounding box center [152, 154] width 91 height 8
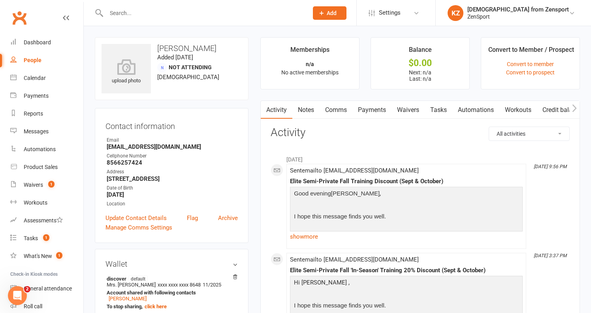
click at [417, 107] on link "Waivers" at bounding box center [408, 110] width 33 height 18
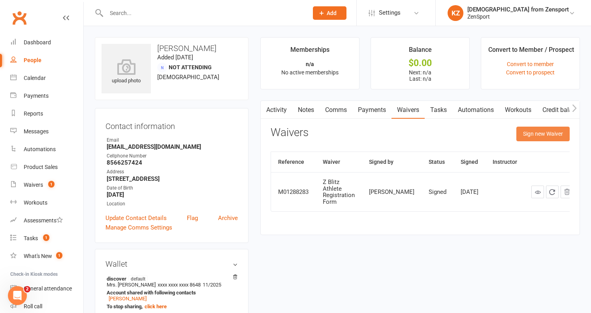
click at [542, 133] on button "Sign new Waiver" at bounding box center [543, 134] width 53 height 14
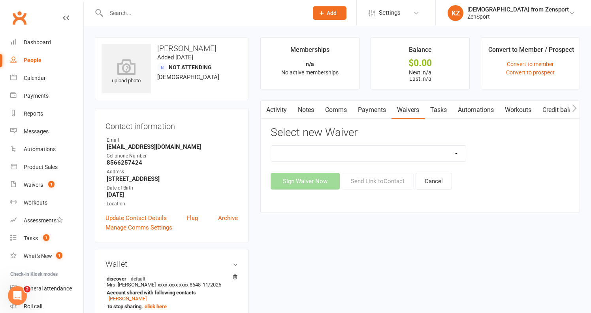
select select "13248"
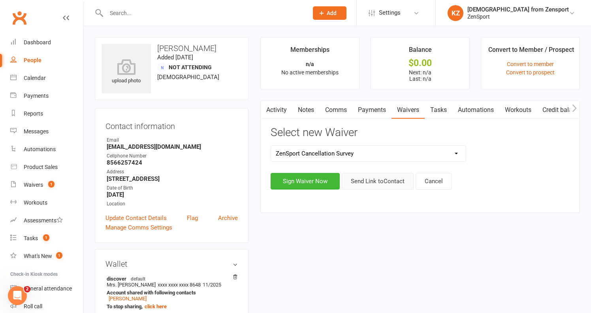
click at [393, 179] on button "Send Link to Contact" at bounding box center [378, 181] width 72 height 17
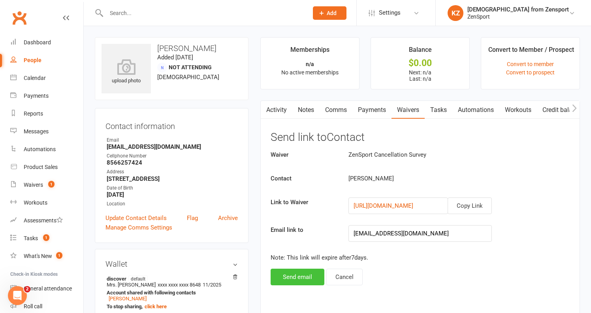
click at [307, 276] on button "Send email" at bounding box center [298, 276] width 54 height 17
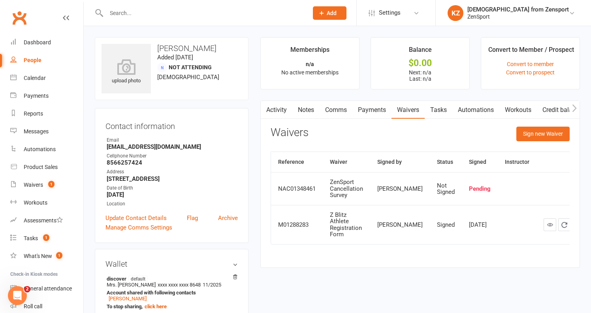
click at [162, 13] on input "text" at bounding box center [203, 13] width 199 height 11
paste input "[PERSON_NAME]"
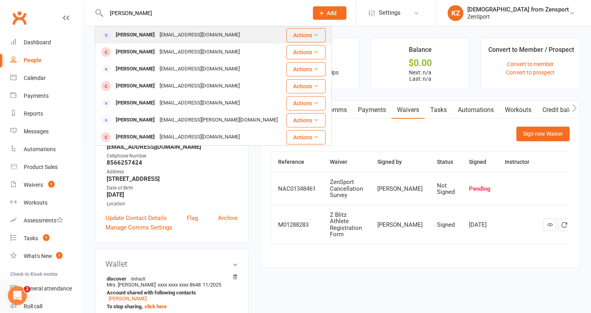
type input "[PERSON_NAME]"
click at [163, 33] on div "BryanandKirsten@gmail.com" at bounding box center [199, 34] width 85 height 11
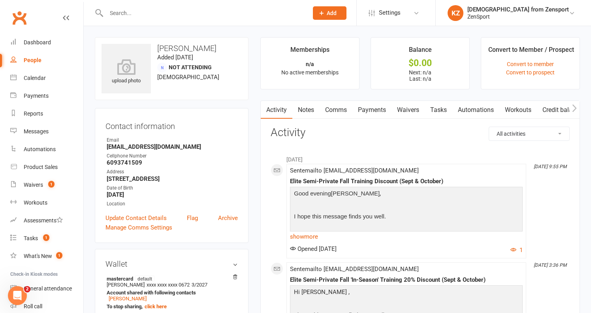
click at [417, 107] on link "Waivers" at bounding box center [408, 110] width 33 height 18
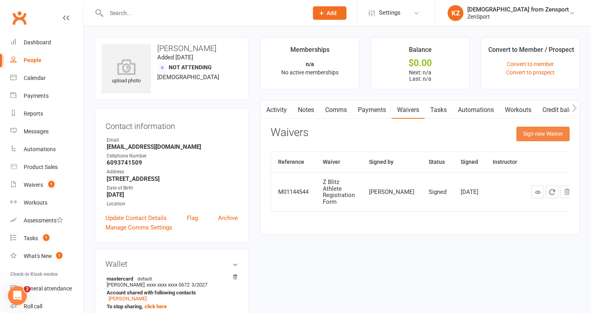
click at [531, 132] on button "Sign new Waiver" at bounding box center [543, 134] width 53 height 14
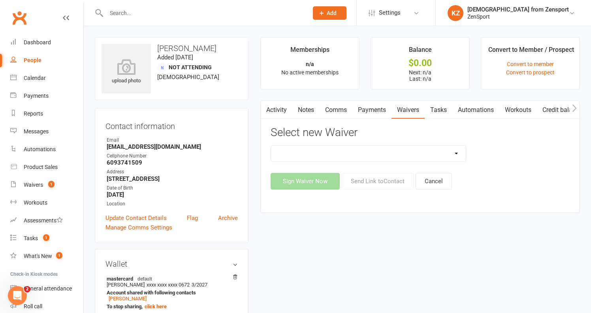
select select "13248"
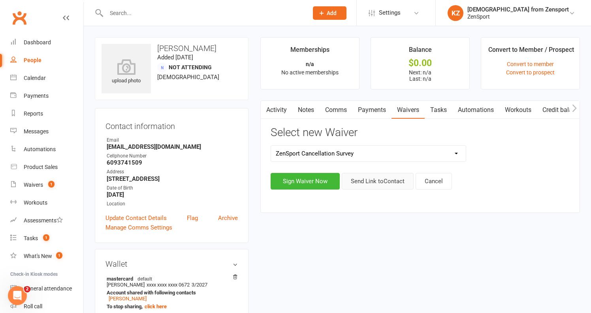
click at [377, 180] on button "Send Link to Contact" at bounding box center [378, 181] width 72 height 17
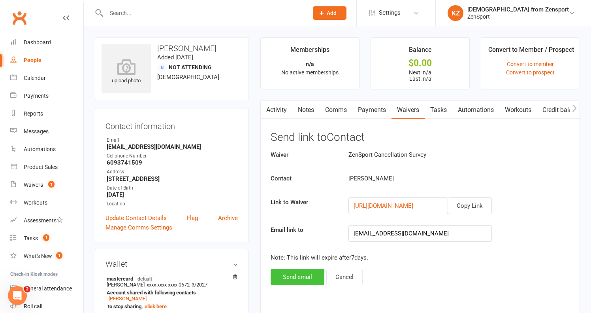
click at [308, 278] on button "Send email" at bounding box center [298, 276] width 54 height 17
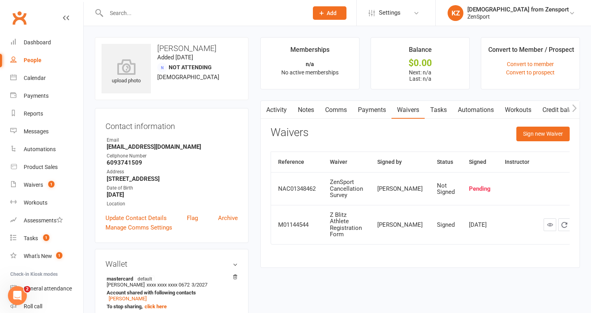
click at [229, 13] on input "text" at bounding box center [203, 13] width 199 height 11
paste input "[PERSON_NAME]"
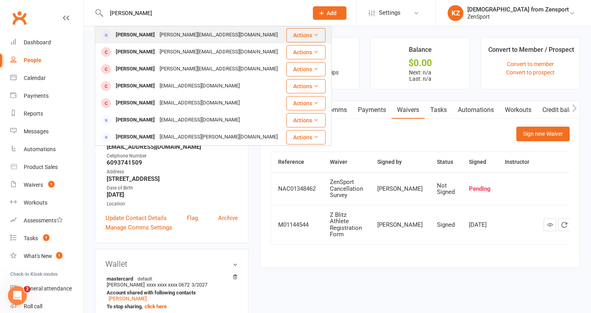
type input "[PERSON_NAME]"
click at [212, 32] on div "lowery-family@hotmail.com" at bounding box center [218, 34] width 123 height 11
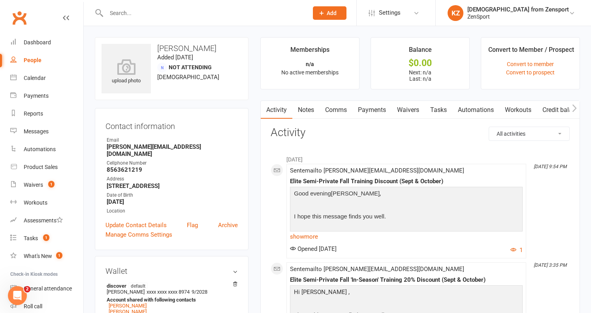
click at [415, 106] on link "Waivers" at bounding box center [408, 110] width 33 height 18
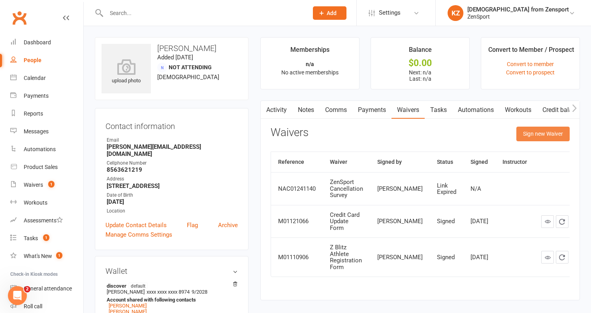
click at [542, 131] on button "Sign new Waiver" at bounding box center [543, 134] width 53 height 14
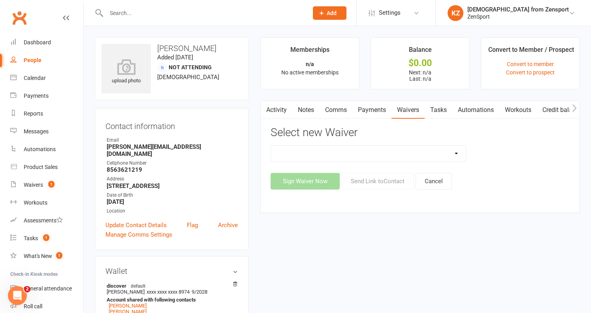
select select "13248"
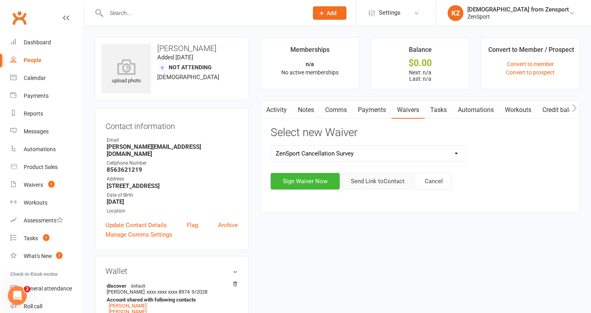
click at [376, 181] on button "Send Link to Contact" at bounding box center [378, 181] width 72 height 17
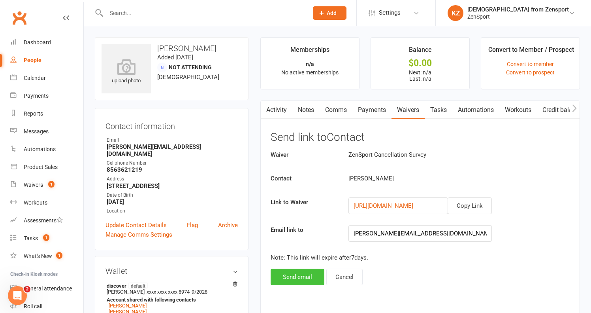
click at [308, 273] on button "Send email" at bounding box center [298, 276] width 54 height 17
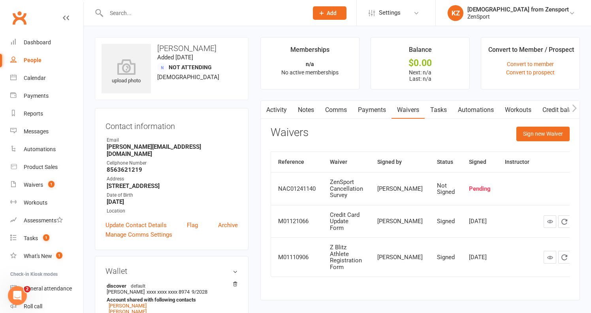
click at [259, 17] on input "text" at bounding box center [203, 13] width 199 height 11
paste input "Penot"
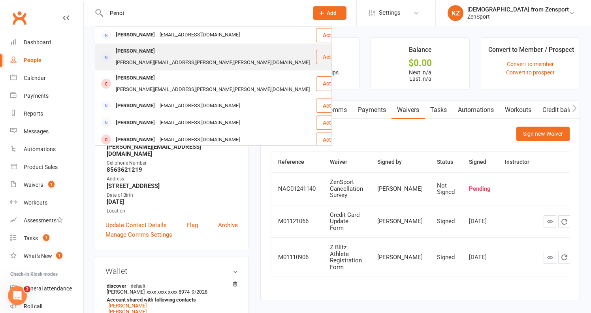
type input "Penot"
click at [232, 48] on div "Christine Penot Christine.penot@jefferson.edu" at bounding box center [206, 57] width 220 height 26
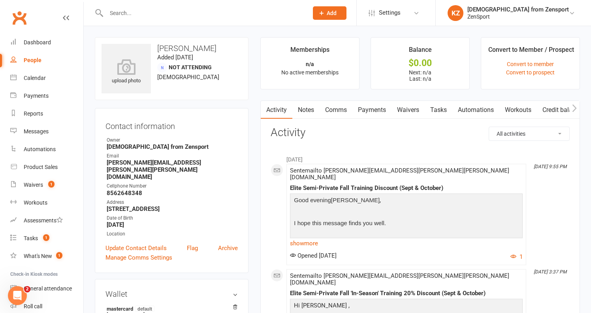
click at [417, 107] on link "Waivers" at bounding box center [408, 110] width 33 height 18
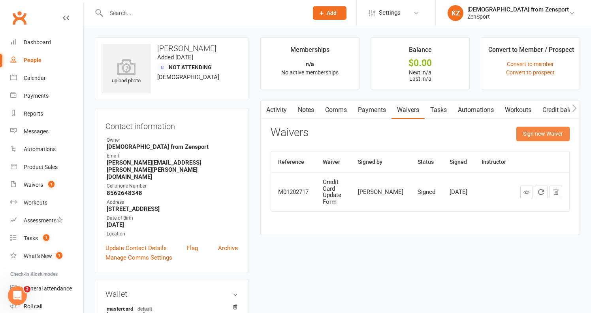
click at [536, 134] on button "Sign new Waiver" at bounding box center [543, 134] width 53 height 14
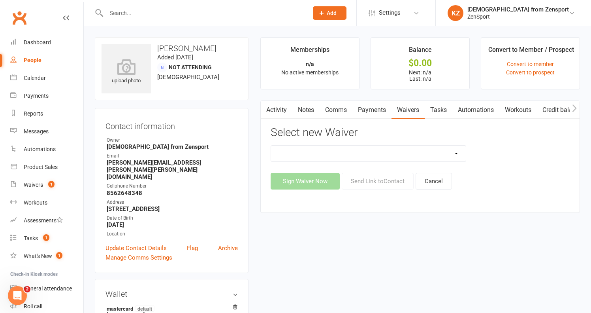
select select "13248"
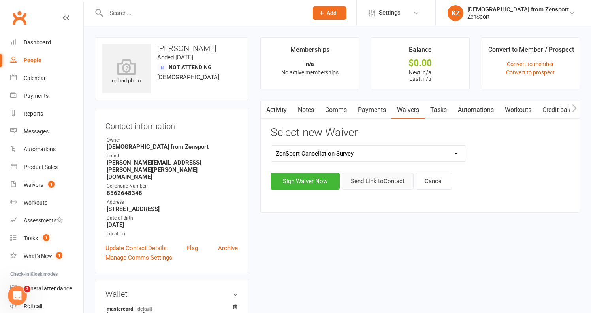
click at [366, 180] on button "Send Link to Contact" at bounding box center [378, 181] width 72 height 17
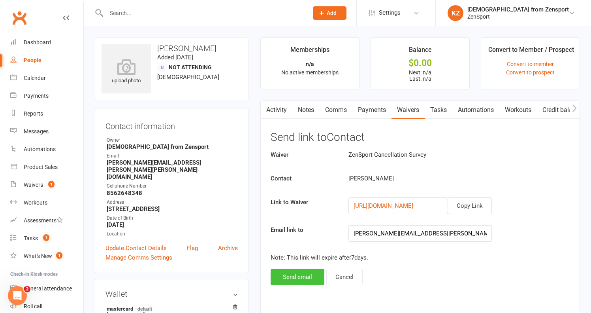
click at [303, 276] on button "Send email" at bounding box center [298, 276] width 54 height 17
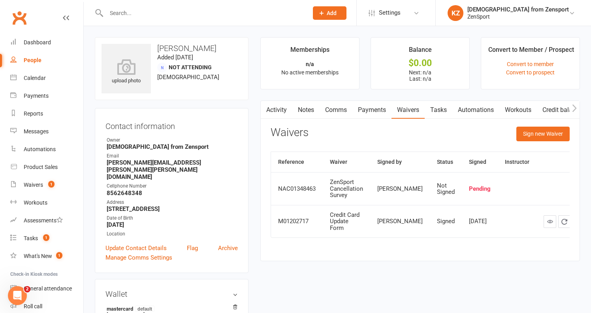
click at [179, 13] on input "text" at bounding box center [203, 13] width 199 height 11
paste input "[PERSON_NAME]"
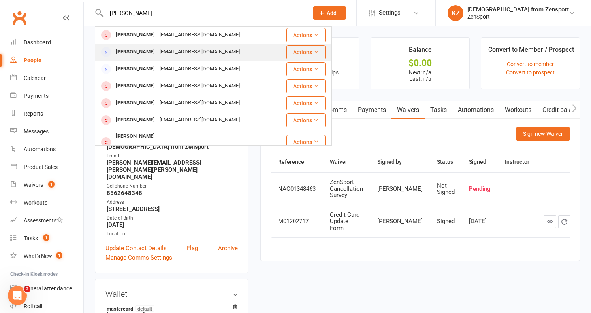
type input "[PERSON_NAME]"
click at [178, 47] on div "kellyd_6481@yahoo.com" at bounding box center [199, 51] width 85 height 11
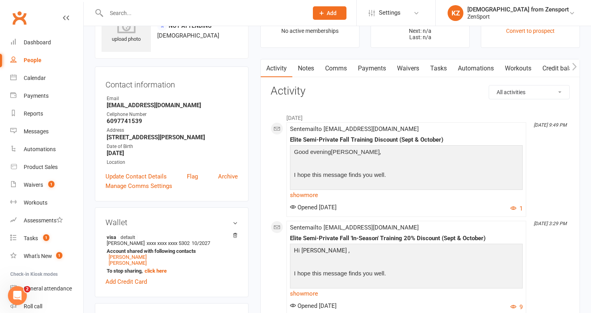
scroll to position [15, 0]
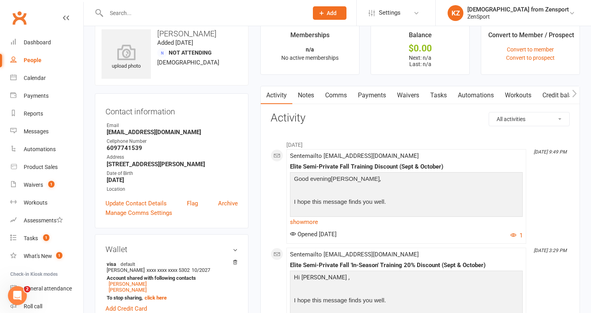
click at [410, 93] on link "Waivers" at bounding box center [408, 95] width 33 height 18
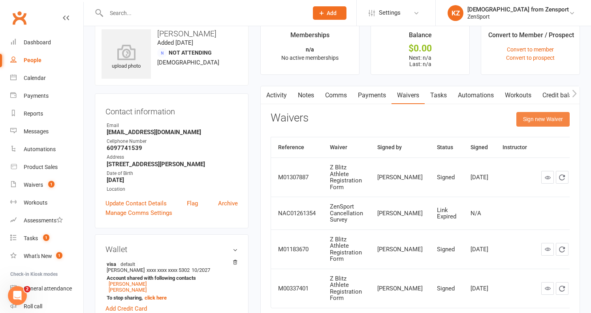
click at [545, 118] on button "Sign new Waiver" at bounding box center [543, 119] width 53 height 14
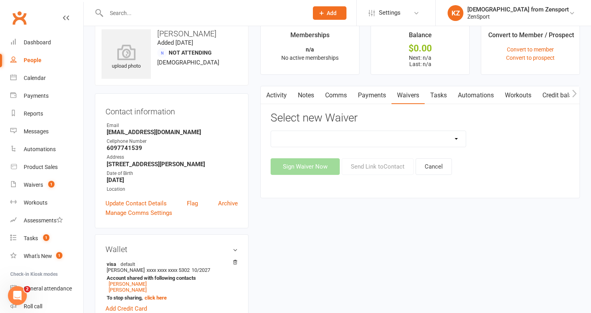
select select "13248"
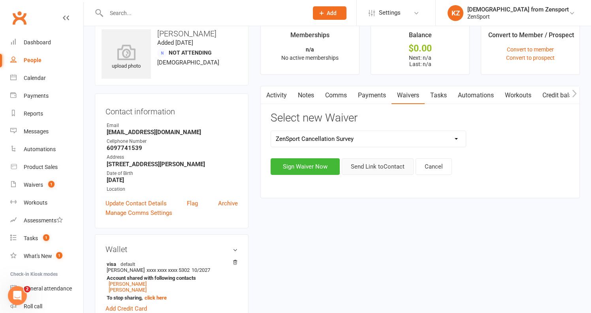
click at [380, 162] on button "Send Link to Contact" at bounding box center [378, 166] width 72 height 17
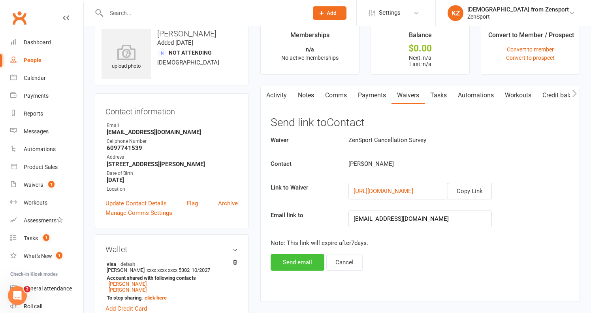
click at [310, 258] on button "Send email" at bounding box center [298, 262] width 54 height 17
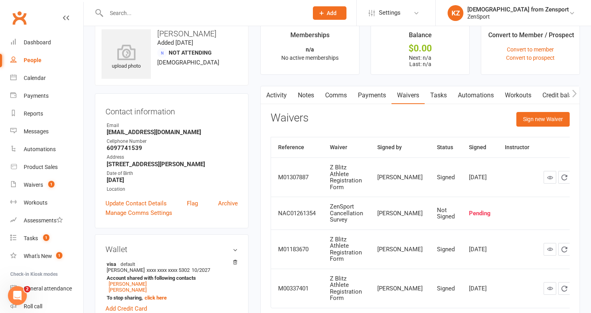
click at [150, 11] on input "text" at bounding box center [203, 13] width 199 height 11
paste input "Keir"
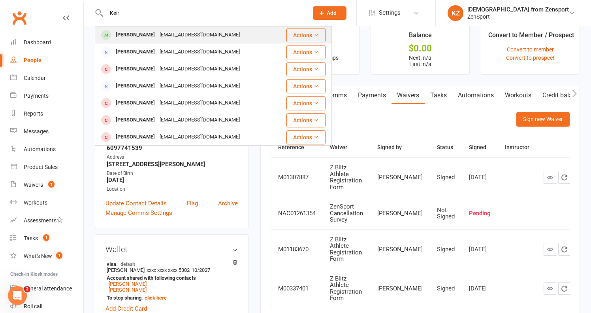
type input "Keir"
click at [157, 34] on div "Jkeir803@comcast.net" at bounding box center [199, 34] width 85 height 11
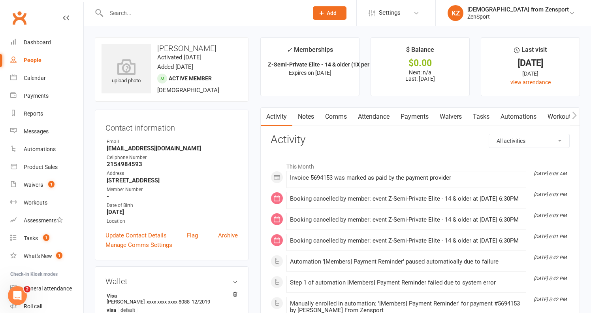
click at [161, 13] on input "text" at bounding box center [203, 13] width 199 height 11
paste input "[PERSON_NAME]"
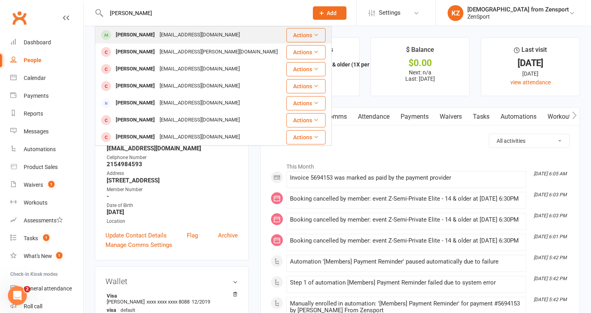
type input "[PERSON_NAME]"
click at [222, 34] on div "Justin Burns sharmayney@hotmail.com" at bounding box center [191, 35] width 190 height 16
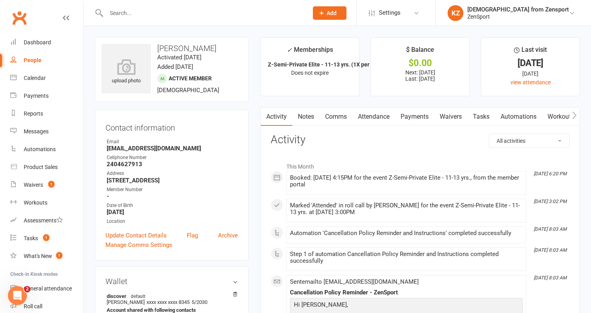
click at [425, 114] on link "Payments" at bounding box center [414, 117] width 39 height 18
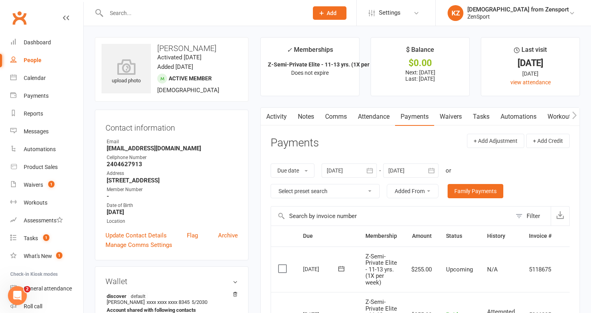
click at [431, 168] on icon "button" at bounding box center [432, 170] width 6 height 5
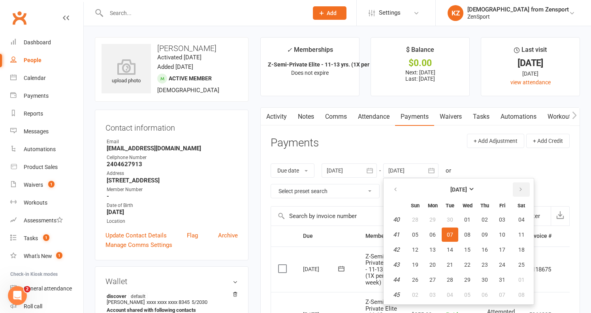
click at [524, 190] on icon "button" at bounding box center [521, 189] width 6 height 6
click at [523, 216] on span "06" at bounding box center [522, 219] width 6 height 6
type input "06 Dec 2025"
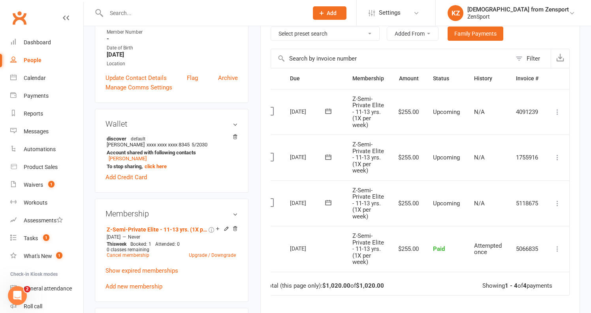
scroll to position [0, 15]
click at [560, 199] on icon at bounding box center [558, 203] width 8 height 8
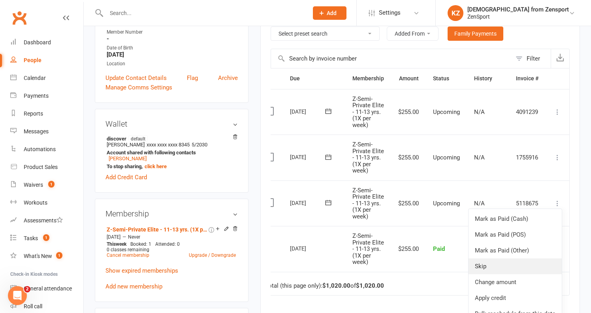
click at [505, 258] on link "Skip" at bounding box center [515, 266] width 93 height 16
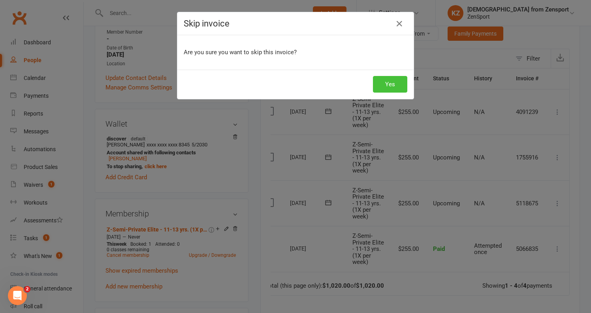
click at [386, 84] on button "Yes" at bounding box center [390, 84] width 34 height 17
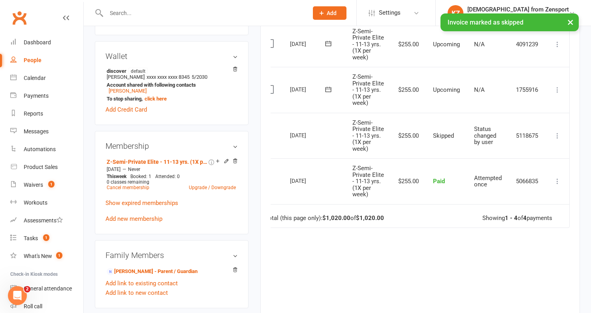
scroll to position [227, 0]
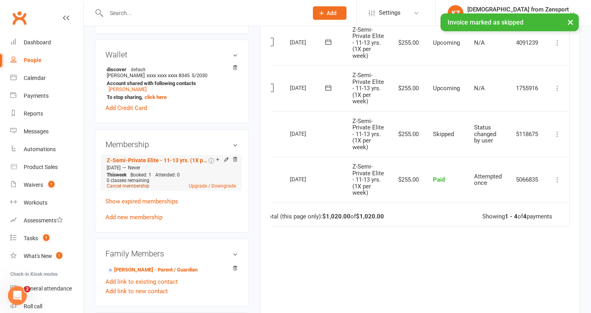
click at [140, 185] on link "Cancel membership" at bounding box center [128, 186] width 43 height 6
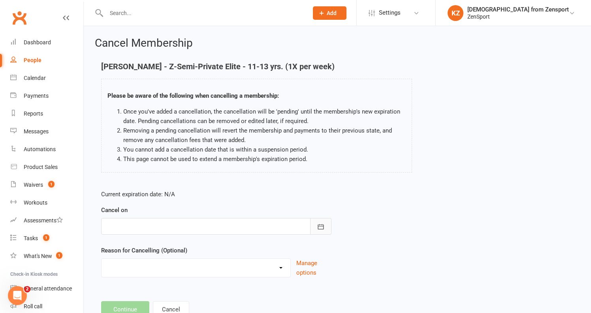
click at [325, 222] on button "button" at bounding box center [320, 226] width 21 height 17
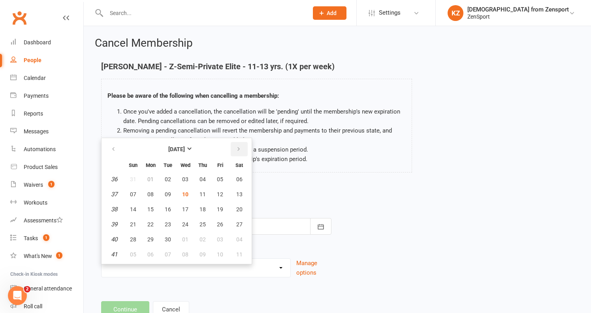
click at [240, 143] on button "button" at bounding box center [239, 149] width 17 height 14
click at [151, 235] on button "27" at bounding box center [150, 239] width 17 height 14
type input "[DATE]"
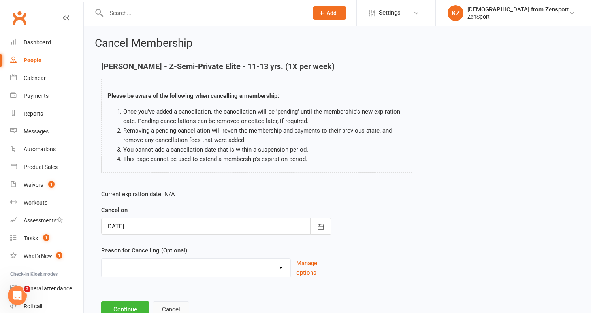
click at [174, 304] on button "Cancel" at bounding box center [171, 309] width 36 height 17
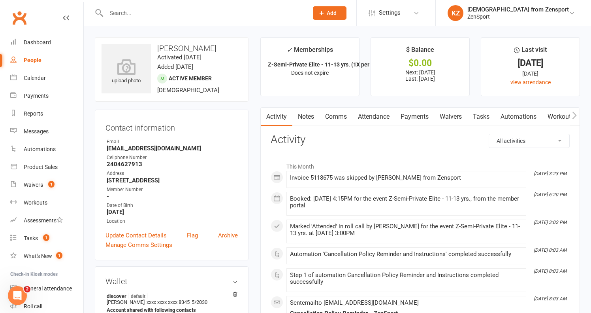
click at [414, 113] on link "Payments" at bounding box center [414, 117] width 39 height 18
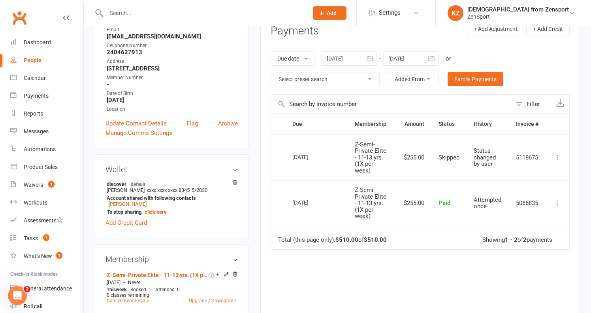
scroll to position [108, 0]
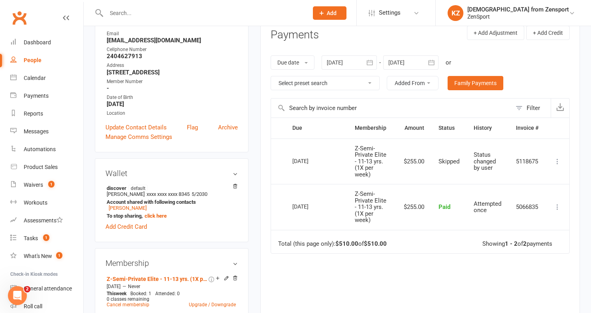
click at [556, 157] on icon at bounding box center [558, 161] width 8 height 8
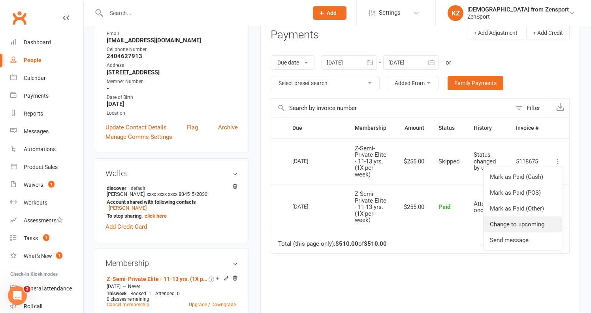
click at [527, 221] on link "Change to upcoming" at bounding box center [523, 224] width 78 height 16
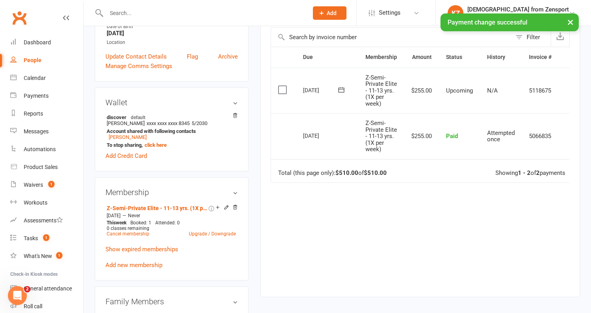
scroll to position [182, 0]
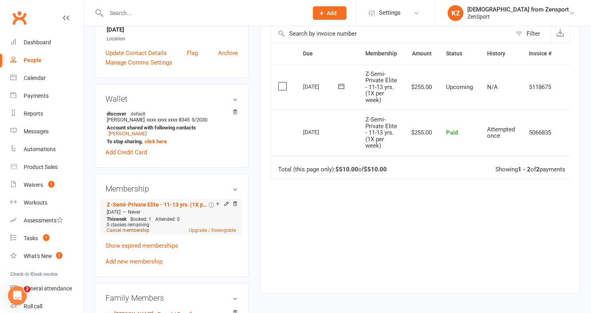
click at [138, 229] on link "Cancel membership" at bounding box center [128, 230] width 43 height 6
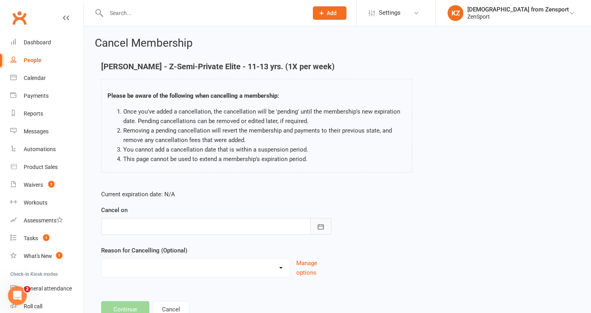
click at [322, 223] on icon "button" at bounding box center [321, 227] width 8 height 8
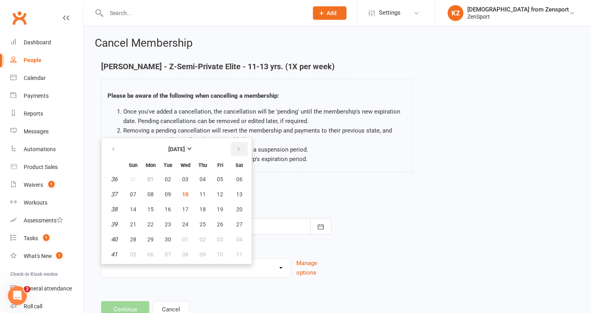
click at [240, 147] on icon "button" at bounding box center [239, 149] width 6 height 6
click at [151, 235] on button "27" at bounding box center [150, 239] width 17 height 14
type input "[DATE]"
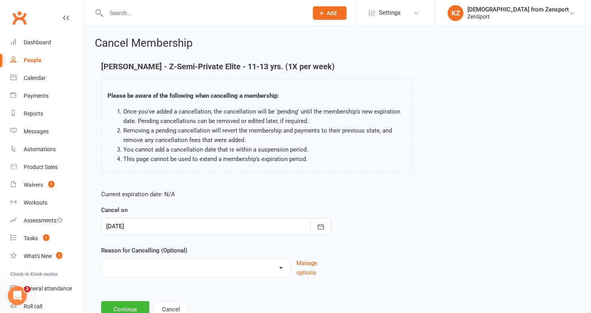
select select "3"
click at [161, 306] on input at bounding box center [216, 309] width 230 height 17
type input "Promo"
click at [349, 243] on div "Current expiration date: N/A Cancel on 27 Oct 2025 October 2025 Sun Mon Tue Wed…" at bounding box center [337, 255] width 485 height 145
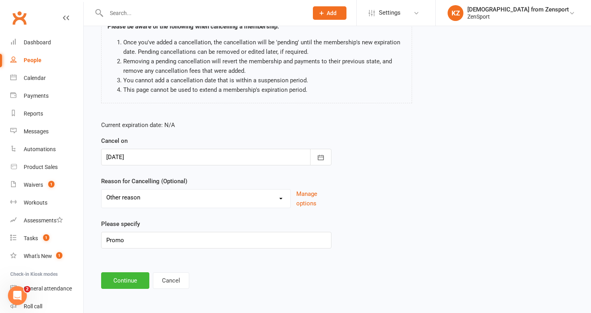
scroll to position [76, 0]
click at [128, 272] on button "Continue" at bounding box center [125, 280] width 48 height 17
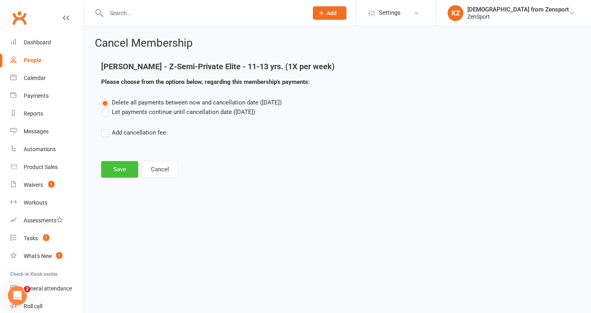
click at [127, 164] on button "Save" at bounding box center [119, 169] width 37 height 17
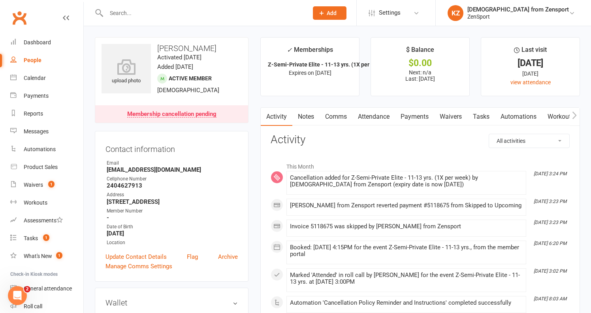
click at [412, 114] on link "Payments" at bounding box center [414, 117] width 39 height 18
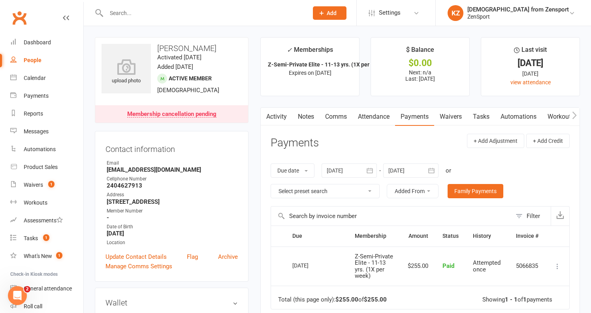
click at [419, 114] on link "Payments" at bounding box center [414, 117] width 39 height 18
click at [434, 168] on icon "button" at bounding box center [432, 170] width 8 height 8
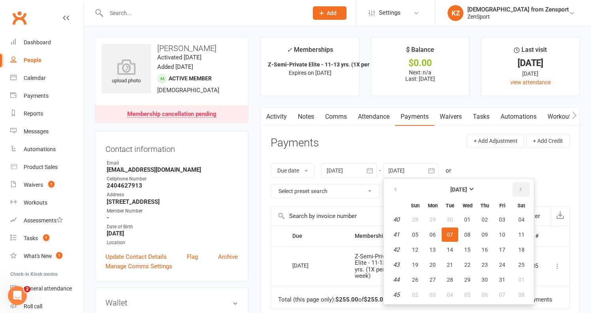
click at [521, 184] on button "button" at bounding box center [521, 189] width 17 height 14
click at [525, 291] on span "10" at bounding box center [522, 294] width 6 height 6
type input "[DATE]"
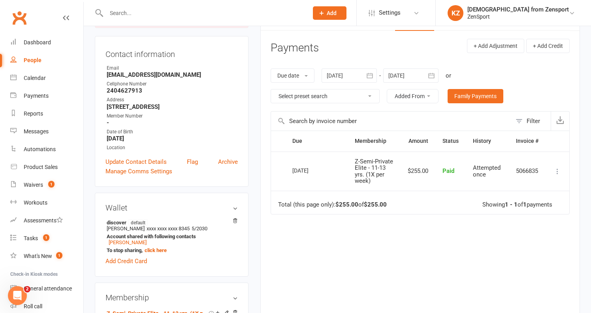
scroll to position [93, 0]
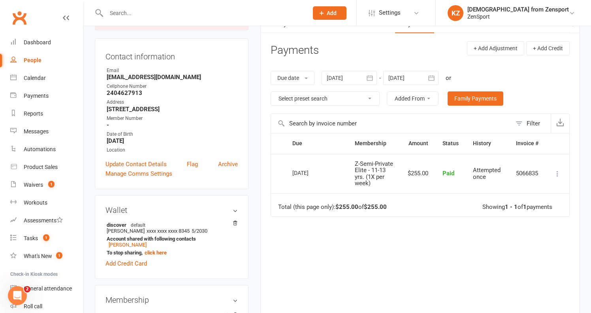
click at [159, 15] on input "text" at bounding box center [203, 13] width 199 height 11
paste input "[PERSON_NAME]"
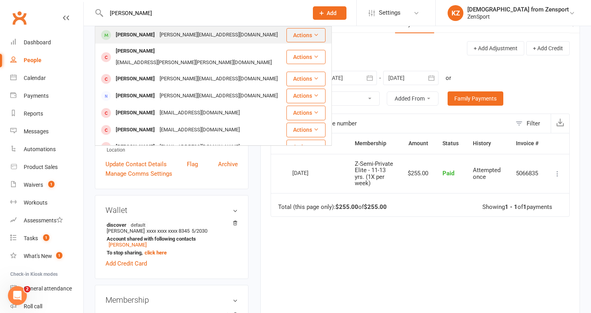
type input "[PERSON_NAME]"
click at [176, 32] on div "jaimehohl@hotmail.com" at bounding box center [218, 34] width 123 height 11
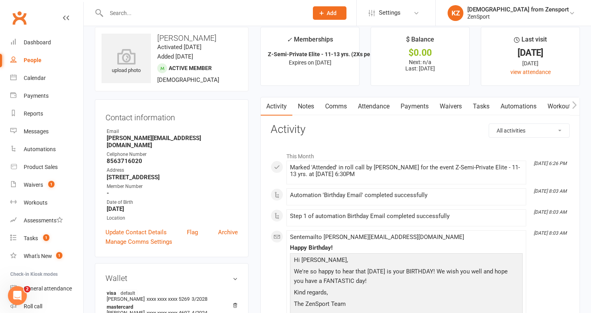
scroll to position [9, 0]
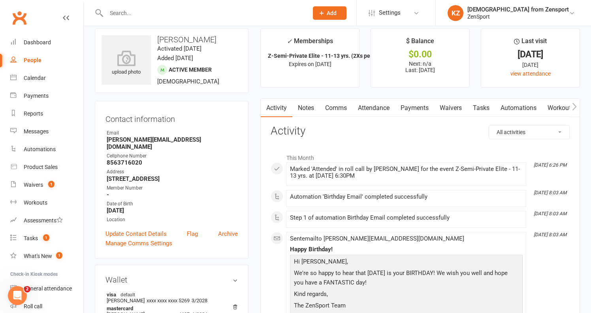
click at [420, 105] on link "Payments" at bounding box center [414, 108] width 39 height 18
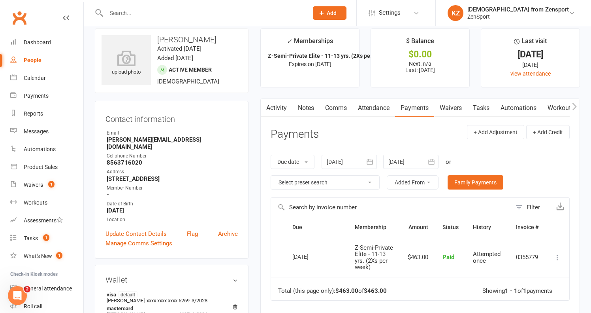
click at [434, 159] on icon "button" at bounding box center [432, 161] width 6 height 5
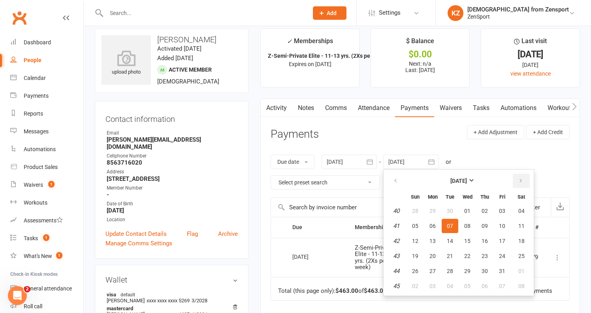
click at [521, 178] on icon "button" at bounding box center [521, 181] width 6 height 6
click at [523, 285] on span "10" at bounding box center [522, 286] width 6 height 6
type input "[DATE]"
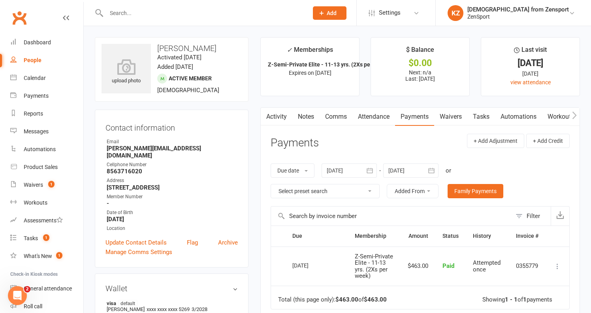
click at [149, 8] on input "text" at bounding box center [203, 13] width 199 height 11
paste input "[PERSON_NAME]"
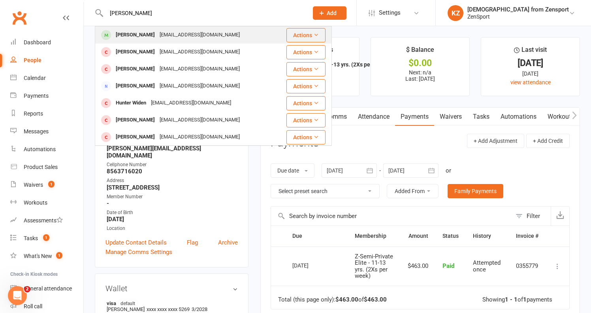
type input "[PERSON_NAME]"
click at [151, 33] on div "[PERSON_NAME]" at bounding box center [135, 34] width 44 height 11
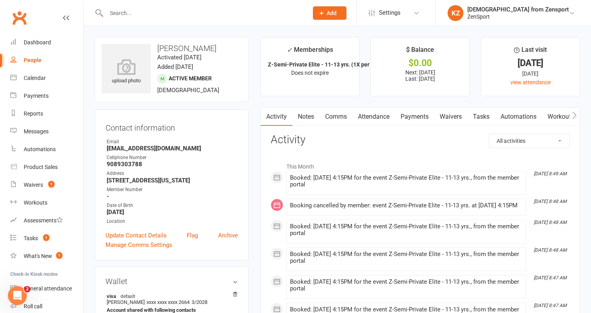
click at [412, 113] on link "Payments" at bounding box center [414, 117] width 39 height 18
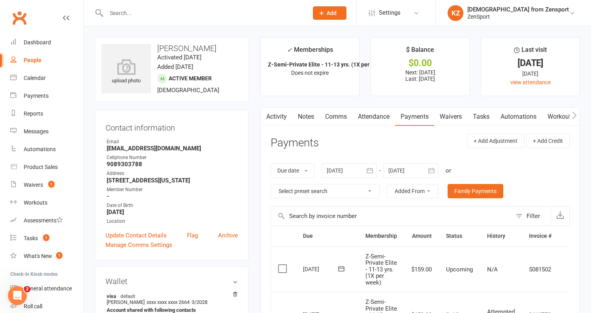
click at [179, 18] on input "text" at bounding box center [203, 13] width 199 height 11
paste input "[PERSON_NAME]"
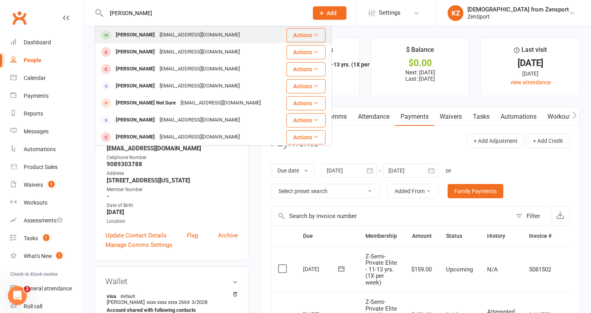
type input "[PERSON_NAME]"
click at [181, 31] on div "Janine9035@hotmail.com" at bounding box center [199, 34] width 85 height 11
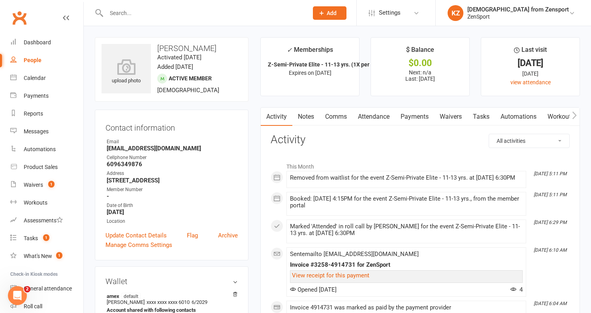
click at [412, 116] on link "Payments" at bounding box center [414, 117] width 39 height 18
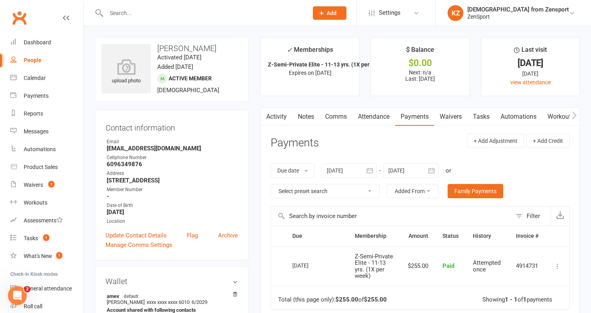
click at [434, 168] on icon "button" at bounding box center [432, 170] width 6 height 5
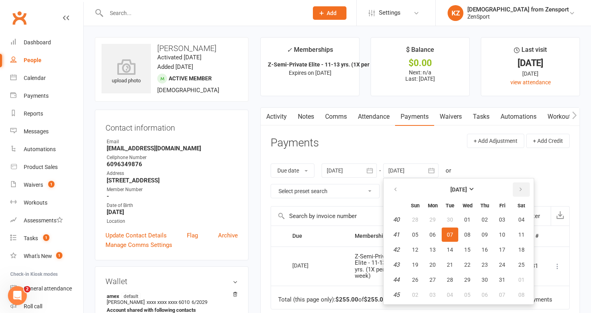
click at [523, 186] on icon "button" at bounding box center [521, 189] width 6 height 6
click at [525, 293] on span "10" at bounding box center [522, 294] width 6 height 6
type input "[DATE]"
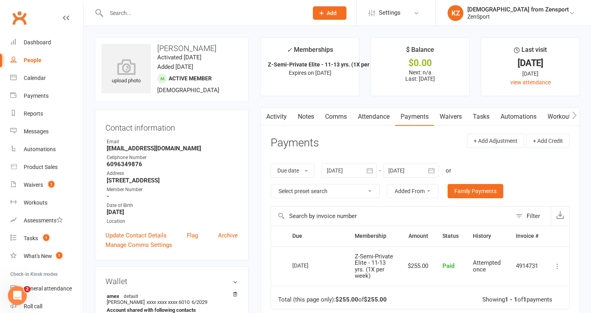
click at [181, 22] on div at bounding box center [199, 13] width 208 height 26
click at [172, 14] on input "text" at bounding box center [203, 13] width 199 height 11
paste input "[PERSON_NAME]"
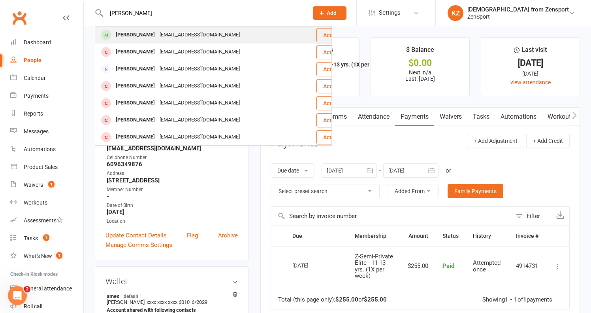
type input "[PERSON_NAME]"
click at [174, 30] on div "neenrn@gmail.com" at bounding box center [199, 34] width 85 height 11
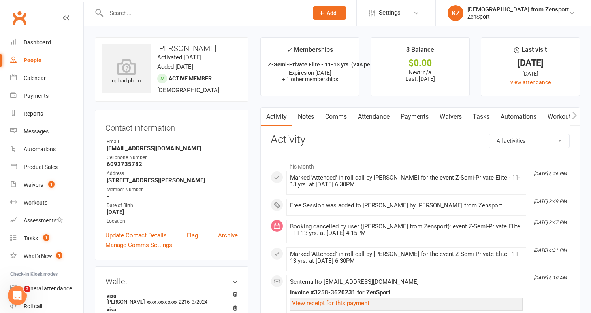
click at [412, 117] on link "Payments" at bounding box center [414, 117] width 39 height 18
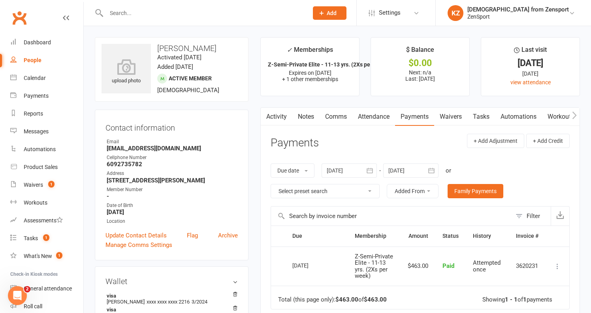
click at [436, 168] on icon "button" at bounding box center [432, 170] width 8 height 8
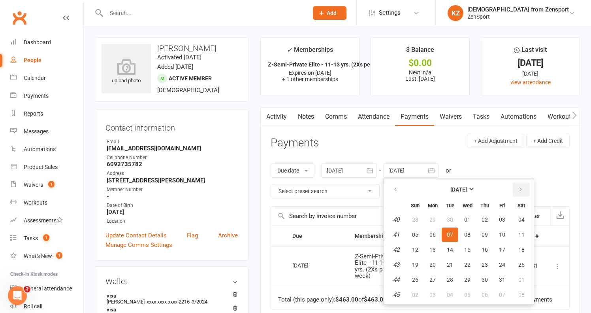
click at [519, 185] on button "button" at bounding box center [521, 189] width 17 height 14
click at [525, 291] on span "10" at bounding box center [522, 294] width 6 height 6
type input "[DATE]"
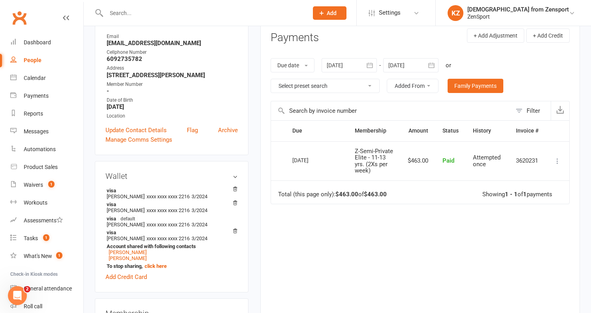
scroll to position [121, 0]
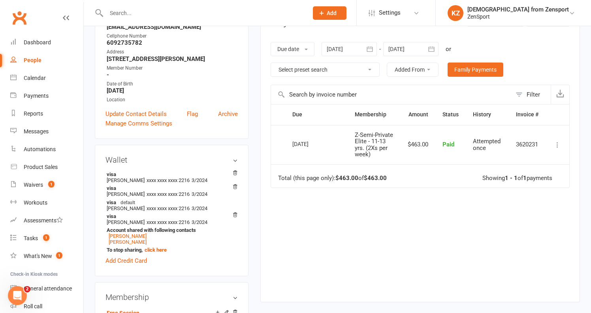
click at [182, 13] on input "text" at bounding box center [203, 13] width 199 height 11
paste input "[PERSON_NAME]"
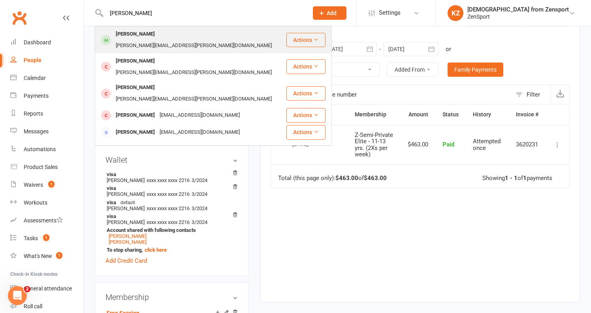
type input "[PERSON_NAME]"
click at [181, 40] on div "steven.pisano@outlook.com" at bounding box center [193, 45] width 161 height 11
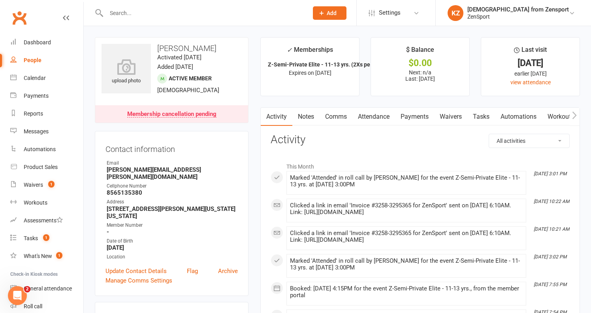
click at [413, 113] on link "Payments" at bounding box center [414, 117] width 39 height 18
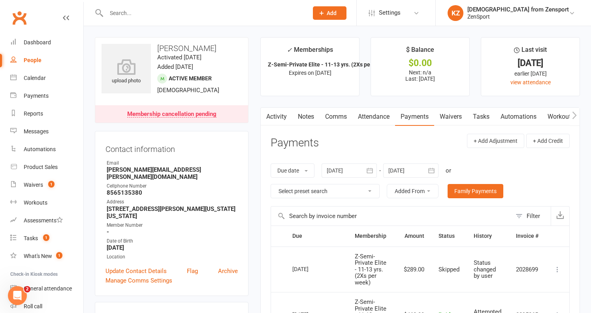
click at [436, 170] on icon "button" at bounding box center [432, 170] width 8 height 8
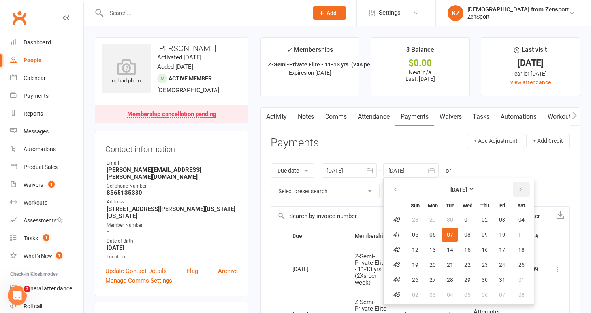
click at [521, 186] on icon "button" at bounding box center [521, 189] width 6 height 6
click at [525, 294] on span "10" at bounding box center [522, 294] width 6 height 6
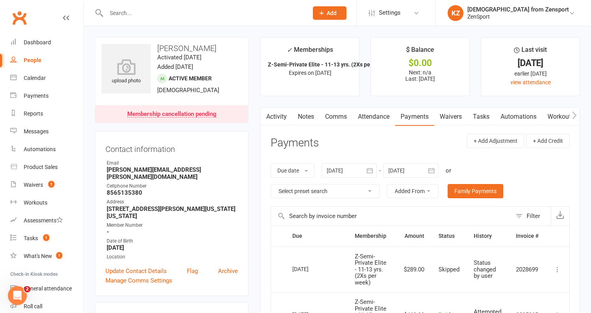
type input "[DATE]"
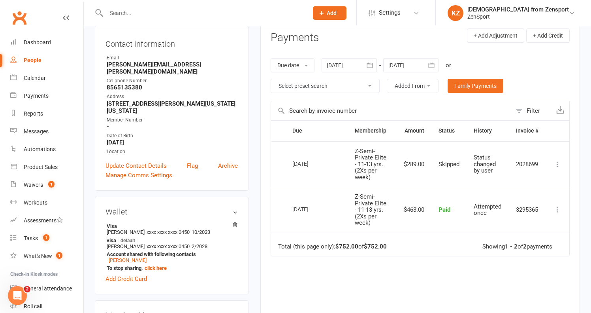
scroll to position [110, 0]
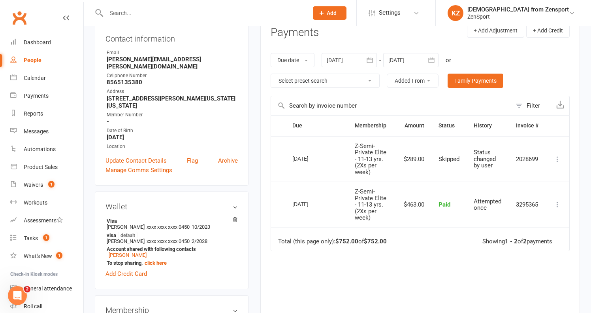
click at [153, 12] on input "text" at bounding box center [203, 13] width 199 height 11
paste input "[PERSON_NAME]"
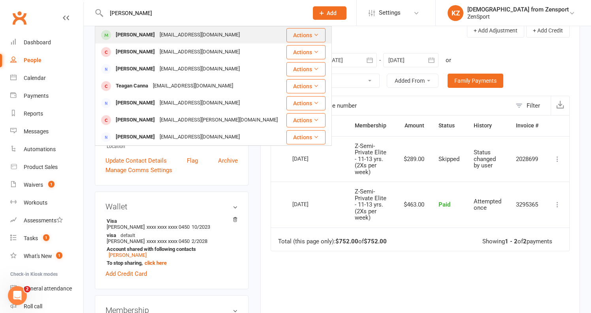
type input "[PERSON_NAME]"
click at [151, 35] on div "[PERSON_NAME]" at bounding box center [135, 34] width 44 height 11
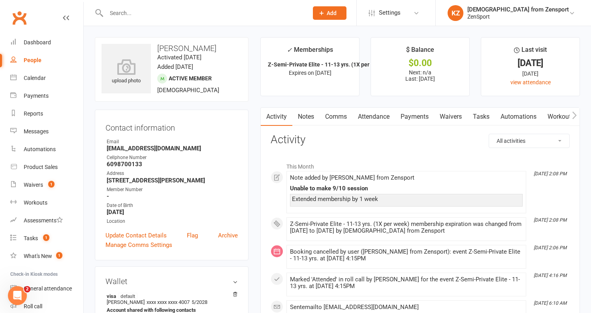
click at [415, 116] on link "Payments" at bounding box center [414, 117] width 39 height 18
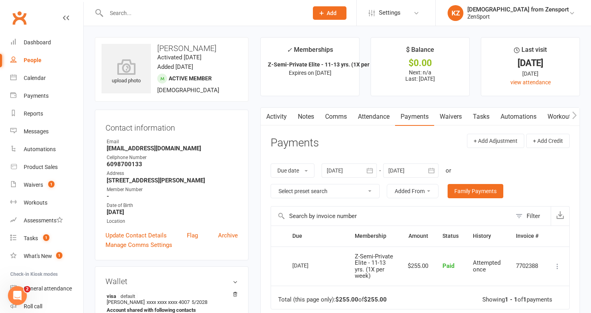
click at [433, 170] on icon "button" at bounding box center [432, 170] width 8 height 8
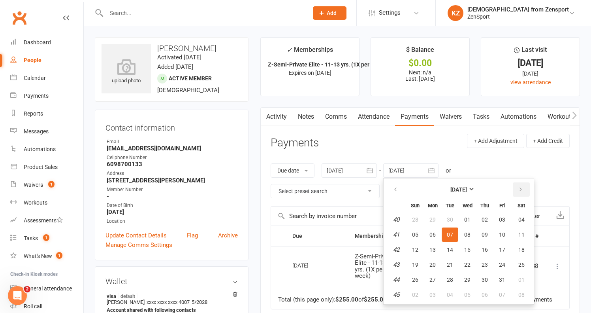
click at [522, 188] on icon "button" at bounding box center [521, 189] width 6 height 6
click at [525, 292] on span "10" at bounding box center [522, 294] width 6 height 6
type input "[DATE]"
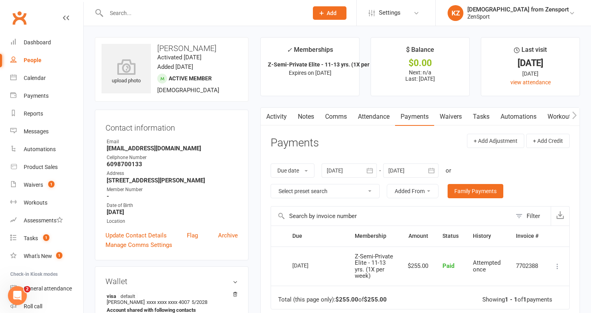
click at [189, 19] on div at bounding box center [199, 13] width 208 height 26
click at [178, 12] on input "text" at bounding box center [203, 13] width 199 height 11
paste input "[PERSON_NAME]"
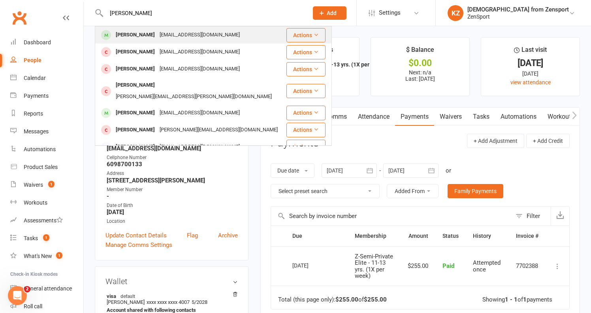
type input "[PERSON_NAME]"
click at [166, 35] on div "malabranca@comcast.net" at bounding box center [199, 34] width 85 height 11
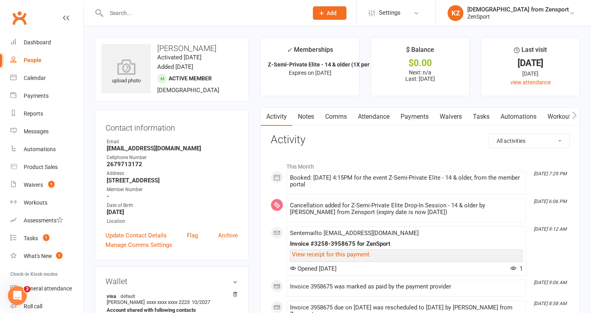
click at [381, 114] on link "Attendance" at bounding box center [374, 117] width 43 height 18
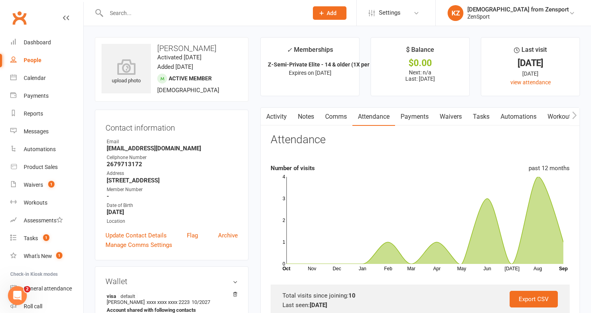
click at [304, 116] on link "Notes" at bounding box center [306, 117] width 27 height 18
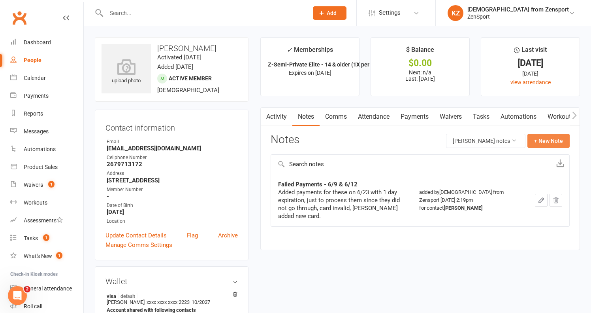
click at [544, 137] on button "+ New Note" at bounding box center [549, 141] width 42 height 14
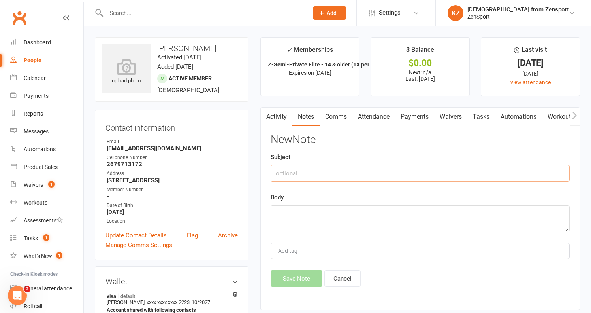
click at [292, 172] on input "text" at bounding box center [420, 173] width 299 height 17
type input "Away during 15th-21st"
drag, startPoint x: 343, startPoint y: 170, endPoint x: 257, endPoint y: 170, distance: 86.6
click at [257, 170] on main "✓ Memberships Z-Semi-Private Elite - 14 & older (1X per ... Expires on 9th Nove…" at bounding box center [421, 177] width 332 height 281
click at [285, 211] on textarea at bounding box center [420, 218] width 299 height 26
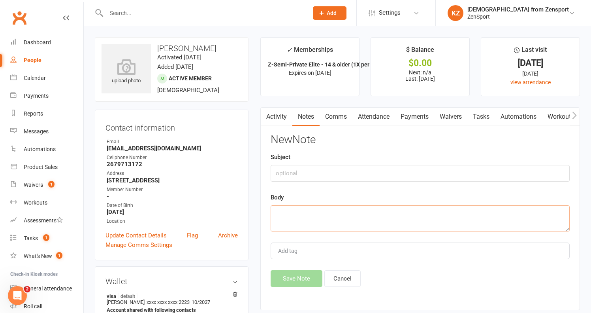
paste textarea "Away during 15th-21st"
type textarea "Away during 15th-21st"
click at [312, 170] on input "text" at bounding box center [420, 173] width 299 height 17
type input "V"
type input "M"
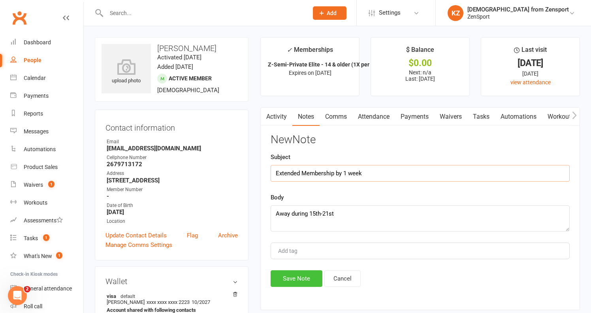
type input "Extended Membership by 1 week"
click at [304, 278] on button "Save Note" at bounding box center [297, 278] width 52 height 17
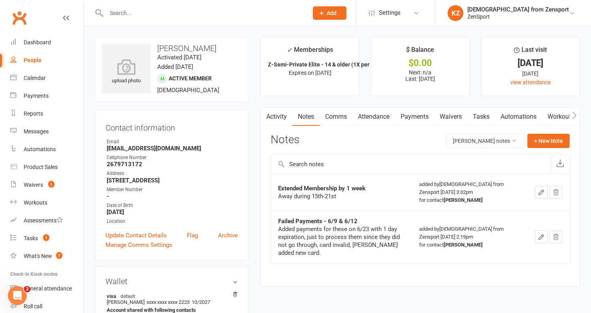
click at [420, 113] on link "Payments" at bounding box center [414, 117] width 39 height 18
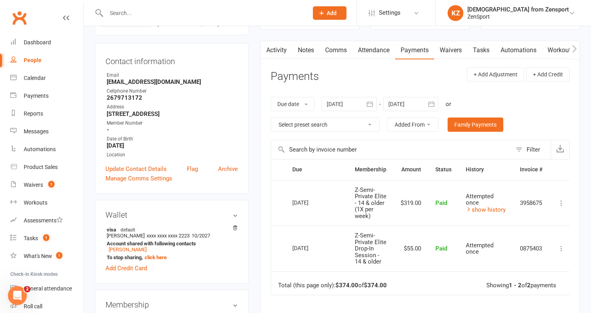
scroll to position [84, 0]
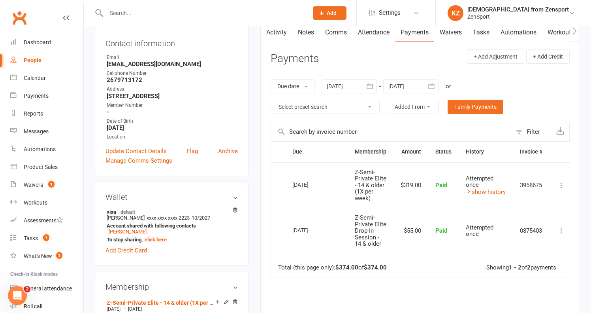
click at [433, 83] on icon "button" at bounding box center [432, 85] width 6 height 5
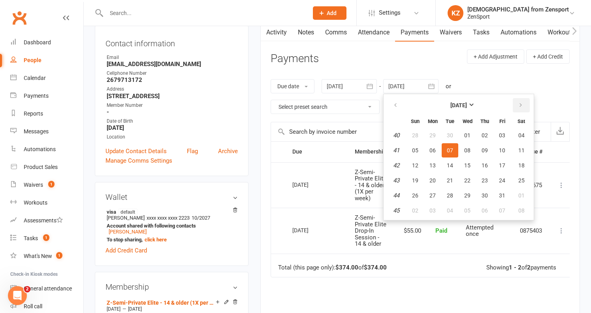
click at [523, 102] on icon "button" at bounding box center [521, 105] width 6 height 6
click at [523, 207] on span "10" at bounding box center [522, 210] width 6 height 6
type input "[DATE]"
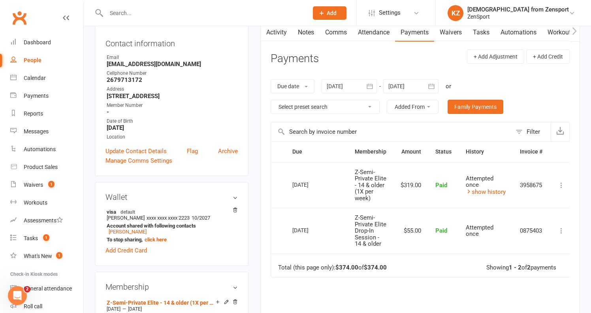
click at [163, 13] on input "text" at bounding box center [203, 13] width 199 height 11
paste input "[PERSON_NAME]"
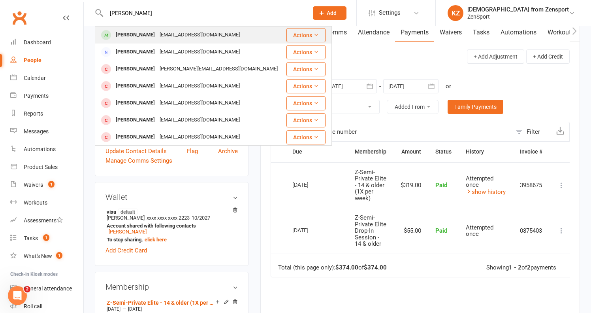
type input "[PERSON_NAME]"
click at [182, 36] on div "Bilianadoney@gmail.com" at bounding box center [199, 34] width 85 height 11
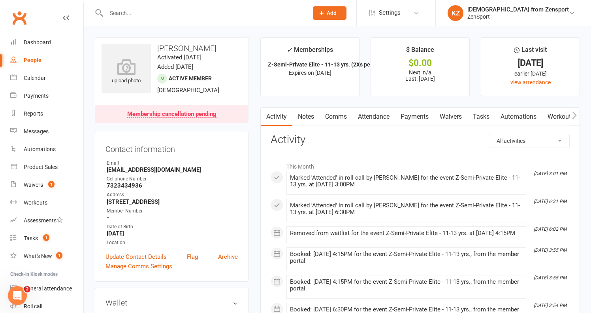
click at [421, 114] on link "Payments" at bounding box center [414, 117] width 39 height 18
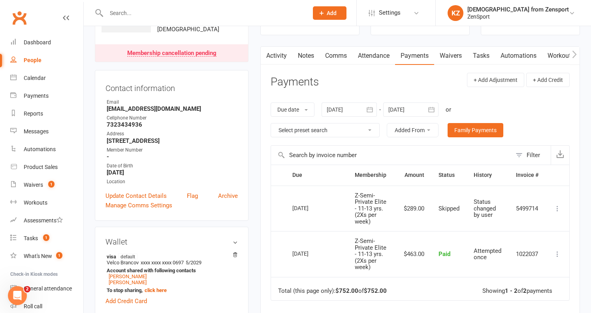
scroll to position [64, 0]
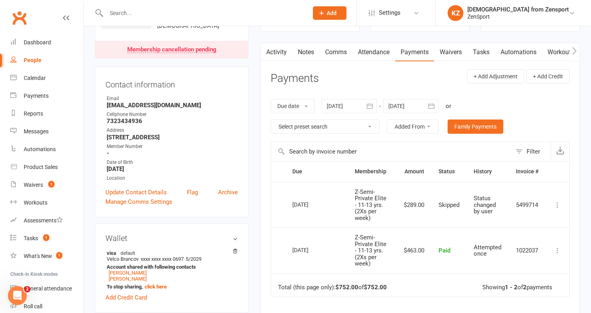
click at [433, 105] on icon "button" at bounding box center [432, 106] width 8 height 8
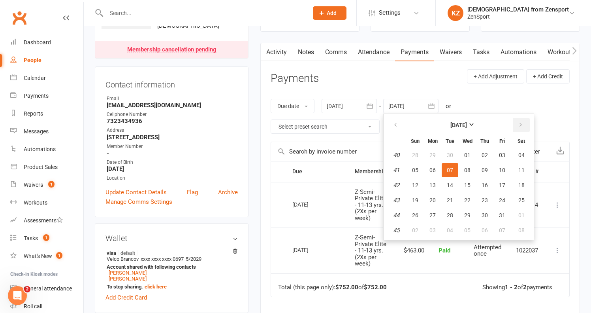
click at [524, 122] on icon "button" at bounding box center [521, 125] width 6 height 6
click at [525, 227] on span "10" at bounding box center [522, 230] width 6 height 6
type input "[DATE]"
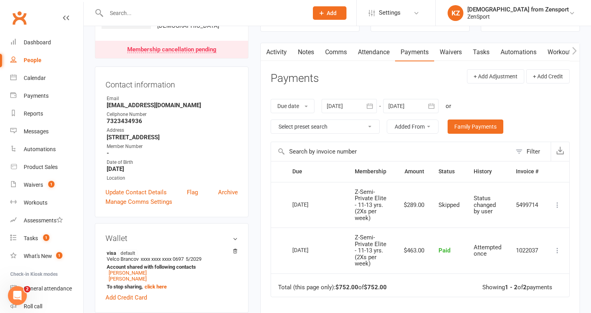
click at [198, 16] on input "text" at bounding box center [203, 13] width 199 height 11
paste input "[PERSON_NAME]"
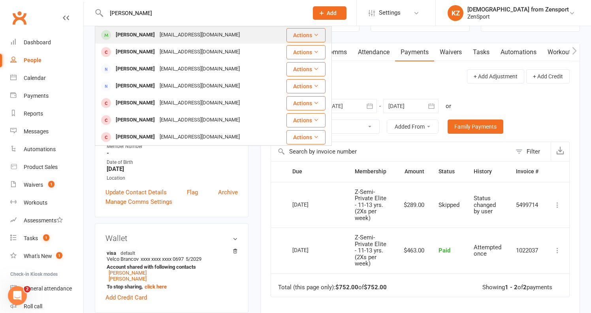
type input "[PERSON_NAME]"
click at [176, 34] on div "daisyjoaquin@gmail.com" at bounding box center [199, 34] width 85 height 11
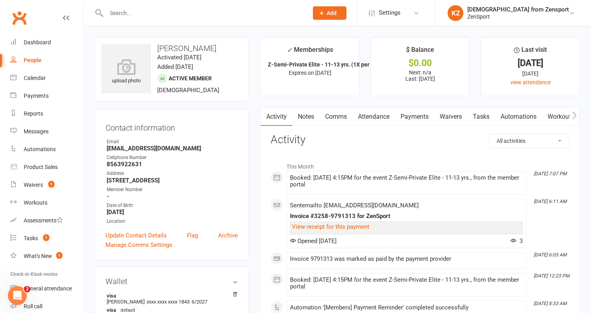
click at [426, 114] on link "Payments" at bounding box center [414, 117] width 39 height 18
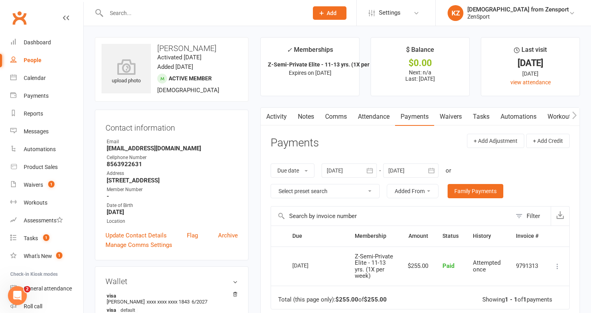
click at [432, 168] on icon "button" at bounding box center [432, 170] width 8 height 8
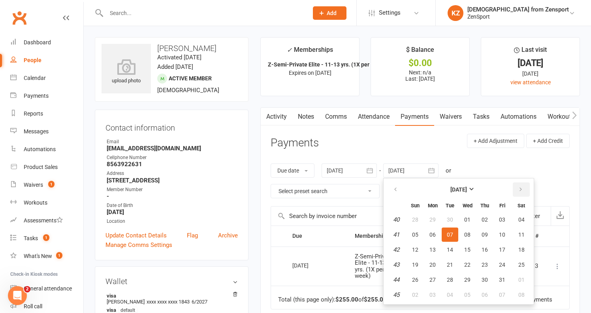
click at [523, 186] on icon "button" at bounding box center [521, 189] width 6 height 6
click at [523, 295] on span "10" at bounding box center [522, 294] width 6 height 6
type input "[DATE]"
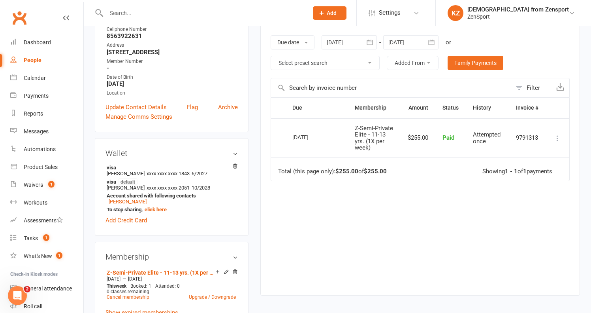
scroll to position [130, 0]
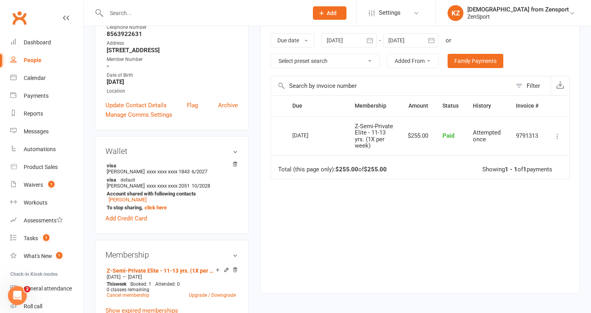
click at [160, 9] on input "text" at bounding box center [203, 13] width 199 height 11
paste input "[PERSON_NAME]"
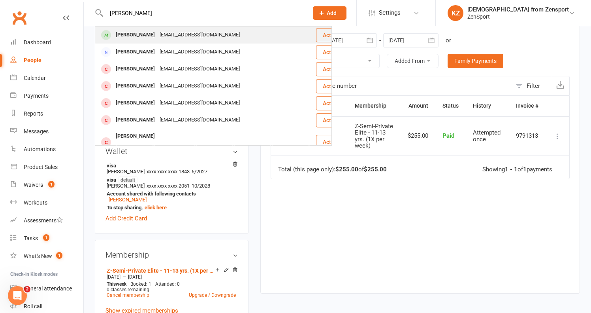
type input "[PERSON_NAME]"
click at [157, 35] on div "tabitharivas@gmail.com" at bounding box center [199, 34] width 85 height 11
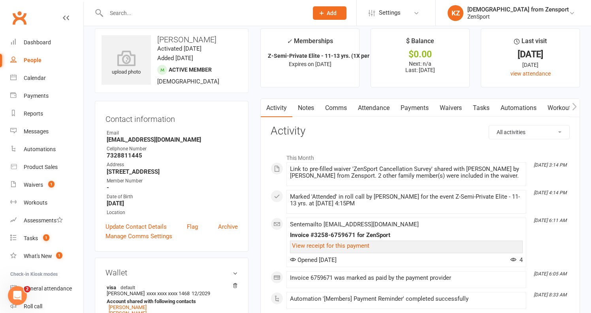
scroll to position [7, 0]
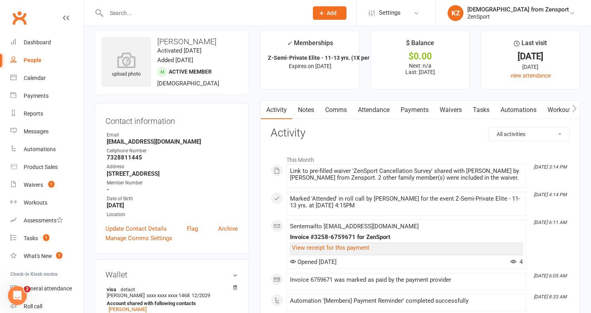
click at [416, 106] on link "Payments" at bounding box center [414, 110] width 39 height 18
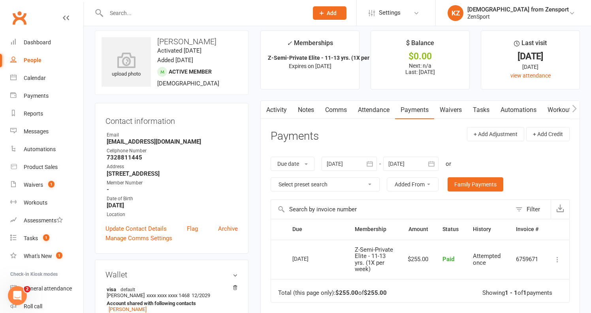
click at [436, 160] on icon "button" at bounding box center [432, 164] width 8 height 8
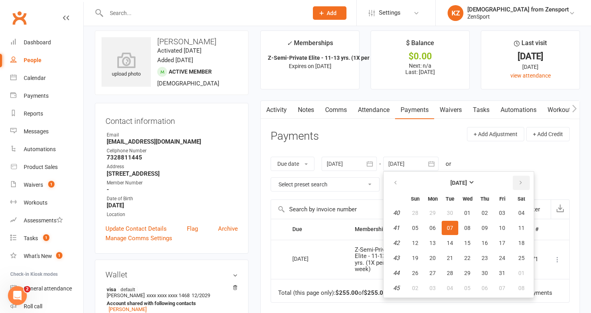
click at [522, 180] on icon "button" at bounding box center [521, 182] width 6 height 6
click at [526, 285] on button "10" at bounding box center [522, 288] width 20 height 14
type input "[DATE]"
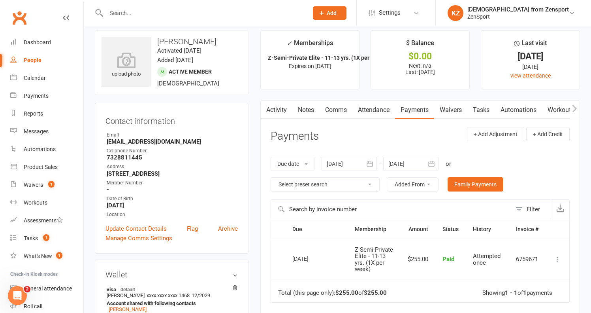
click at [191, 17] on input "text" at bounding box center [203, 13] width 199 height 11
paste input "[PERSON_NAME]"
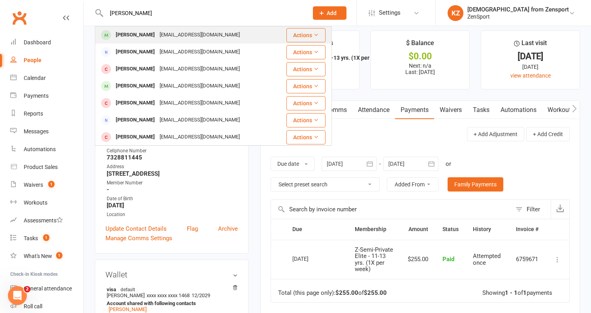
type input "[PERSON_NAME]"
click at [185, 31] on div "steflex13@yahoo.com" at bounding box center [199, 34] width 85 height 11
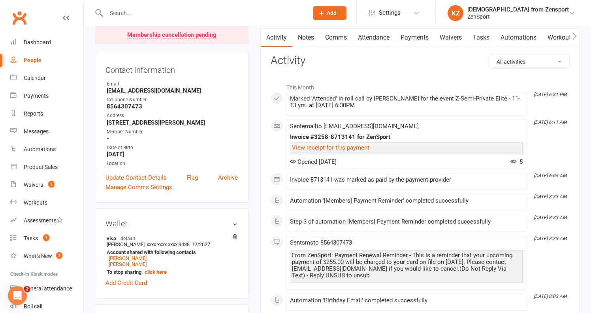
scroll to position [63, 0]
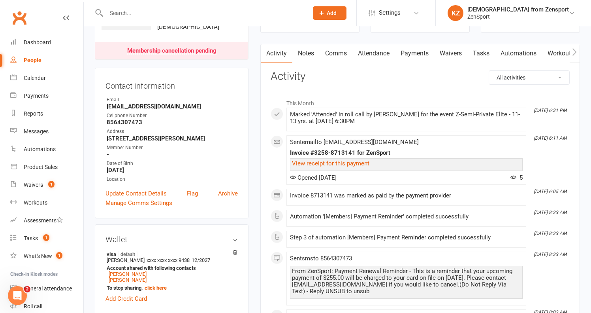
click at [413, 49] on link "Payments" at bounding box center [414, 53] width 39 height 18
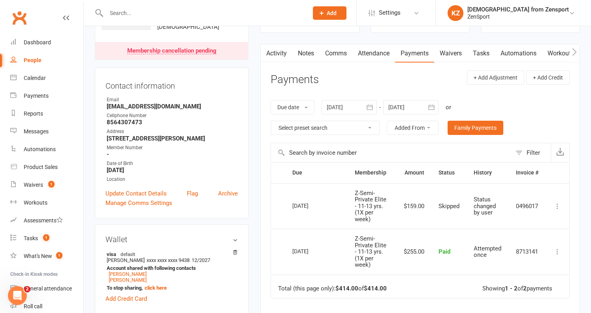
click at [435, 105] on icon "button" at bounding box center [432, 107] width 8 height 8
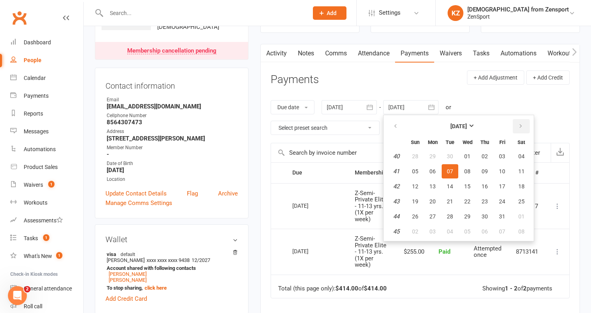
click at [525, 123] on button "button" at bounding box center [521, 126] width 17 height 14
click at [525, 230] on span "06" at bounding box center [522, 231] width 6 height 6
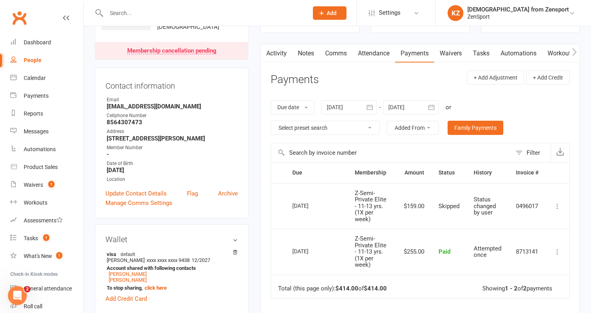
click at [434, 105] on icon "button" at bounding box center [432, 107] width 8 height 8
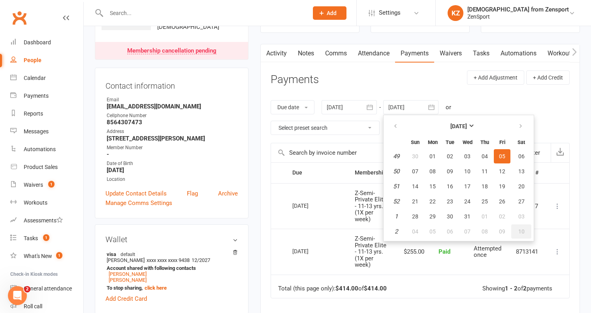
click at [524, 227] on button "10" at bounding box center [522, 231] width 20 height 14
type input "[DATE]"
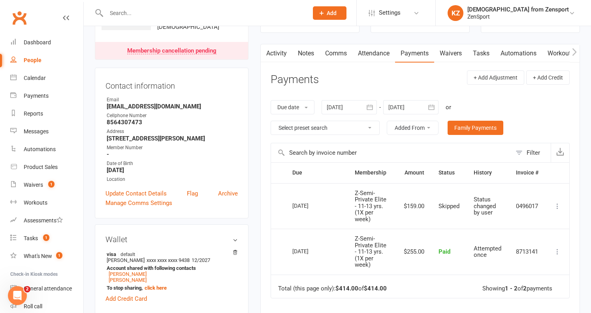
click at [185, 15] on input "text" at bounding box center [203, 13] width 199 height 11
paste input "[PERSON_NAME]"
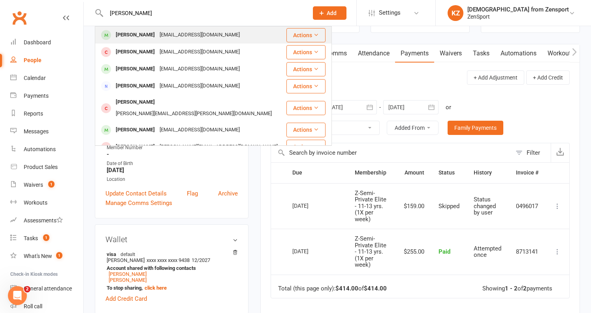
type input "[PERSON_NAME]"
click at [178, 31] on div "haskinsfamily2711@gmail.com" at bounding box center [199, 34] width 85 height 11
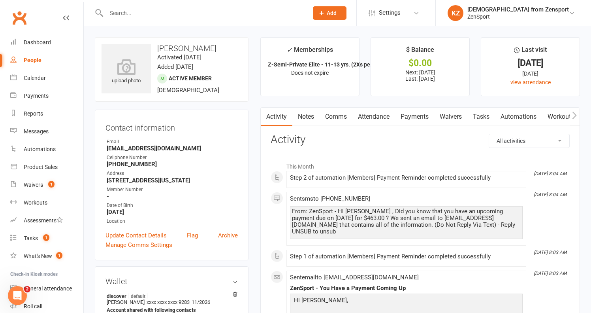
click at [421, 114] on link "Payments" at bounding box center [414, 117] width 39 height 18
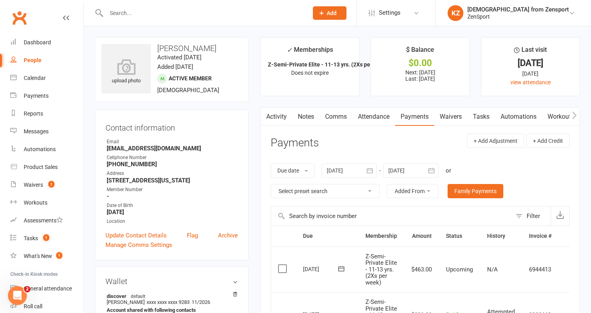
click at [434, 168] on icon "button" at bounding box center [432, 170] width 6 height 5
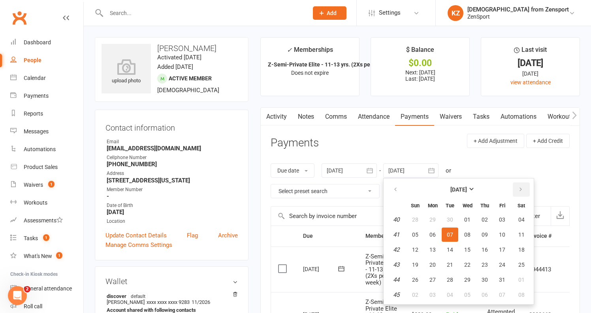
click at [523, 187] on icon "button" at bounding box center [521, 189] width 6 height 6
click at [528, 183] on button "button" at bounding box center [521, 189] width 17 height 14
click at [527, 292] on button "10" at bounding box center [522, 294] width 20 height 14
type input "[DATE]"
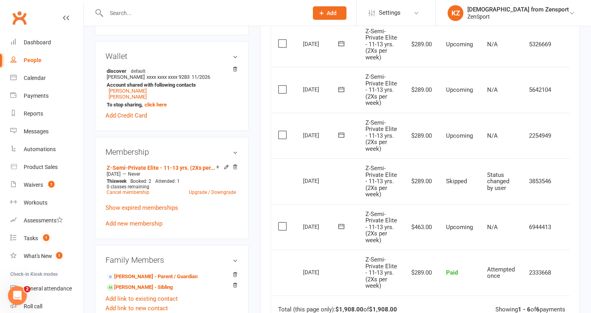
scroll to position [229, 0]
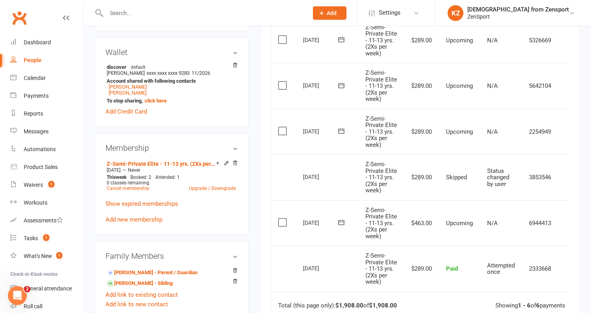
click at [155, 13] on input "text" at bounding box center [203, 13] width 199 height 11
paste input "[PERSON_NAME]"
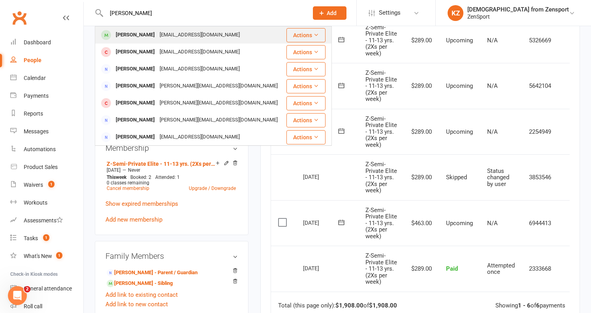
type input "[PERSON_NAME]"
click at [154, 35] on div "[PERSON_NAME]" at bounding box center [135, 34] width 44 height 11
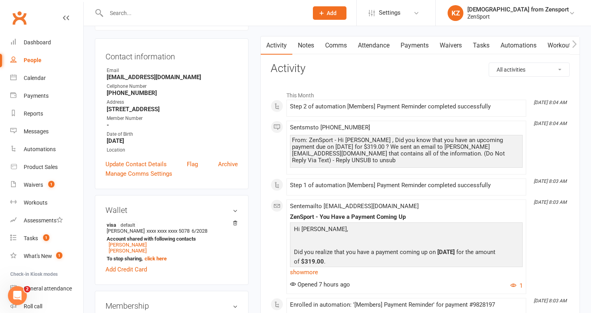
scroll to position [69, 0]
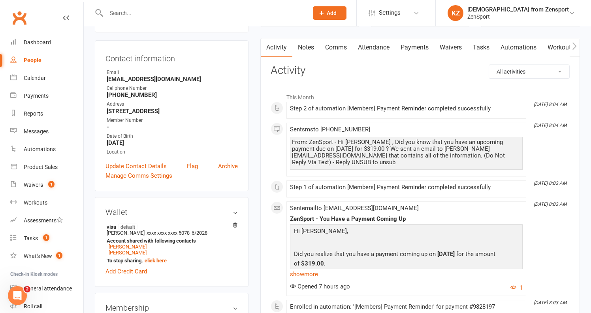
click at [414, 44] on link "Payments" at bounding box center [414, 47] width 39 height 18
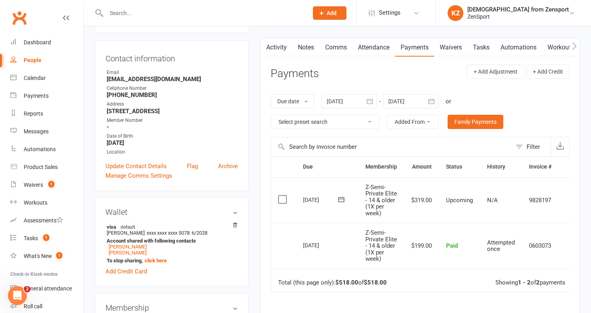
click at [434, 98] on icon "button" at bounding box center [432, 100] width 6 height 5
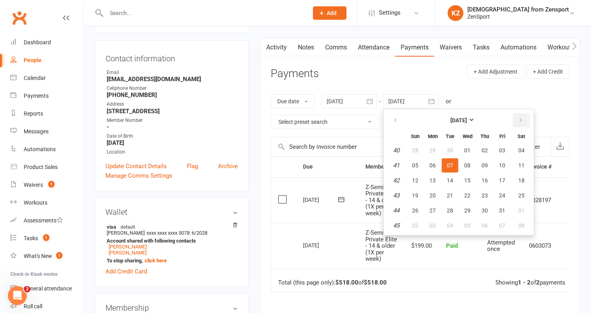
click at [523, 117] on icon "button" at bounding box center [521, 120] width 6 height 6
click at [524, 225] on span "10" at bounding box center [522, 225] width 6 height 6
type input "[DATE]"
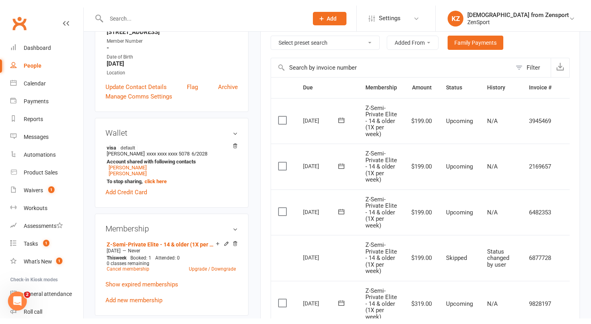
scroll to position [152, 0]
